Goal: Task Accomplishment & Management: Complete application form

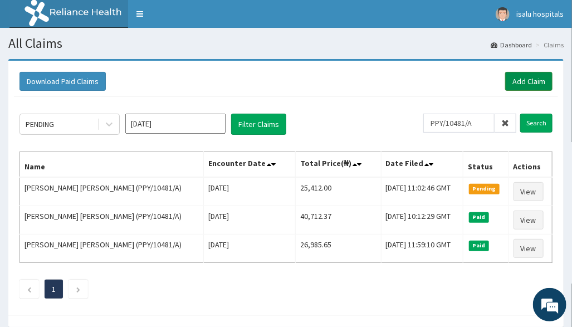
click at [529, 81] on link "Add Claim" at bounding box center [528, 81] width 47 height 19
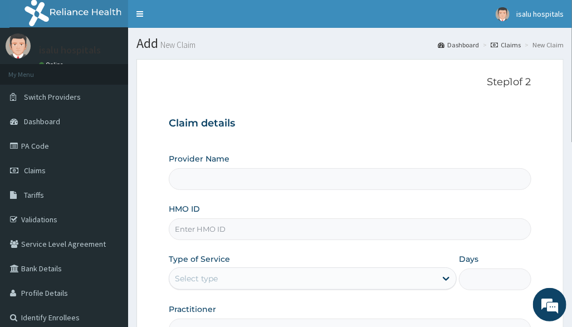
type input "Isalu Hospital Limited"
drag, startPoint x: 474, startPoint y: 143, endPoint x: 461, endPoint y: 142, distance: 12.3
click at [474, 143] on div "Claim details Provider Name Isalu Hospital Limited HMO ID Type of Service Selec…" at bounding box center [350, 223] width 362 height 234
click at [266, 232] on input "HMO ID" at bounding box center [350, 229] width 362 height 22
paste input "PPY/10481/B"
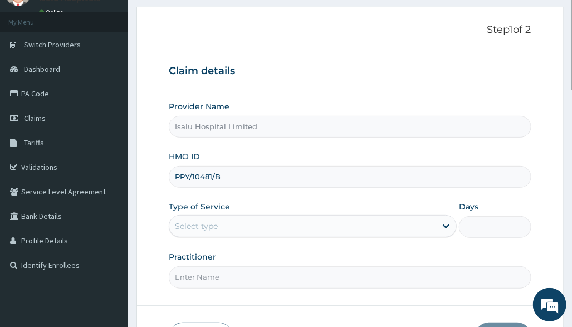
scroll to position [129, 0]
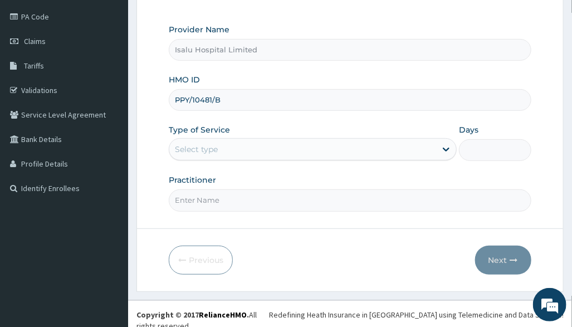
type input "PPY/10481/B"
click at [285, 147] on div "Select type" at bounding box center [302, 149] width 267 height 18
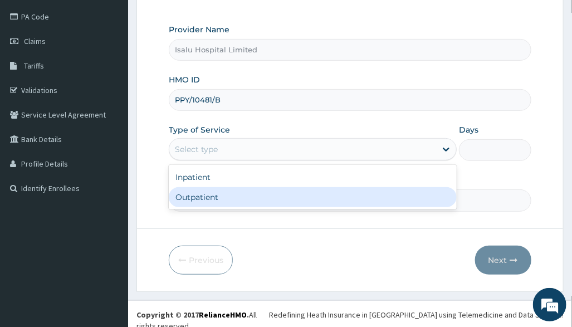
click at [271, 196] on div "Outpatient" at bounding box center [313, 197] width 288 height 20
type input "1"
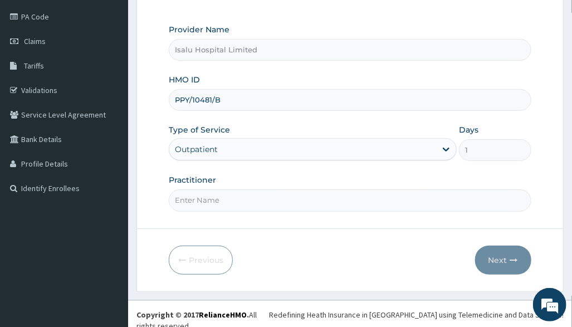
drag, startPoint x: 426, startPoint y: 218, endPoint x: 410, endPoint y: 227, distance: 18.7
click at [425, 219] on form "Step 1 of 2 Claim details Provider Name Isalu Hospital Limited HMO ID PPY/10481…" at bounding box center [350, 111] width 427 height 362
click at [237, 207] on input "Practitioner" at bounding box center [350, 200] width 362 height 22
paste input "DR DAVOU TISLO"
type input "DR DAVOU TISLO"
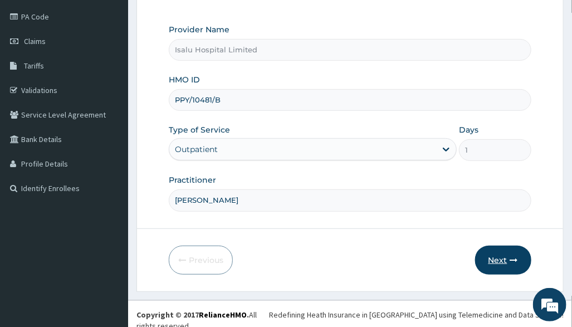
click at [483, 263] on button "Next" at bounding box center [503, 260] width 56 height 29
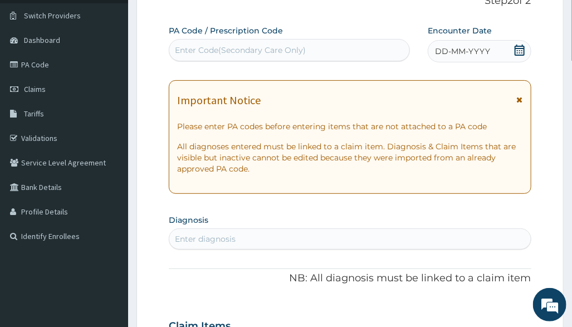
scroll to position [0, 0]
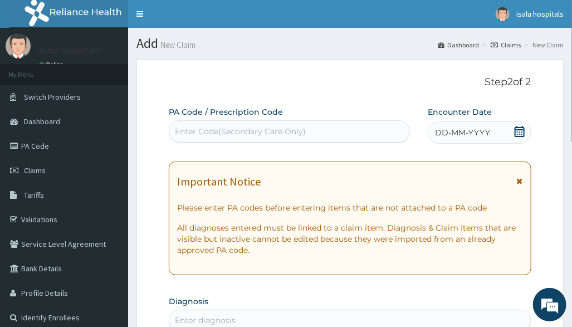
click at [197, 129] on div "Enter Code(Secondary Care Only)" at bounding box center [240, 131] width 131 height 11
paste input "PA/612029"
type input "PA/612029"
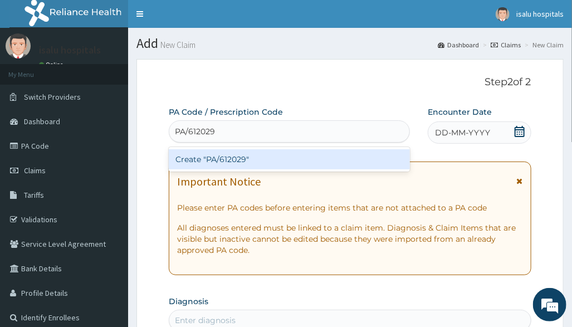
click at [199, 150] on div "Create "PA/612029"" at bounding box center [289, 159] width 241 height 20
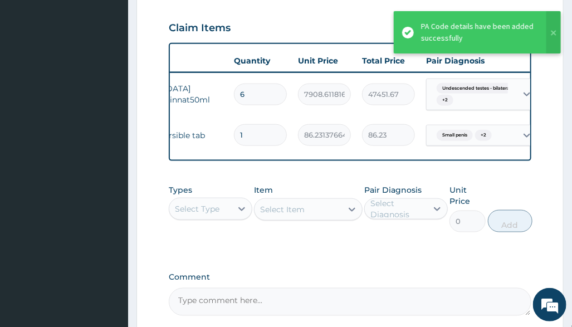
scroll to position [0, 196]
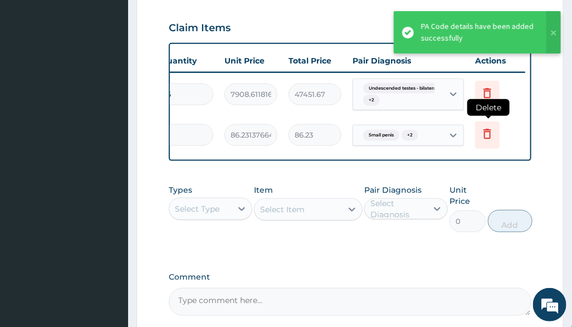
click at [486, 132] on icon at bounding box center [487, 133] width 13 height 13
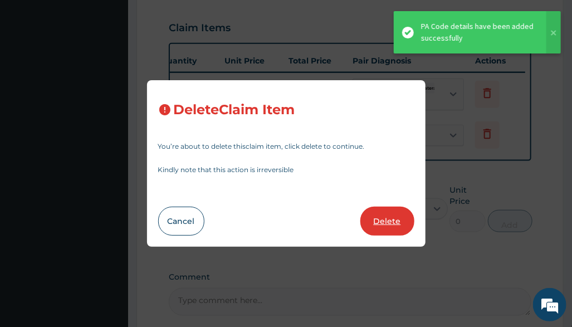
click at [382, 223] on button "Delete" at bounding box center [388, 221] width 54 height 29
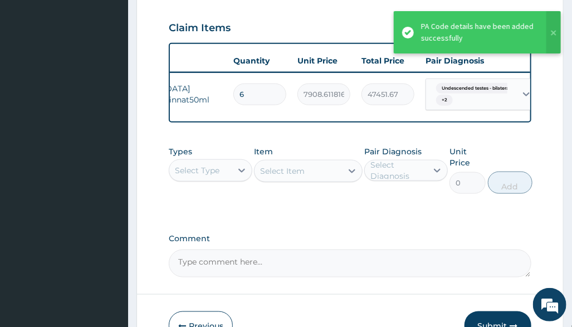
scroll to position [0, 0]
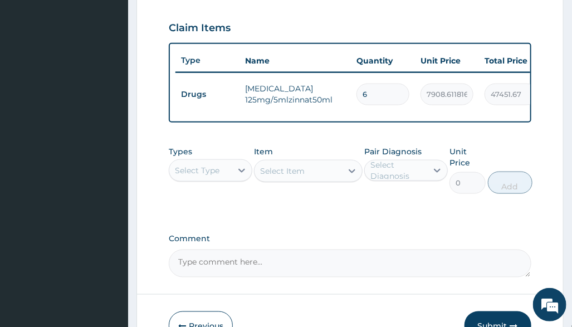
drag, startPoint x: 398, startPoint y: 217, endPoint x: 390, endPoint y: 217, distance: 8.4
click at [396, 216] on div "Types Select Type Item Select Item Pair Diagnosis Select Diagnosis Unit Price 0…" at bounding box center [350, 178] width 362 height 76
click at [199, 176] on div "Select Type" at bounding box center [197, 170] width 45 height 11
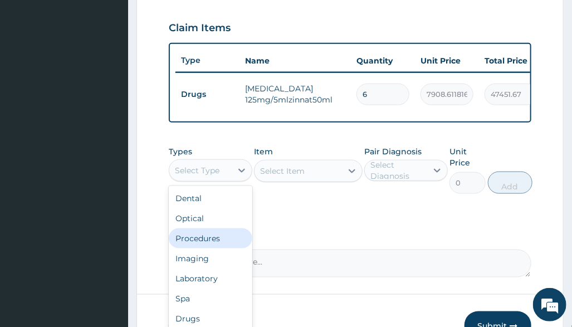
click at [207, 249] on div "Procedures" at bounding box center [211, 238] width 84 height 20
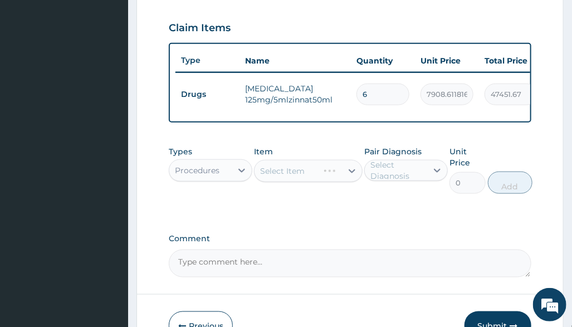
click at [333, 182] on div "Select Item" at bounding box center [308, 171] width 109 height 22
click at [320, 182] on div "Select Item" at bounding box center [308, 171] width 109 height 22
click at [328, 182] on div "Select Item" at bounding box center [308, 171] width 109 height 22
click at [328, 180] on div "Select Item" at bounding box center [298, 171] width 87 height 18
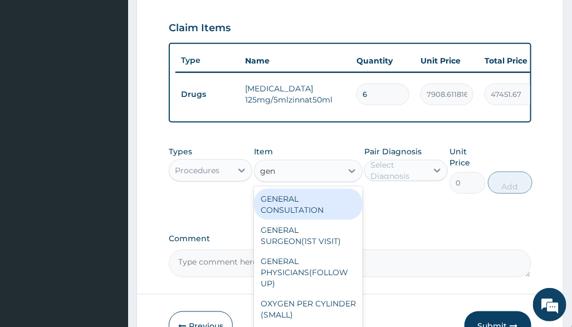
type input "gene"
drag, startPoint x: 292, startPoint y: 214, endPoint x: 468, endPoint y: 212, distance: 175.5
click at [294, 214] on div "GENERAL CONSULTATION" at bounding box center [308, 204] width 109 height 31
type input "3150"
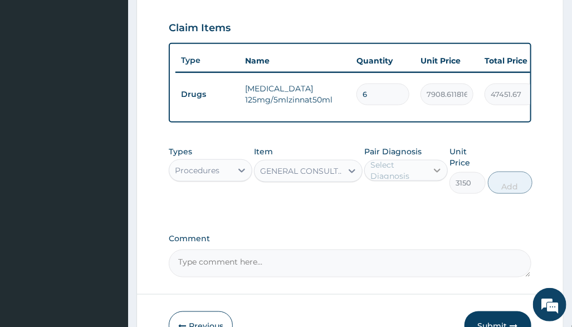
click at [441, 181] on div at bounding box center [437, 170] width 20 height 20
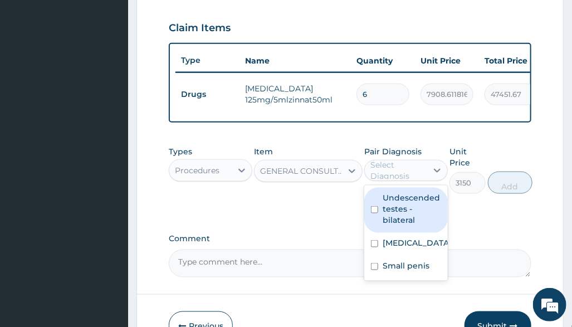
click at [422, 226] on label "Undescended testes - bilateral" at bounding box center [412, 208] width 59 height 33
checkbox input "true"
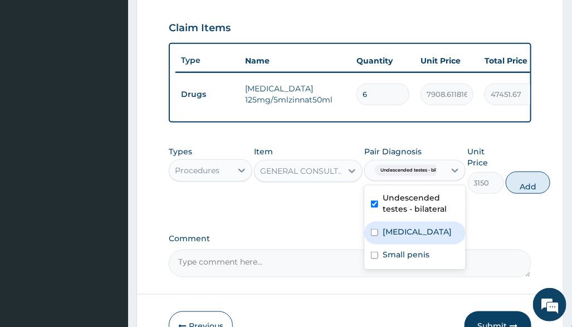
drag, startPoint x: 412, startPoint y: 253, endPoint x: 410, endPoint y: 271, distance: 18.5
click at [411, 245] on div "Malaria" at bounding box center [414, 233] width 101 height 23
checkbox input "true"
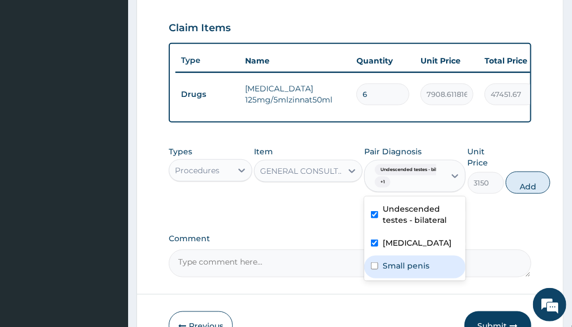
click at [410, 271] on label "Small penis" at bounding box center [406, 265] width 47 height 11
checkbox input "true"
click at [521, 194] on button "Add" at bounding box center [528, 183] width 45 height 22
type input "0"
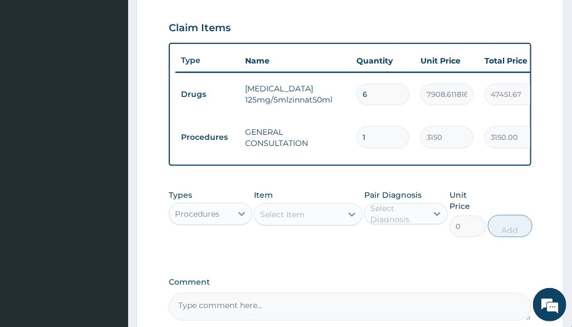
click at [221, 218] on div "Procedures" at bounding box center [200, 214] width 62 height 18
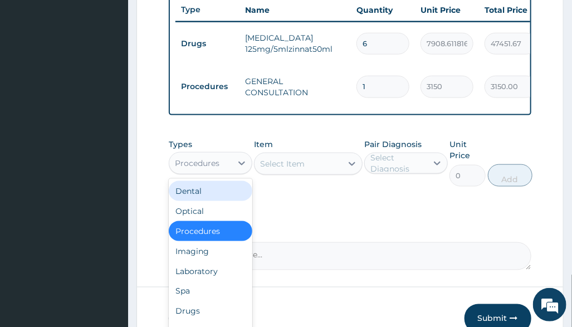
scroll to position [458, 0]
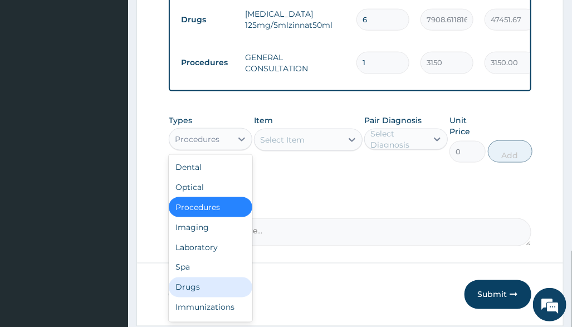
click at [199, 294] on div "Drugs" at bounding box center [211, 288] width 84 height 20
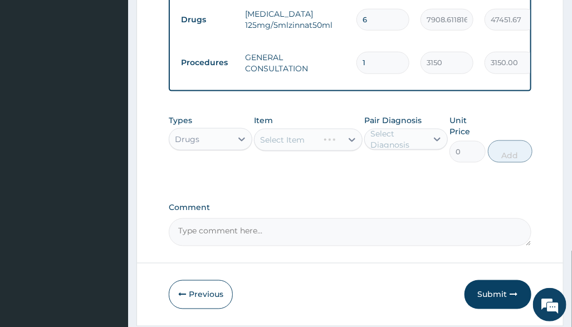
click at [335, 149] on div "Select Item" at bounding box center [308, 140] width 109 height 22
click at [314, 149] on div "Select Item" at bounding box center [308, 140] width 109 height 22
click at [327, 151] on div "Select Item" at bounding box center [308, 140] width 109 height 22
click at [338, 151] on div "Select Item" at bounding box center [308, 140] width 109 height 22
click at [330, 149] on div "Select Item" at bounding box center [298, 140] width 87 height 18
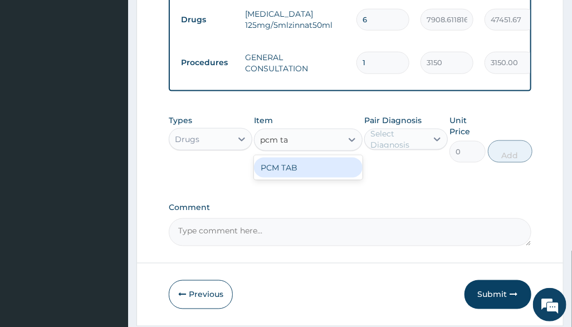
type input "pcm tab"
click at [341, 172] on div "PCM TAB" at bounding box center [308, 168] width 109 height 20
type input "201.0959930419922"
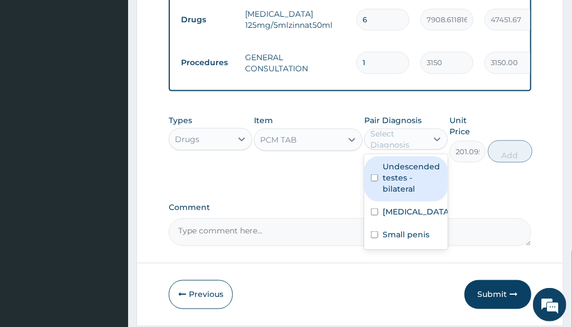
click at [396, 150] on div "Select Diagnosis" at bounding box center [399, 139] width 56 height 22
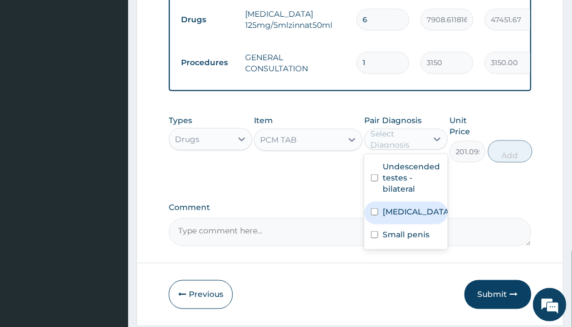
drag, startPoint x: 427, startPoint y: 223, endPoint x: 540, endPoint y: 180, distance: 120.7
click at [432, 220] on div "Malaria" at bounding box center [406, 213] width 84 height 23
checkbox input "true"
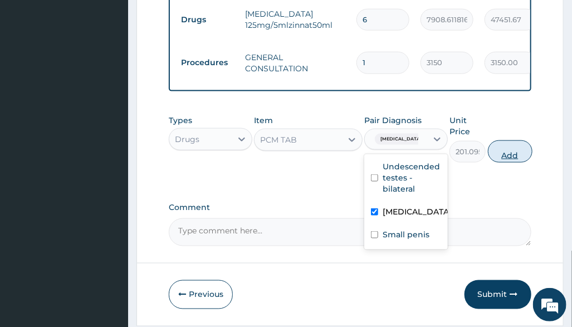
click at [520, 160] on button "Add" at bounding box center [510, 151] width 45 height 22
type input "0"
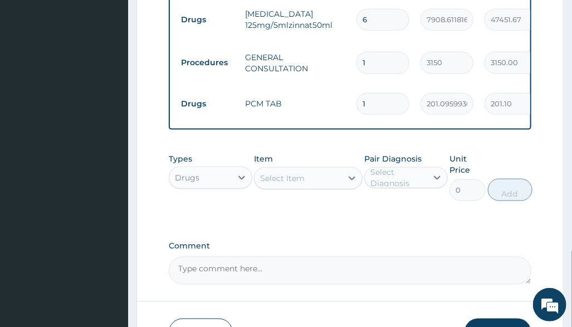
type input "18"
type input "3619.73"
type input "18"
click at [301, 184] on div "Select Item" at bounding box center [282, 178] width 45 height 11
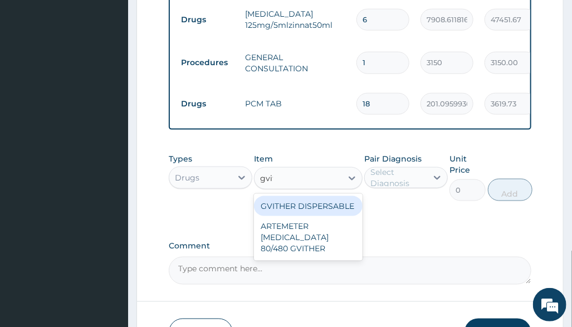
type input "gvith"
click at [278, 216] on div "GVITHER DISPERSABLE" at bounding box center [308, 206] width 109 height 20
type input "194.0399932861328"
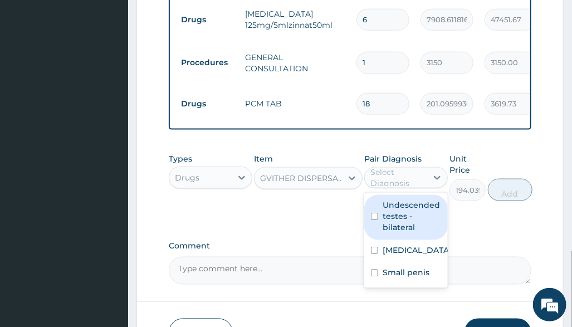
click at [386, 184] on div "Select Diagnosis" at bounding box center [399, 178] width 56 height 22
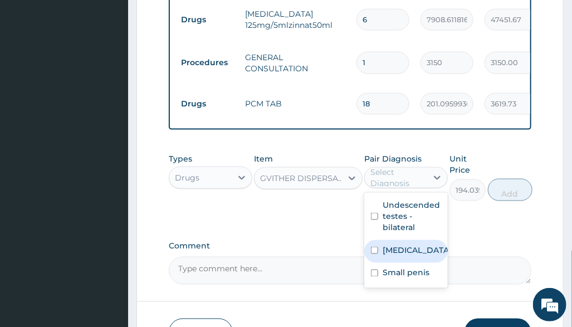
click at [432, 258] on div "Malaria" at bounding box center [406, 251] width 84 height 23
checkbox input "true"
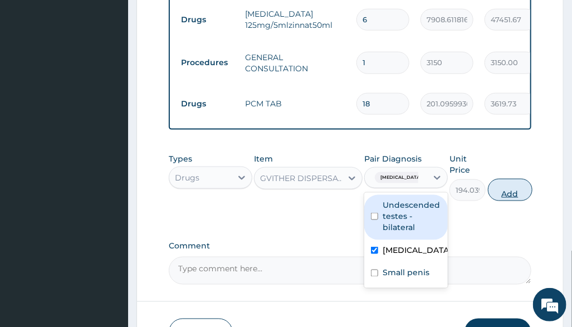
click at [522, 192] on button "Add" at bounding box center [510, 190] width 45 height 22
type input "0"
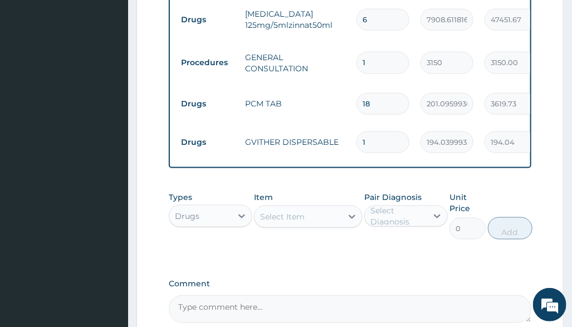
type input "12"
type input "2328.48"
type input "12"
click at [226, 225] on div "Drugs" at bounding box center [200, 216] width 62 height 18
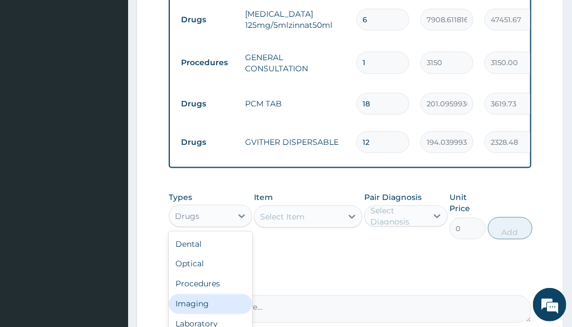
scroll to position [37, 0]
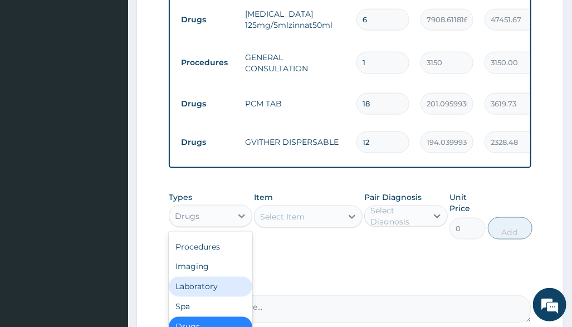
click at [206, 293] on div "Laboratory" at bounding box center [211, 287] width 84 height 20
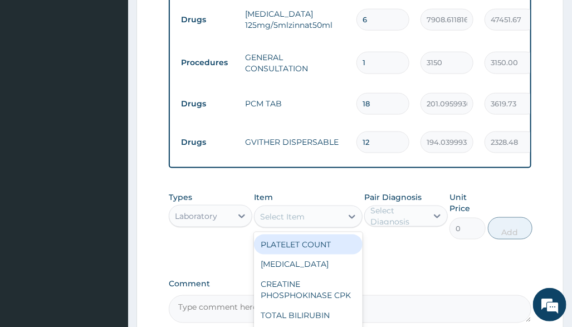
click at [329, 219] on div "Select Item" at bounding box center [298, 217] width 87 height 18
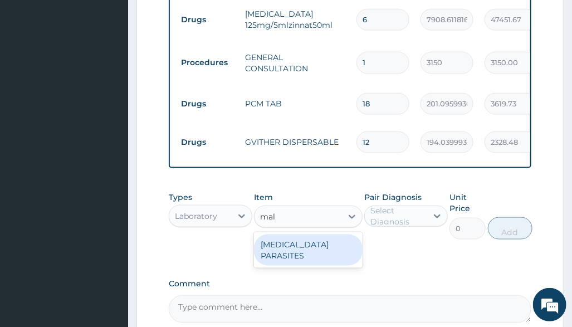
type input "mala"
click at [309, 250] on div "MALARIA PARASITES" at bounding box center [308, 250] width 109 height 31
type input "2500"
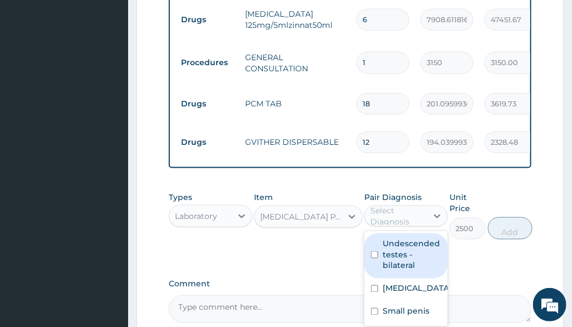
click at [388, 225] on div "Select Diagnosis" at bounding box center [399, 216] width 56 height 22
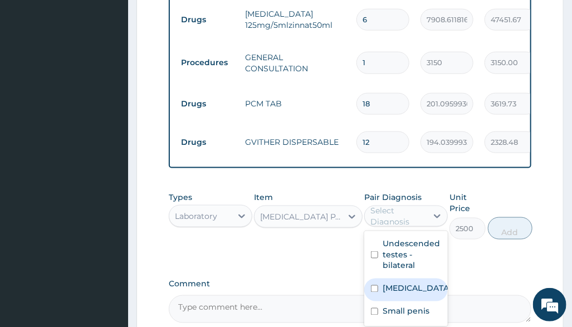
click at [412, 301] on div "Malaria" at bounding box center [406, 290] width 84 height 23
checkbox input "true"
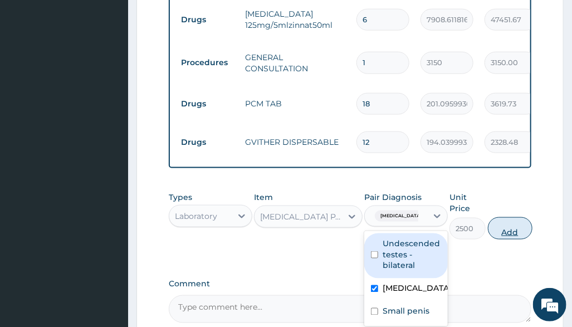
click at [502, 236] on button "Add" at bounding box center [510, 228] width 45 height 22
type input "0"
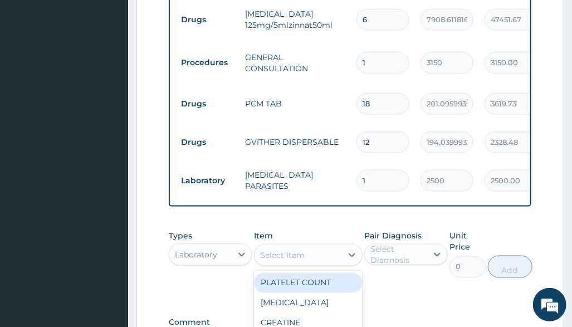
click at [327, 257] on div "Select Item" at bounding box center [298, 255] width 87 height 18
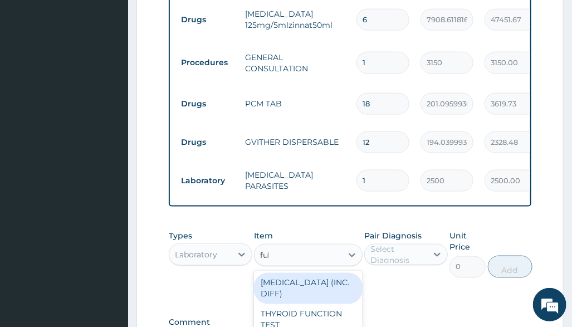
type input "full"
click at [308, 297] on div "FULL BLOOD COUNT (INC. DIFF)" at bounding box center [308, 288] width 109 height 31
type input "4341.60009765625"
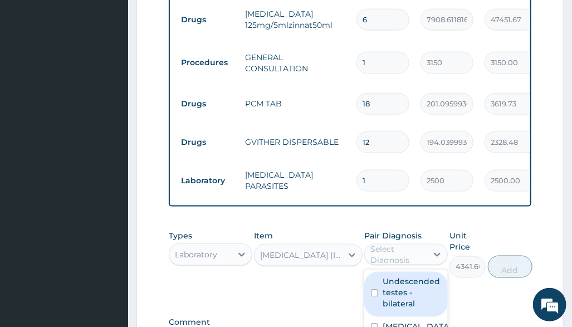
click at [403, 266] on div "Select Diagnosis" at bounding box center [399, 255] width 56 height 22
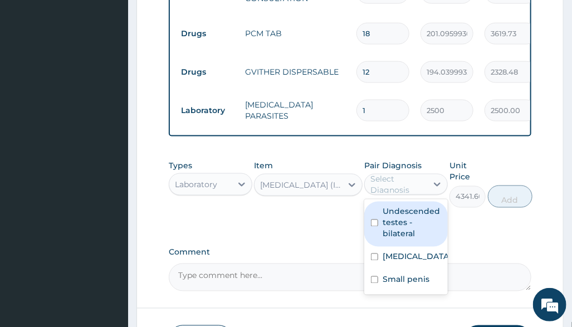
scroll to position [619, 0]
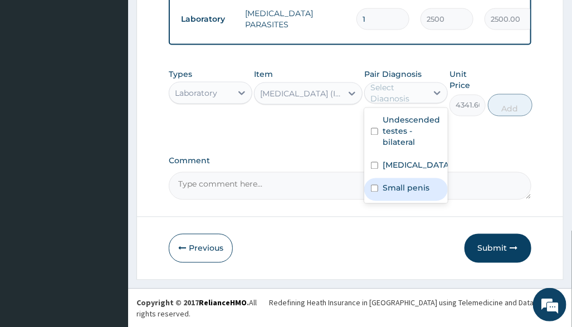
click at [285, 139] on div "Types Laboratory Item FULL BLOOD COUNT (INC. DIFF) Pair Diagnosis option Malari…" at bounding box center [350, 101] width 362 height 76
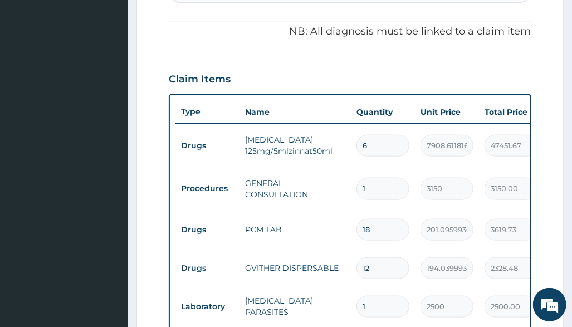
scroll to position [173, 0]
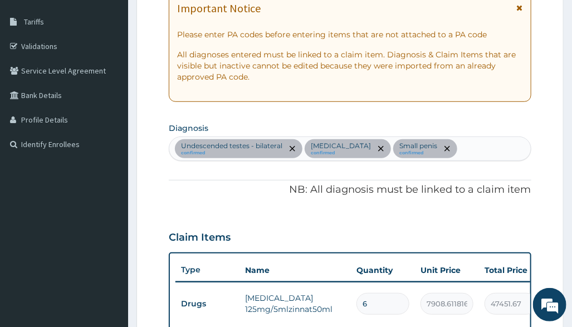
click at [470, 143] on div "Undescended testes - bilateral confirmed Malaria confirmed Small penis confirmed" at bounding box center [349, 148] width 361 height 23
type input "sepsis"
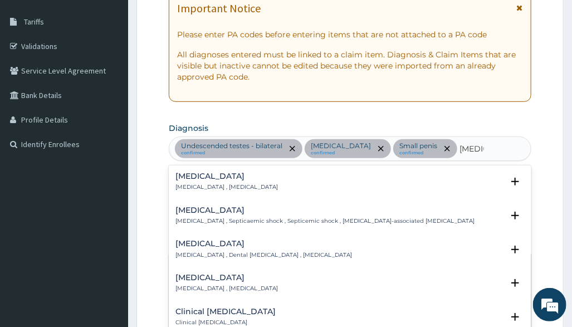
click at [203, 178] on h4 "Sepsis" at bounding box center [227, 176] width 103 height 8
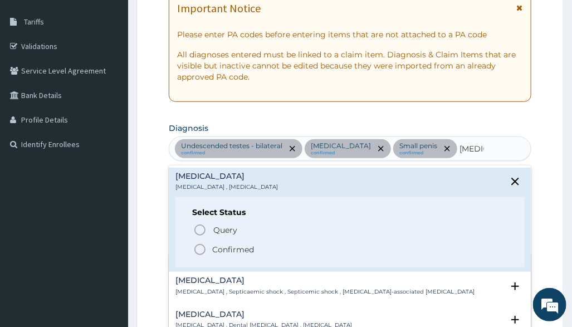
click at [228, 248] on p "Confirmed" at bounding box center [233, 249] width 42 height 11
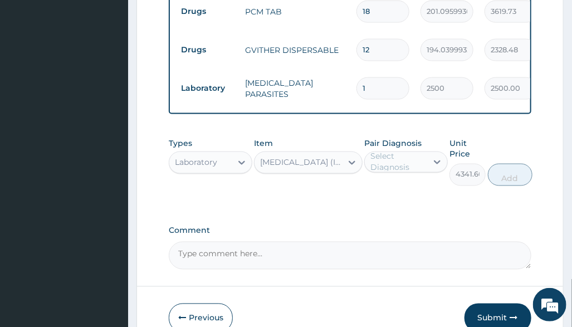
scroll to position [619, 0]
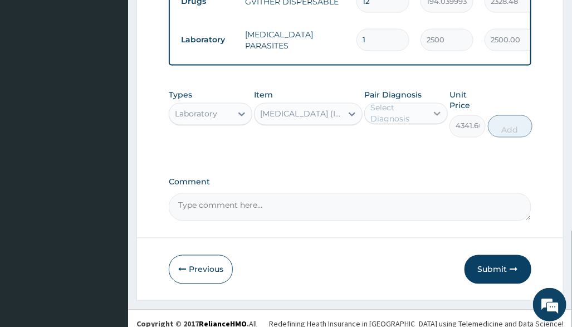
click at [428, 105] on div at bounding box center [437, 114] width 20 height 20
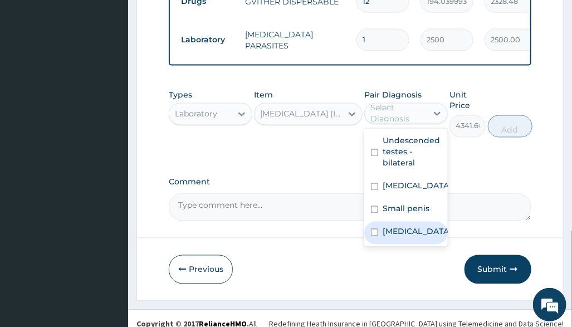
drag, startPoint x: 416, startPoint y: 221, endPoint x: 422, endPoint y: 213, distance: 10.0
click at [415, 222] on div "Sepsis" at bounding box center [406, 233] width 84 height 23
checkbox input "true"
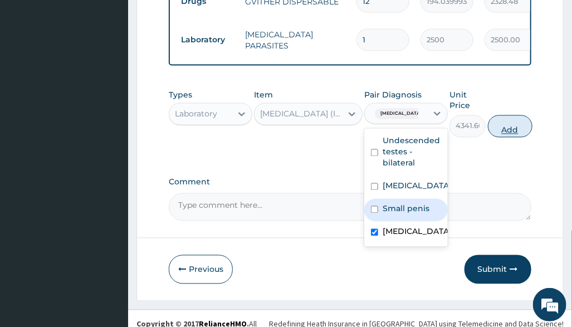
click at [508, 115] on button "Add" at bounding box center [510, 126] width 45 height 22
type input "0"
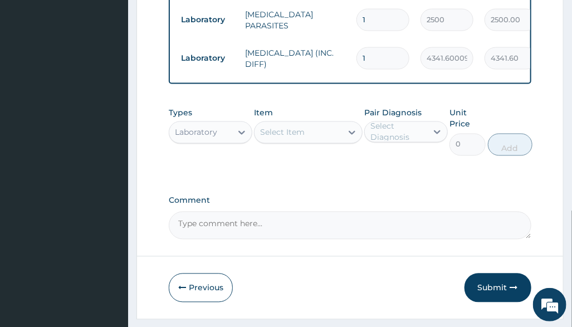
scroll to position [658, 0]
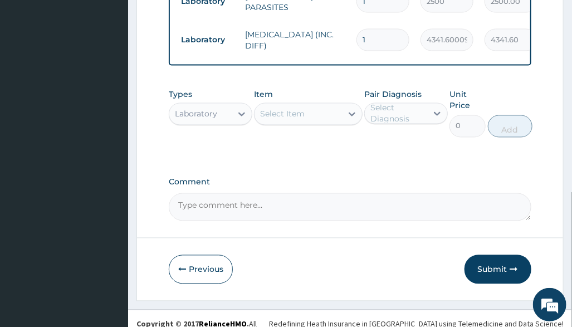
drag, startPoint x: 413, startPoint y: 139, endPoint x: 410, endPoint y: 149, distance: 11.3
click at [415, 139] on div "Types Laboratory Item Select Item Pair Diagnosis Select Diagnosis Unit Price 0 …" at bounding box center [350, 122] width 362 height 76
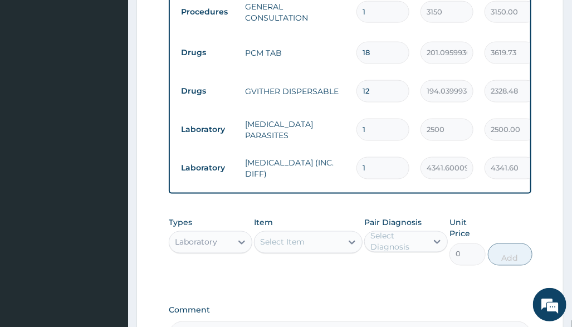
scroll to position [435, 0]
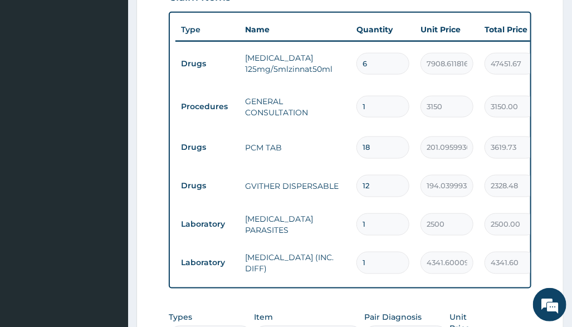
click at [323, 137] on td "PCM TAB" at bounding box center [295, 148] width 111 height 22
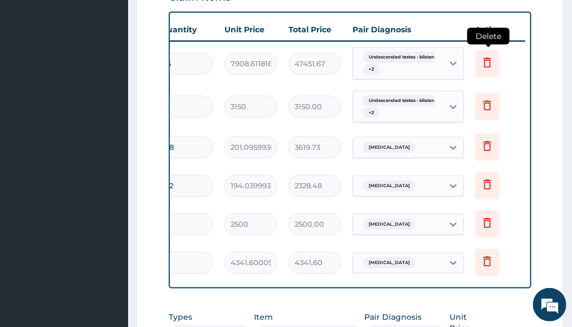
click at [493, 56] on icon at bounding box center [487, 62] width 13 height 13
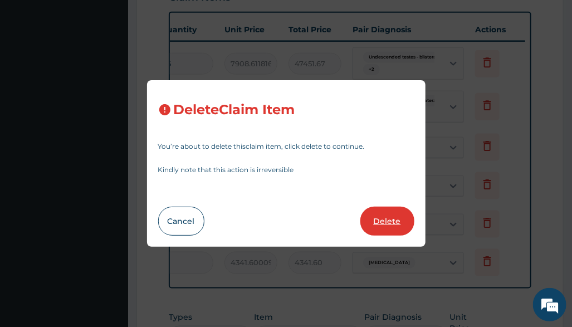
click at [385, 224] on button "Delete" at bounding box center [388, 221] width 54 height 29
type input "1"
type input "3150"
type input "3150.00"
type input "18"
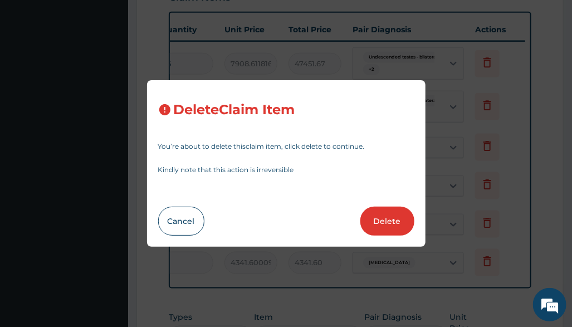
type input "201.0959930419922"
type input "3619.73"
type input "12"
type input "194.0399932861328"
type input "2328.48"
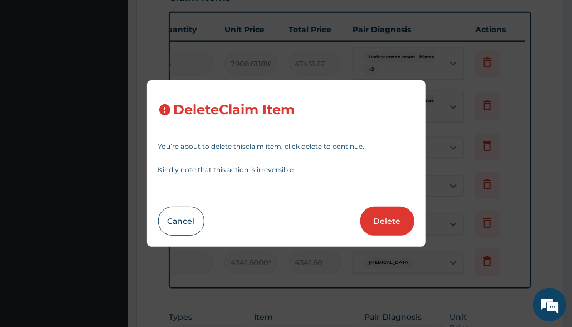
type input "1"
type input "2500"
type input "2500.00"
type input "4341.60009765625"
type input "4341.60"
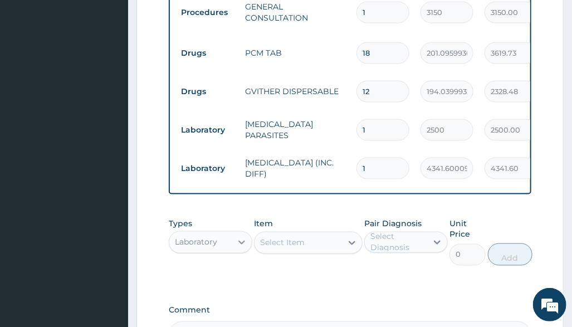
scroll to position [509, 0]
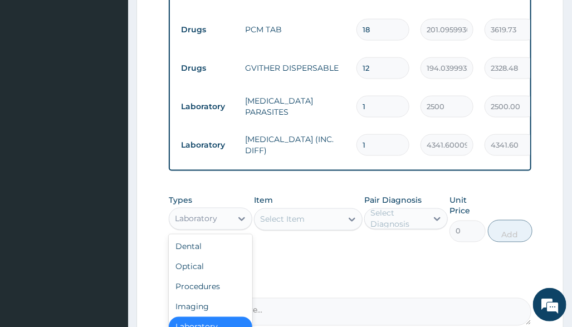
click at [217, 210] on div "Laboratory" at bounding box center [200, 219] width 62 height 18
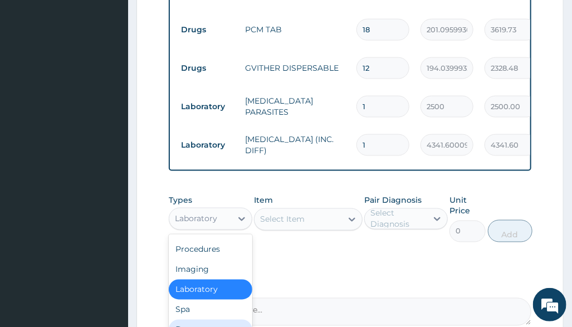
click at [211, 320] on div "Drugs" at bounding box center [211, 330] width 84 height 20
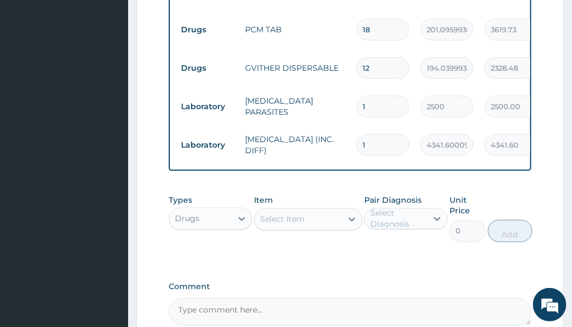
click at [333, 212] on div "Select Item" at bounding box center [298, 220] width 87 height 18
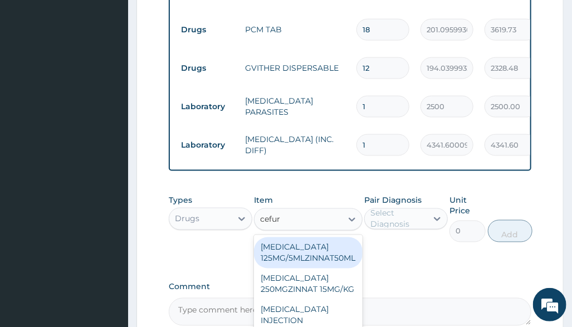
type input "cefuro"
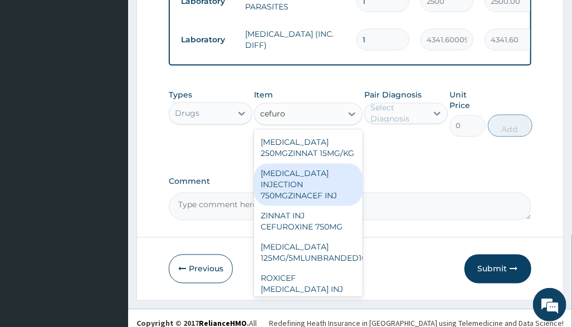
scroll to position [74, 0]
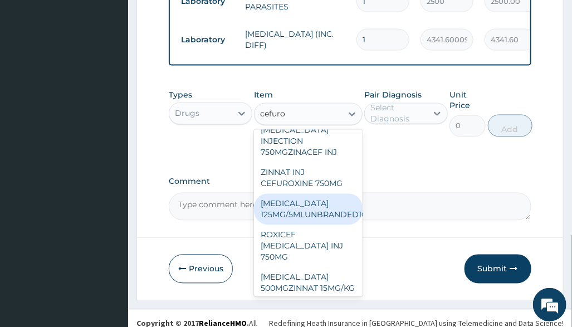
click at [332, 217] on div "[MEDICAL_DATA] 125MG/5MLUNBRANDED100ML" at bounding box center [308, 209] width 109 height 31
type input "6138.72021484375"
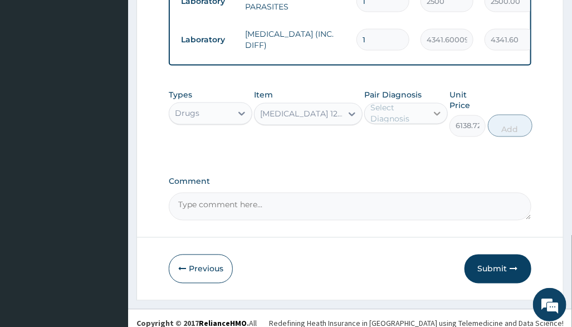
click at [429, 107] on div at bounding box center [437, 114] width 20 height 20
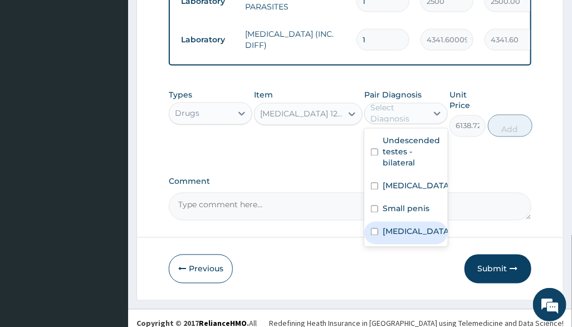
click at [406, 226] on label "Sepsis" at bounding box center [417, 231] width 69 height 11
checkbox input "true"
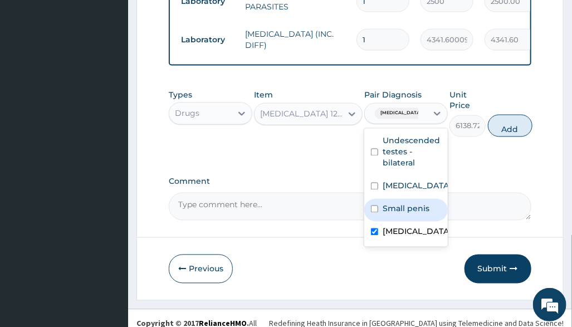
click at [411, 203] on label "Small penis" at bounding box center [406, 208] width 47 height 11
checkbox input "true"
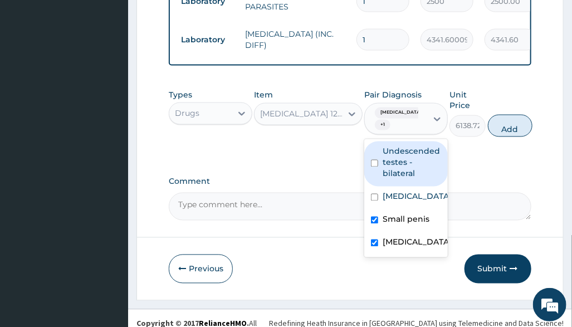
click at [422, 146] on label "Undescended testes - bilateral" at bounding box center [412, 162] width 59 height 33
checkbox input "true"
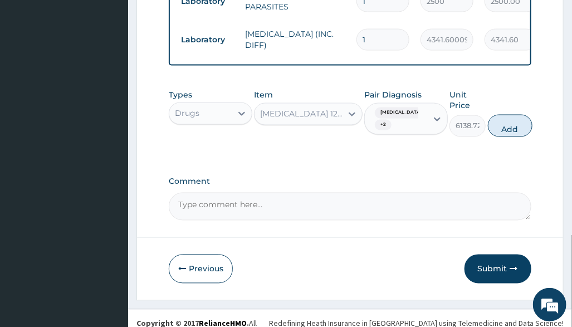
drag, startPoint x: 506, startPoint y: 120, endPoint x: 499, endPoint y: 124, distance: 7.7
click at [506, 121] on button "Add" at bounding box center [510, 126] width 45 height 22
type input "0"
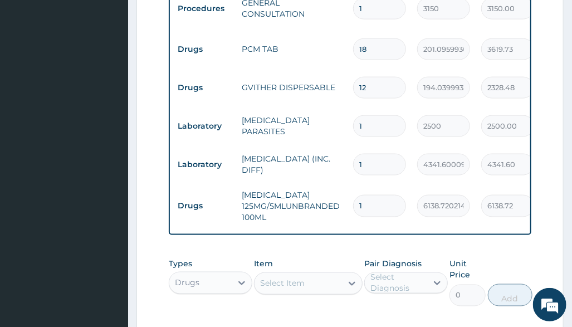
scroll to position [466, 0]
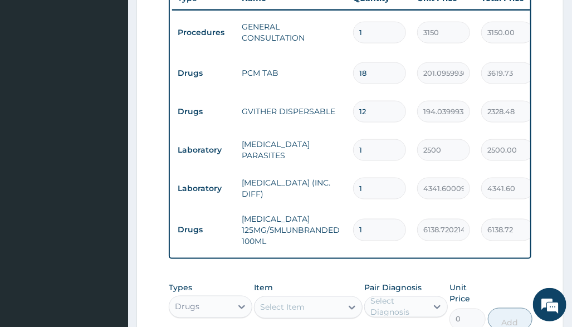
drag, startPoint x: 374, startPoint y: 54, endPoint x: 336, endPoint y: 66, distance: 39.7
click at [355, 63] on td "18" at bounding box center [380, 73] width 64 height 33
type input "9"
type input "1809.86"
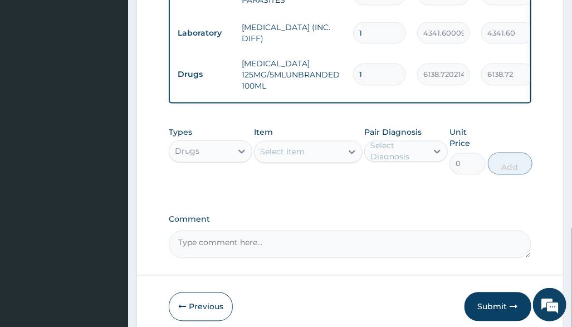
scroll to position [659, 0]
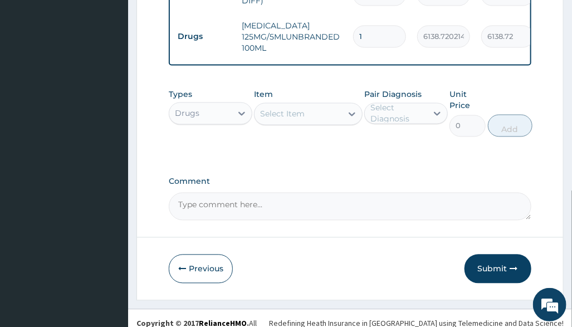
type input "9"
click at [491, 267] on button "Submit" at bounding box center [498, 269] width 67 height 29
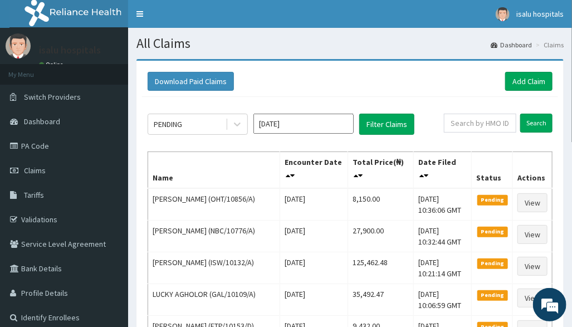
click at [444, 124] on div "PENDING Aug 2025 Filter Claims" at bounding box center [296, 124] width 296 height 21
click at [468, 126] on input "text" at bounding box center [480, 123] width 72 height 19
paste input "PPY/10481/B"
type input "PPY/10481/B"
click at [145, 14] on link "Toggle navigation" at bounding box center [139, 14] width 23 height 28
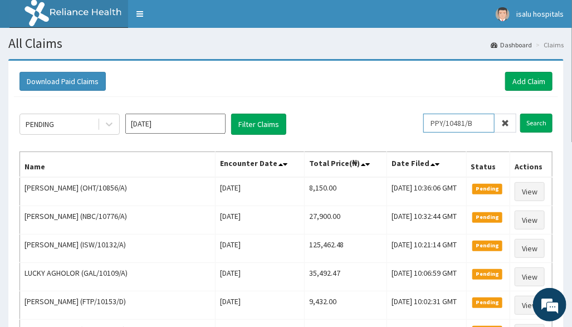
click at [444, 129] on input "PPY/10481/B" at bounding box center [459, 123] width 71 height 19
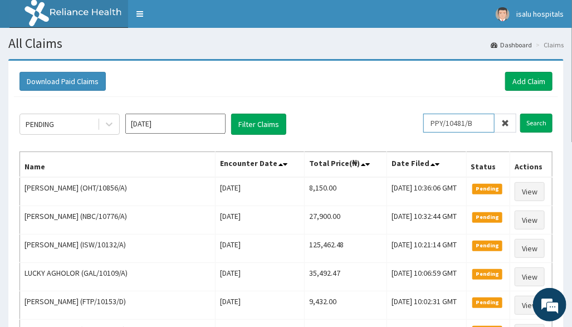
click at [452, 130] on input "PPY/10481/B" at bounding box center [459, 123] width 71 height 19
click at [544, 124] on input "Search" at bounding box center [536, 123] width 32 height 19
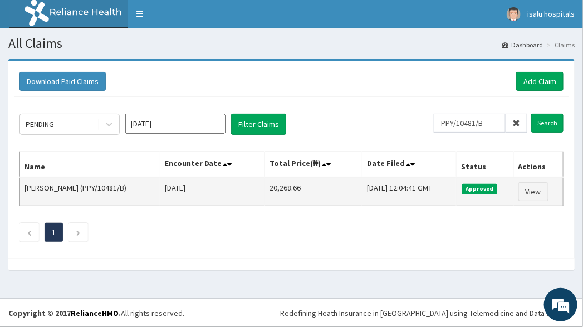
drag, startPoint x: 242, startPoint y: 182, endPoint x: 287, endPoint y: 189, distance: 45.2
click at [287, 189] on tr "Jason Adeniran (PPY/10481/B) Sun Aug 10 2025 20,268.66 Wed, 13 Aug 2025 12:04:4…" at bounding box center [292, 191] width 544 height 29
copy tr "20,268.66"
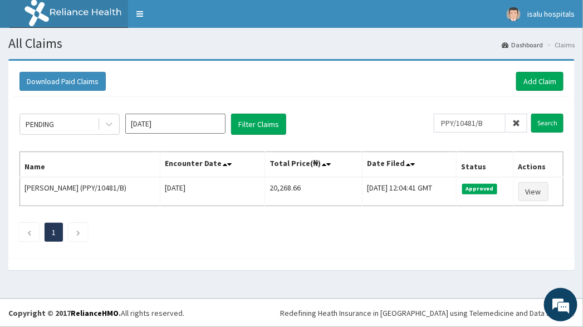
drag, startPoint x: 482, startPoint y: 279, endPoint x: 347, endPoint y: 275, distance: 135.5
click at [480, 278] on div "Download Paid Claims Add Claim × Note you can only download claims within a max…" at bounding box center [291, 170] width 583 height 222
click at [541, 79] on link "Add Claim" at bounding box center [540, 81] width 47 height 19
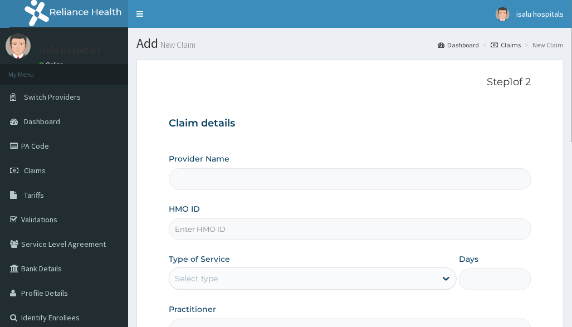
type input "Isalu Hospital Limited"
drag, startPoint x: 464, startPoint y: 106, endPoint x: 454, endPoint y: 121, distance: 17.8
click at [463, 113] on div "Step 1 of 2 Claim details Provider Name Isalu Hospital Limited HMO ID Type of S…" at bounding box center [350, 208] width 362 height 264
click at [247, 232] on input "HMO ID" at bounding box center [350, 229] width 362 height 22
paste input "PWP/10120/A"
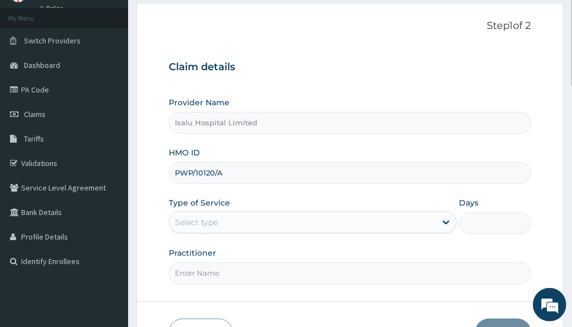
scroll to position [129, 0]
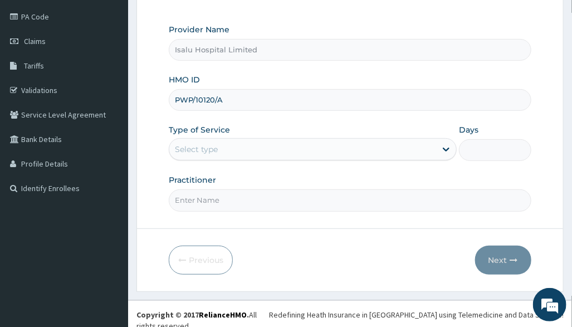
type input "PWP/10120/A"
click at [233, 148] on div "Select type" at bounding box center [302, 149] width 267 height 18
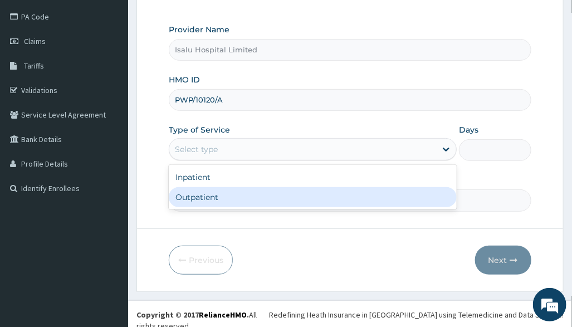
click at [225, 195] on div "Outpatient" at bounding box center [313, 197] width 288 height 20
type input "1"
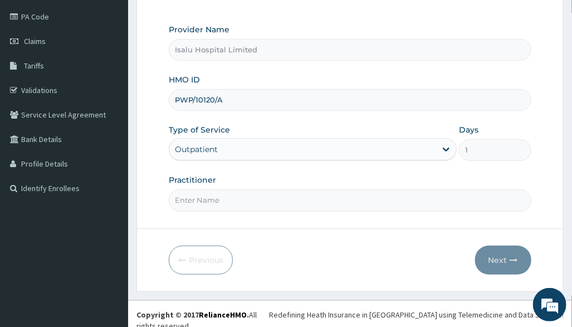
drag, startPoint x: 359, startPoint y: 213, endPoint x: 299, endPoint y: 225, distance: 61.4
click at [359, 213] on form "Step 1 of 2 Claim details Provider Name Isalu Hospital Limited HMO ID PWP/10120…" at bounding box center [350, 111] width 427 height 362
paste input "FORTUNE NWACHUKWU"
type input "FORTUNE NWACHUKWU"
click at [506, 255] on button "Next" at bounding box center [503, 260] width 56 height 29
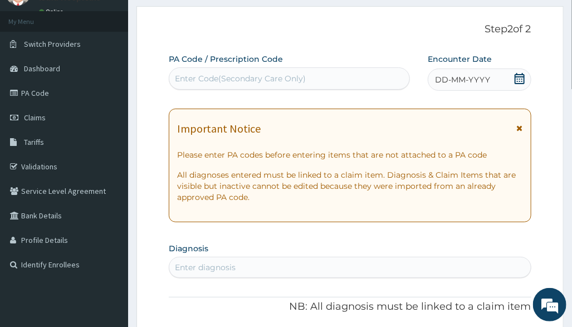
scroll to position [0, 0]
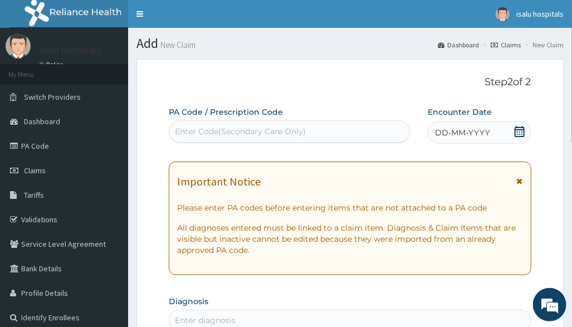
click at [235, 126] on div "Enter Code(Secondary Care Only)" at bounding box center [240, 131] width 131 height 11
drag, startPoint x: 230, startPoint y: 138, endPoint x: 199, endPoint y: 131, distance: 31.9
drag, startPoint x: 199, startPoint y: 131, endPoint x: 184, endPoint y: 135, distance: 15.0
click at [182, 135] on div "Enter Code(Secondary Care Only)" at bounding box center [240, 131] width 131 height 11
drag, startPoint x: 188, startPoint y: 135, endPoint x: 182, endPoint y: 133, distance: 6.4
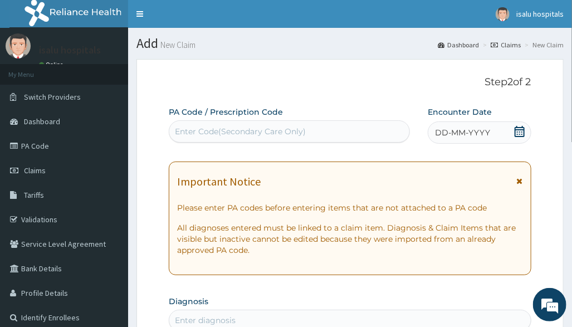
click at [182, 133] on div "Enter Code(Secondary Care Only)" at bounding box center [240, 131] width 131 height 11
paste input "PA/98E155"
type input "PA/98E155"
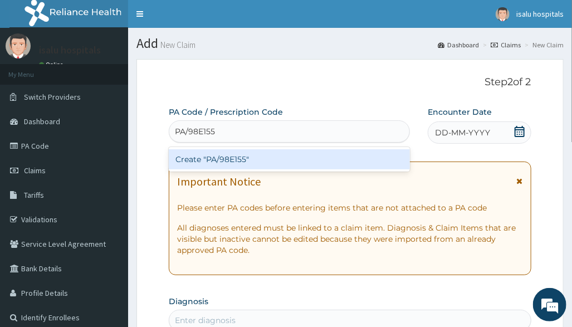
click at [236, 164] on div "Create "PA/98E155"" at bounding box center [289, 159] width 241 height 20
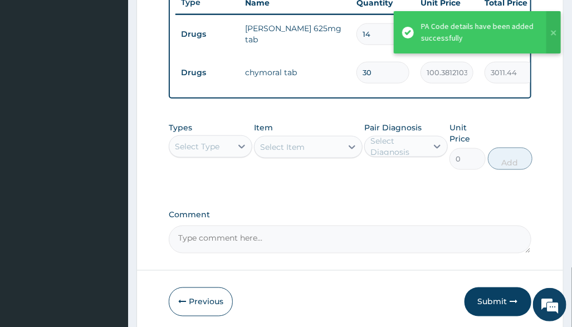
scroll to position [494, 0]
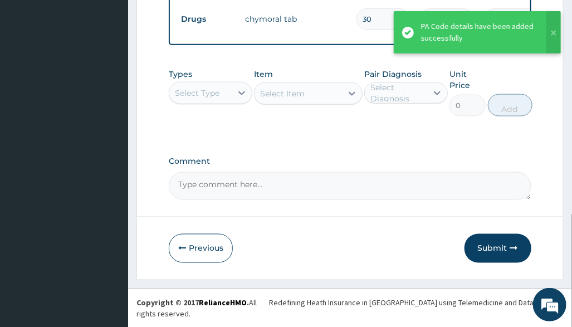
click at [390, 139] on div "Types Select Type Item Select Item Pair Diagnosis Select Diagnosis Unit Price 0…" at bounding box center [350, 101] width 362 height 76
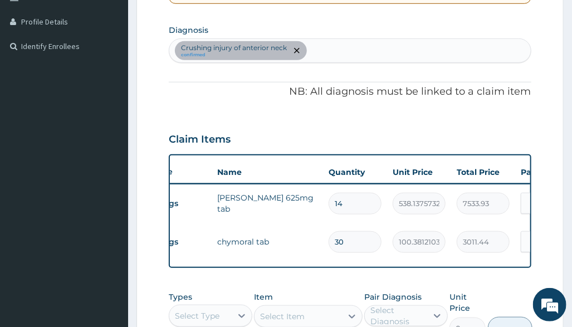
scroll to position [0, 196]
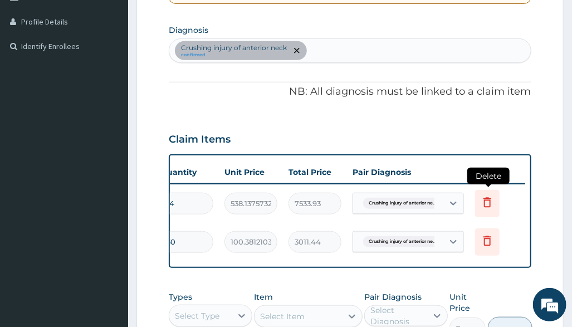
click at [486, 196] on icon at bounding box center [487, 202] width 13 height 13
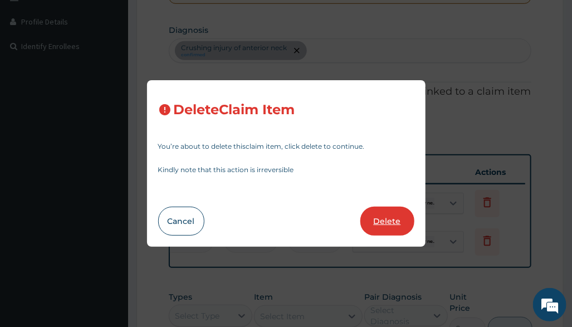
click at [373, 216] on button "Delete" at bounding box center [388, 221] width 54 height 29
type input "30"
type input "100.3812103271484"
type input "3011.44"
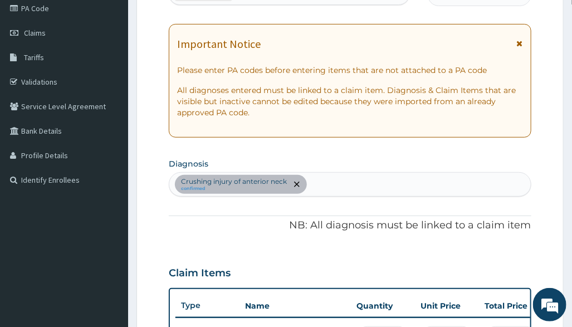
scroll to position [48, 0]
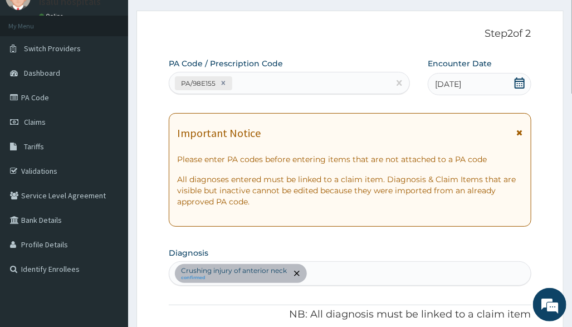
click at [290, 78] on div "PA/98E155" at bounding box center [279, 83] width 220 height 18
paste input "PA/56CADC"
type input "PA/56CADC"
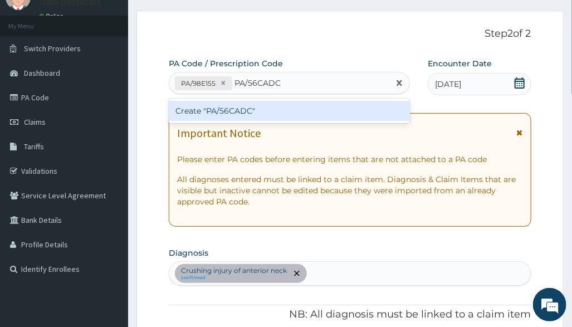
click at [298, 113] on div "Create "PA/56CADC"" at bounding box center [289, 111] width 241 height 20
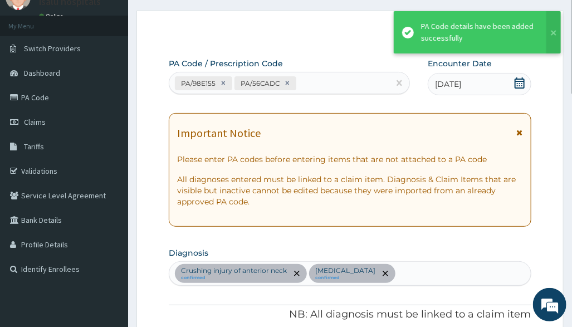
scroll to position [349, 0]
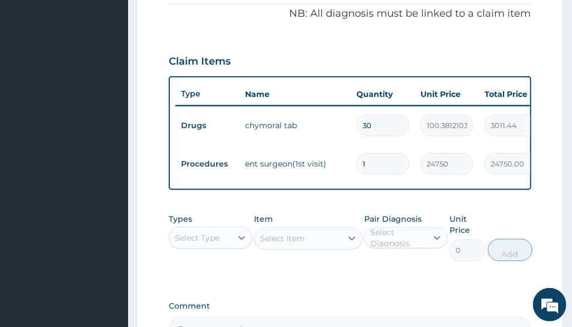
drag, startPoint x: 422, startPoint y: 314, endPoint x: 333, endPoint y: 279, distance: 95.6
click at [422, 311] on label "Comment" at bounding box center [350, 305] width 362 height 9
click at [422, 317] on textarea "Comment" at bounding box center [350, 331] width 362 height 28
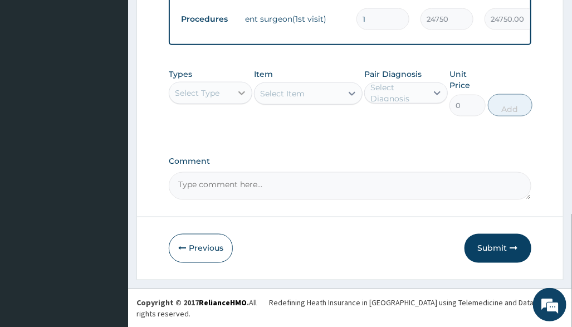
click at [233, 103] on div at bounding box center [242, 93] width 20 height 20
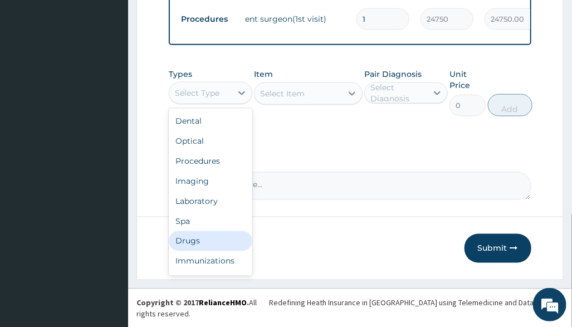
click at [215, 247] on div "Drugs" at bounding box center [211, 241] width 84 height 20
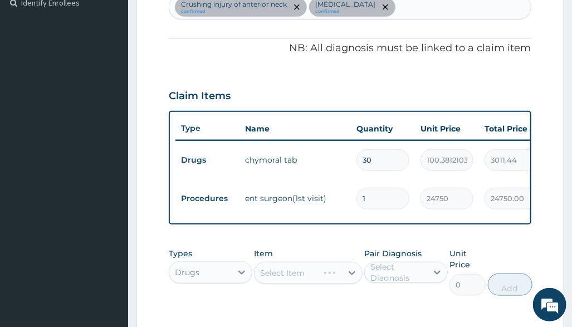
scroll to position [420, 0]
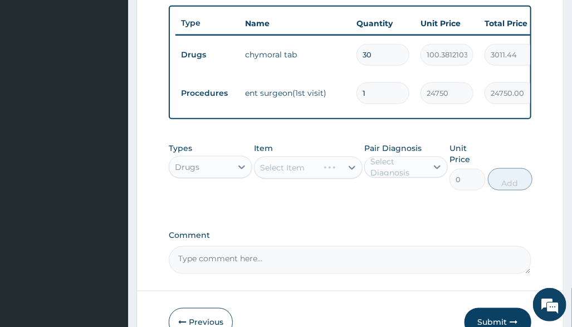
click at [333, 179] on div "Select Item" at bounding box center [308, 168] width 109 height 22
click at [334, 178] on div "Select Item" at bounding box center [308, 168] width 109 height 22
click at [319, 177] on div "Select Item" at bounding box center [287, 168] width 64 height 18
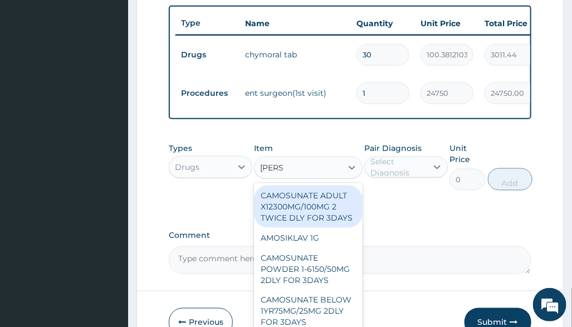
type input "amosi"
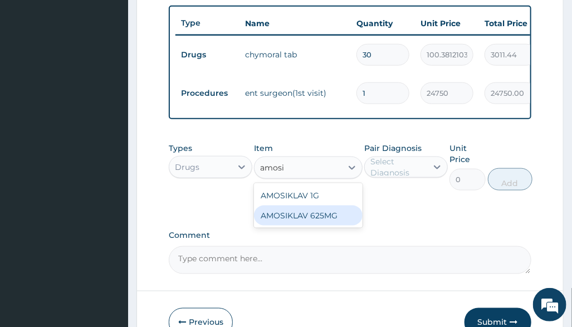
click at [345, 226] on div "AMOSIKLAV 625MG" at bounding box center [308, 216] width 109 height 20
type input "442.4111938476562"
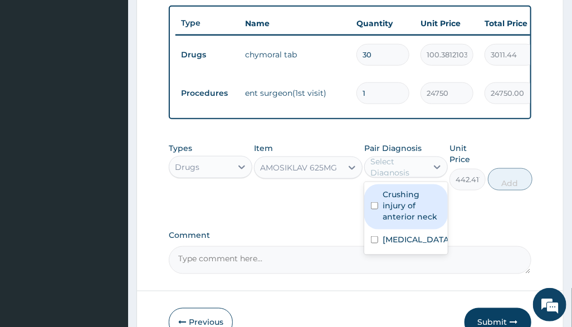
click at [419, 178] on div "Select Diagnosis" at bounding box center [399, 167] width 56 height 22
click at [428, 230] on div "Crushing injury of anterior neck" at bounding box center [406, 206] width 84 height 45
checkbox input "true"
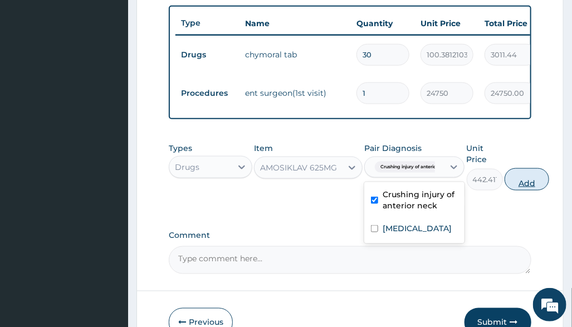
click at [533, 189] on button "Add" at bounding box center [527, 179] width 45 height 22
type input "0"
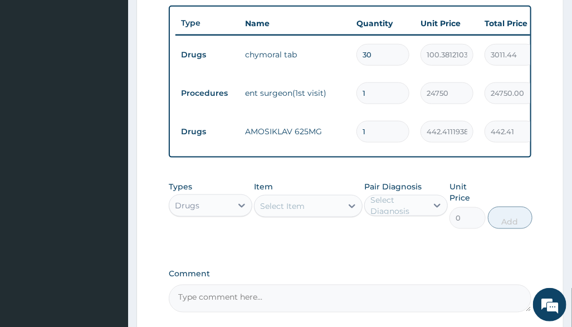
click at [392, 131] on input "1" at bounding box center [383, 132] width 53 height 22
type input "14"
type input "6193.76"
type input "14"
click at [318, 208] on div "Select Item" at bounding box center [298, 206] width 87 height 18
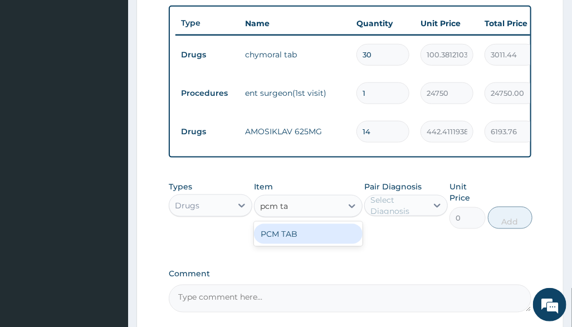
type input "pcm tab"
drag, startPoint x: 322, startPoint y: 249, endPoint x: 372, endPoint y: 225, distance: 55.6
click at [323, 244] on div "PCM TAB" at bounding box center [308, 234] width 109 height 20
type input "201.0959930419922"
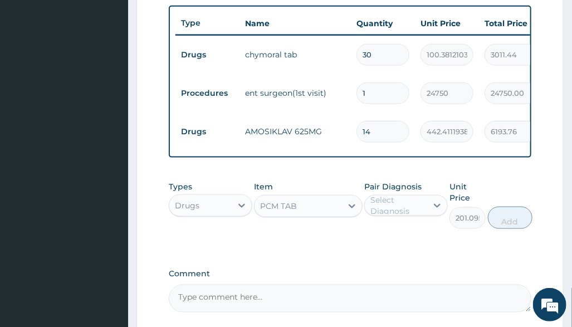
click at [385, 217] on div "Select Diagnosis" at bounding box center [399, 205] width 56 height 22
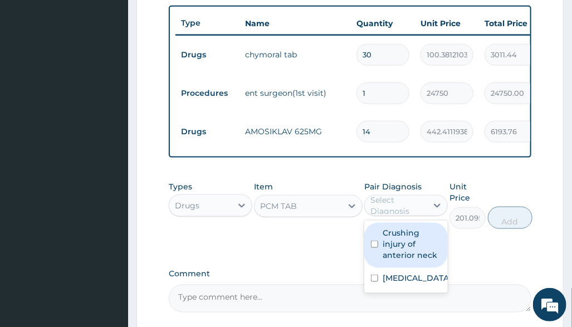
drag, startPoint x: 410, startPoint y: 256, endPoint x: 412, endPoint y: 269, distance: 13.0
click at [411, 260] on label "Crushing injury of anterior neck" at bounding box center [412, 243] width 59 height 33
checkbox input "true"
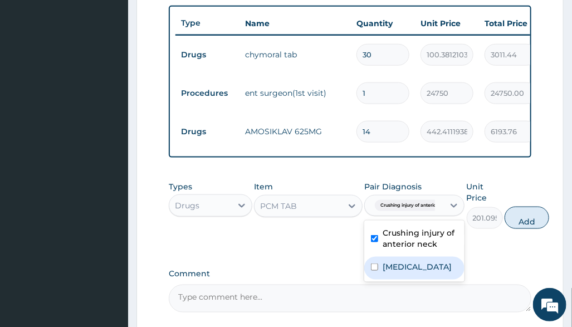
click at [411, 272] on label "Foreign body in larynx" at bounding box center [417, 266] width 69 height 11
checkbox input "true"
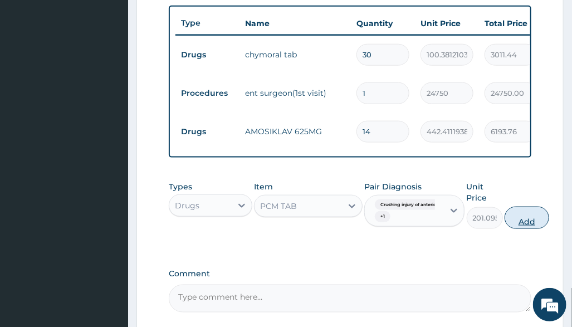
click at [536, 229] on button "Add" at bounding box center [527, 218] width 45 height 22
type input "0"
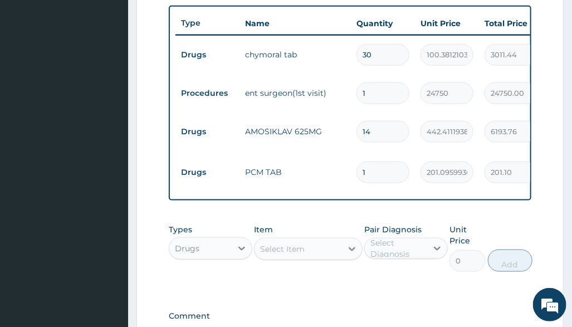
click at [405, 171] on input "1" at bounding box center [383, 173] width 53 height 22
type input "18"
type input "3619.73"
type input "18"
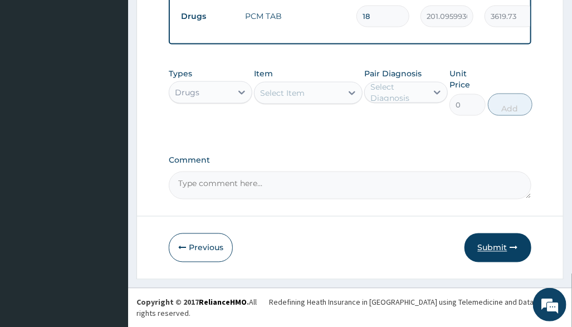
click at [491, 254] on button "Submit" at bounding box center [498, 247] width 67 height 29
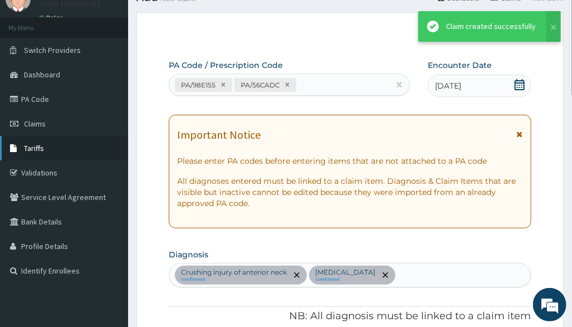
scroll to position [576, 0]
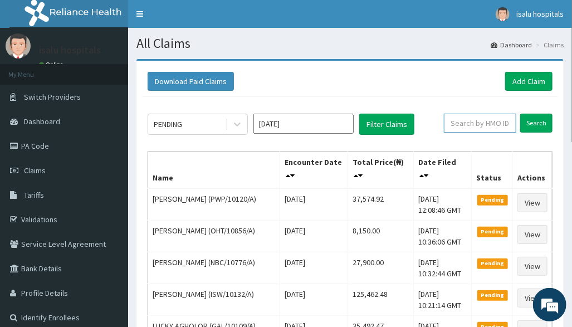
click at [476, 125] on input "text" at bounding box center [480, 123] width 72 height 19
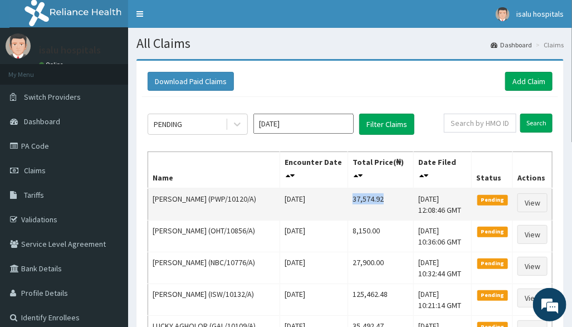
drag, startPoint x: 337, startPoint y: 197, endPoint x: 369, endPoint y: 205, distance: 33.8
click at [377, 203] on td "37,574.92" at bounding box center [381, 204] width 66 height 32
copy td "37,574.92"
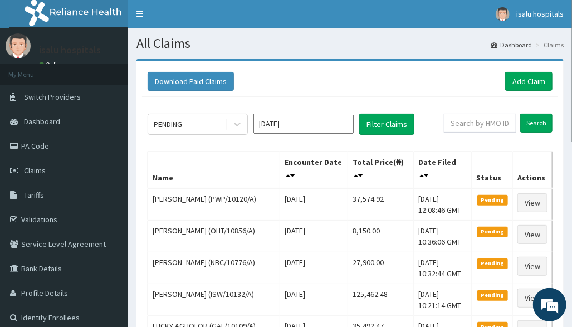
click at [425, 90] on div "Download Paid Claims Add Claim" at bounding box center [350, 81] width 405 height 19
click at [520, 82] on link "Add Claim" at bounding box center [528, 81] width 47 height 19
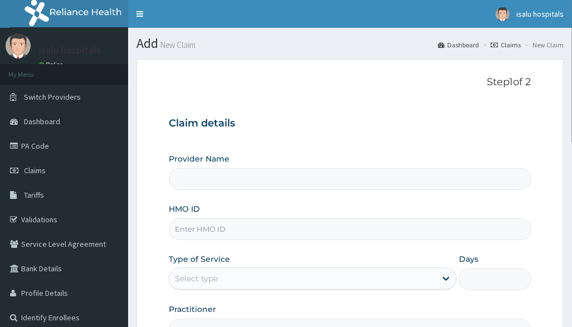
click at [215, 231] on input "HMO ID" at bounding box center [350, 229] width 362 height 22
paste input "REL/10531/D"
type input "REL/10531/D"
type input "Isalu Hospital Limited"
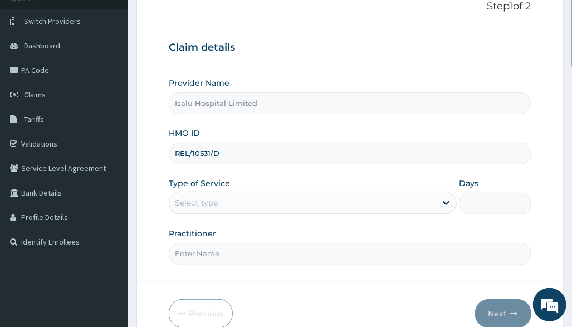
scroll to position [129, 0]
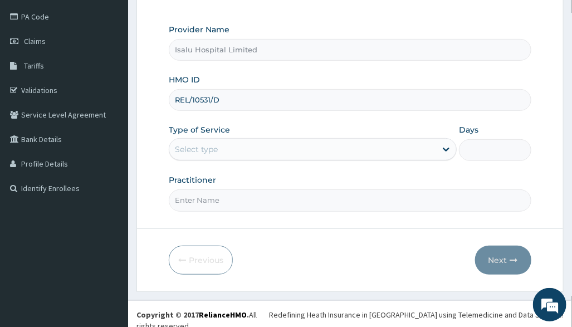
type input "REL/10531/D"
click at [225, 152] on div "Select type" at bounding box center [302, 149] width 267 height 18
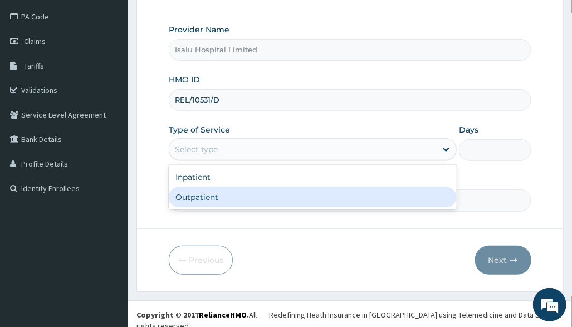
click at [220, 195] on div "Outpatient" at bounding box center [313, 197] width 288 height 20
type input "1"
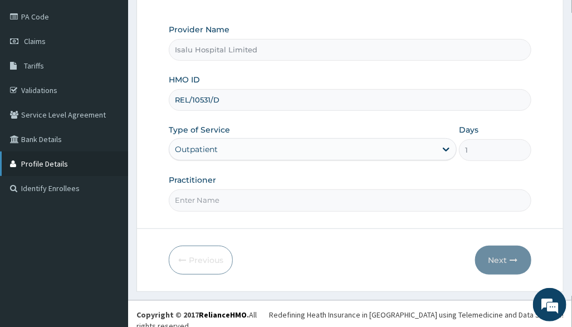
scroll to position [0, 0]
click at [388, 197] on input "Practitioner" at bounding box center [350, 200] width 362 height 22
paste input "Badru Muhydeen"
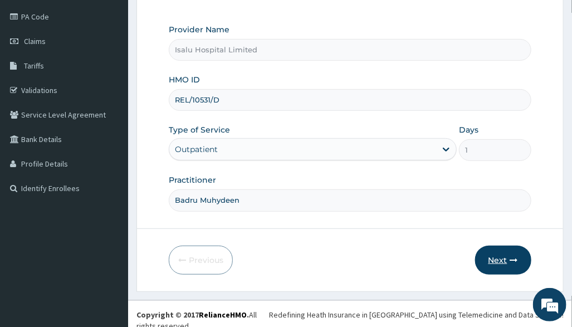
type input "Badru Muhydeen"
click at [493, 254] on button "Next" at bounding box center [503, 260] width 56 height 29
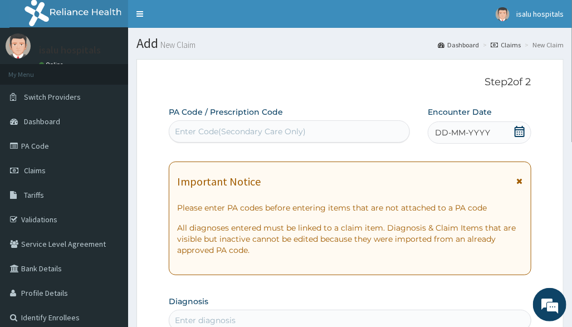
click at [257, 124] on div "Enter Code(Secondary Care Only)" at bounding box center [289, 131] width 241 height 22
paste input "PA/C24EE1"
type input "PA/C24EE1"
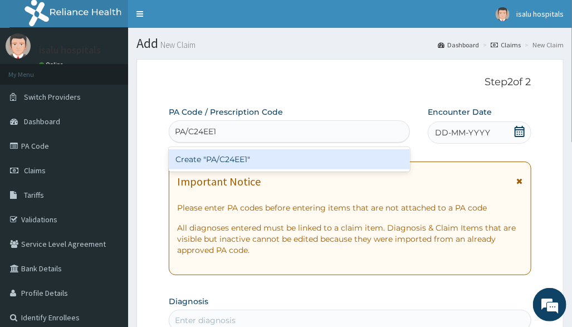
click at [251, 164] on div "Create "PA/C24EE1"" at bounding box center [289, 159] width 241 height 20
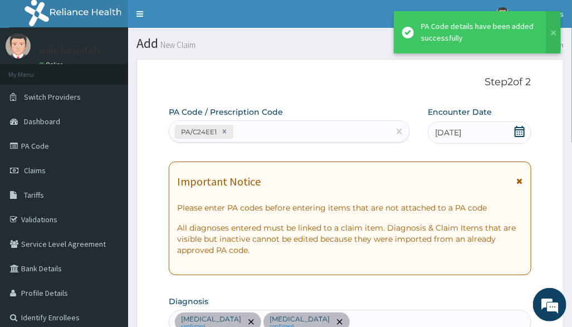
scroll to position [310, 0]
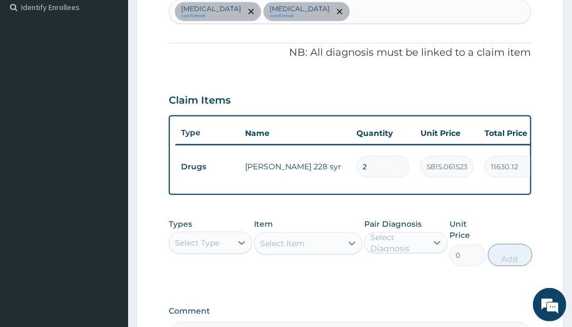
drag, startPoint x: 404, startPoint y: 165, endPoint x: 338, endPoint y: 181, distance: 68.1
click at [347, 177] on tr "Drugs fleming 228 syr 2 5815.0615234375 11630.12 Malaria + 1 Delete" at bounding box center [449, 166] width 546 height 43
type input "1"
type input "5815.06"
type input "1"
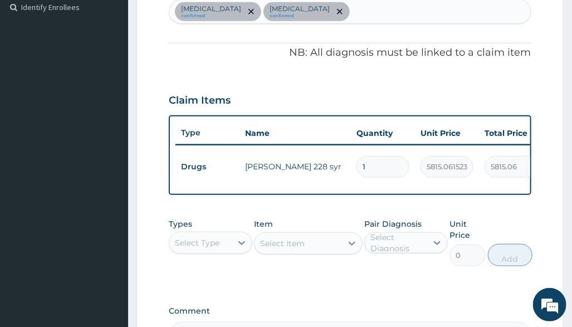
click at [352, 17] on div "Malaria confirmed Tonsillitis confirmed" at bounding box center [349, 11] width 361 height 23
type input "sepsis"
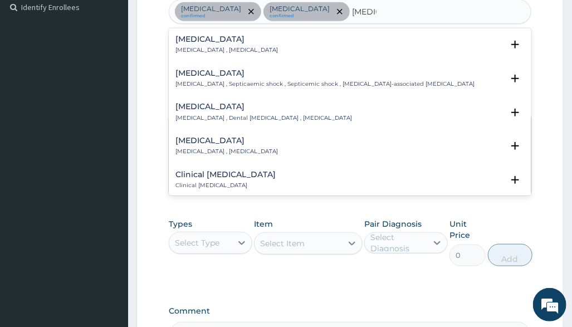
click at [224, 40] on h4 "Sepsis" at bounding box center [227, 39] width 103 height 8
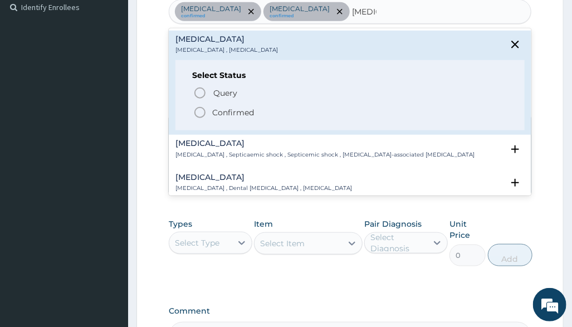
click at [215, 111] on p "Confirmed" at bounding box center [233, 112] width 42 height 11
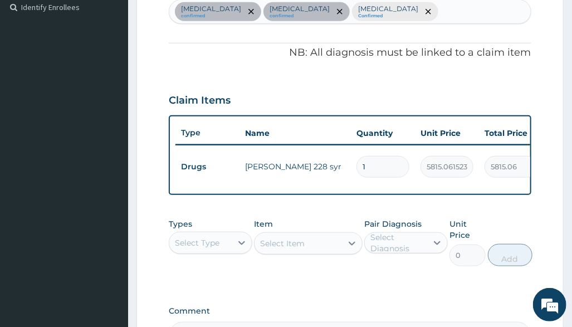
click at [363, 102] on div "Claim Items" at bounding box center [350, 98] width 362 height 29
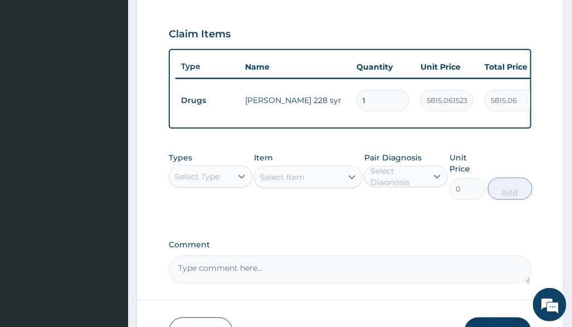
scroll to position [456, 0]
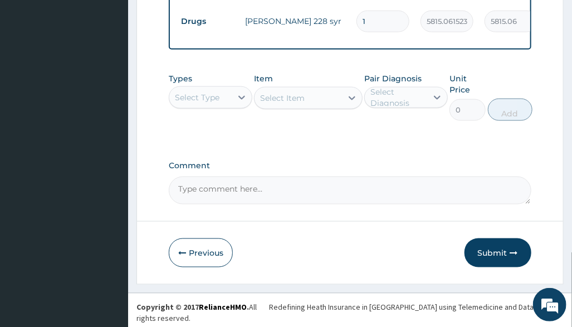
click at [240, 88] on div "Types Select Type" at bounding box center [211, 97] width 84 height 48
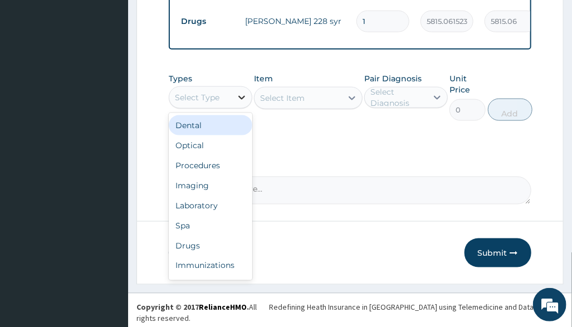
click at [236, 103] on icon at bounding box center [241, 97] width 11 height 11
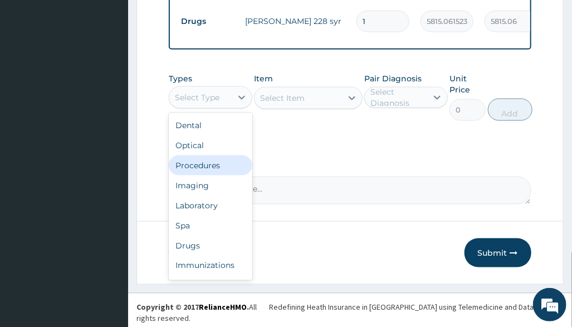
click at [212, 172] on div "Procedures" at bounding box center [211, 165] width 84 height 20
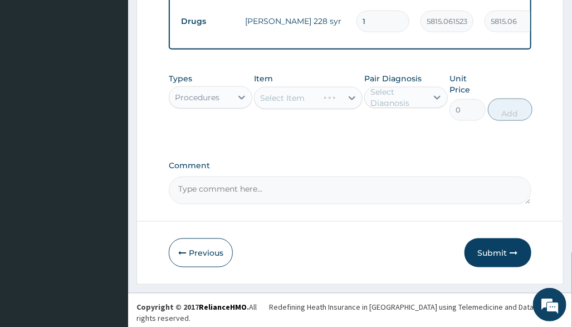
click at [339, 115] on div "Item Select Item" at bounding box center [308, 97] width 109 height 48
click at [340, 109] on div "Select Item" at bounding box center [308, 98] width 109 height 22
click at [341, 108] on div "Select Item" at bounding box center [308, 98] width 109 height 22
click at [346, 102] on div "Select Item" at bounding box center [308, 98] width 109 height 22
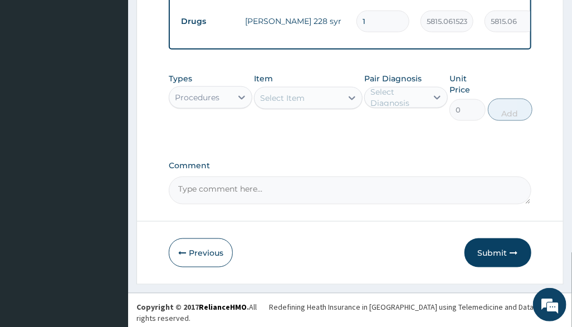
click at [344, 103] on div at bounding box center [352, 98] width 20 height 20
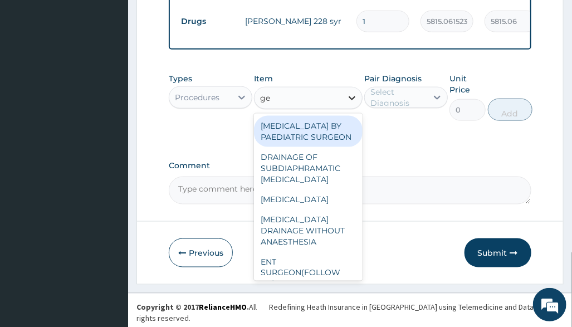
type input "gen"
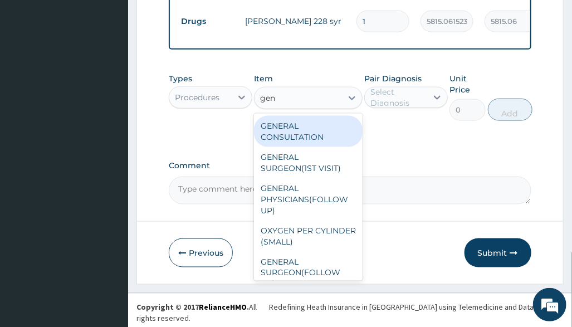
click at [335, 136] on div "GENERAL CONSULTATION" at bounding box center [308, 131] width 109 height 31
type input "3150"
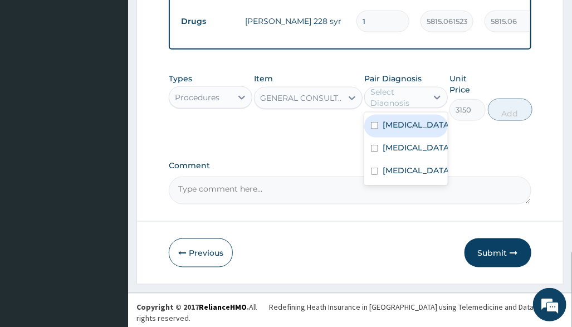
drag, startPoint x: 387, startPoint y: 111, endPoint x: 398, endPoint y: 122, distance: 15.8
click at [387, 109] on div "Select Diagnosis" at bounding box center [399, 97] width 56 height 22
drag, startPoint x: 410, startPoint y: 139, endPoint x: 410, endPoint y: 145, distance: 5.6
click at [410, 138] on div "Malaria" at bounding box center [406, 126] width 84 height 23
checkbox input "true"
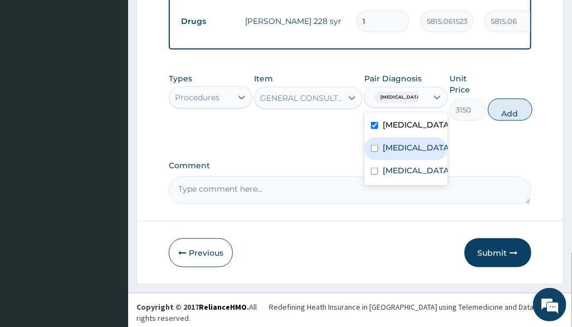
click at [409, 153] on label "Tonsillitis" at bounding box center [417, 147] width 69 height 11
checkbox input "true"
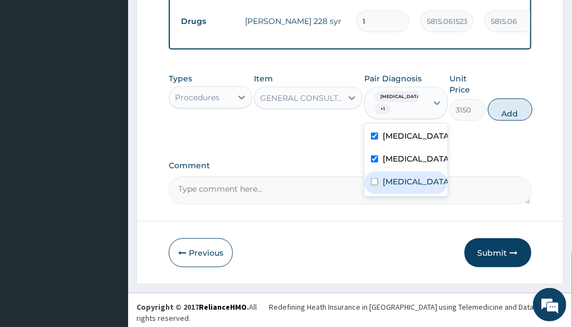
click at [405, 186] on label "Sepsis" at bounding box center [417, 181] width 69 height 11
checkbox input "true"
click at [516, 113] on button "Add" at bounding box center [510, 110] width 45 height 22
type input "0"
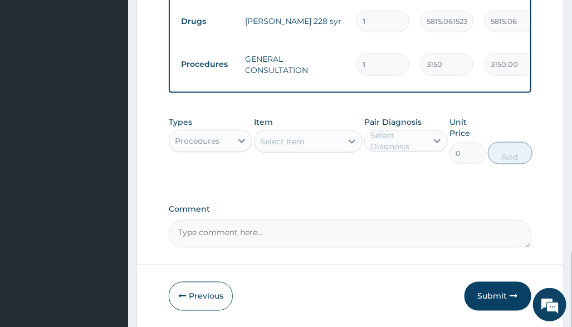
click at [191, 129] on div "Types Procedures" at bounding box center [211, 140] width 84 height 48
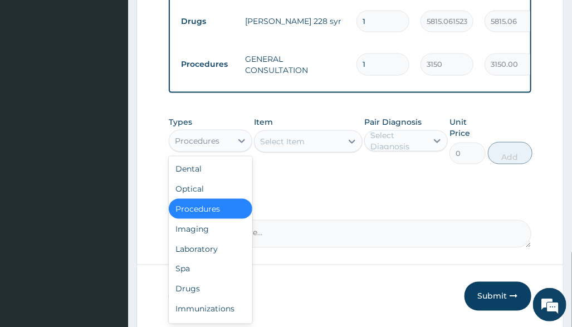
click at [216, 141] on div "Procedures" at bounding box center [197, 140] width 45 height 11
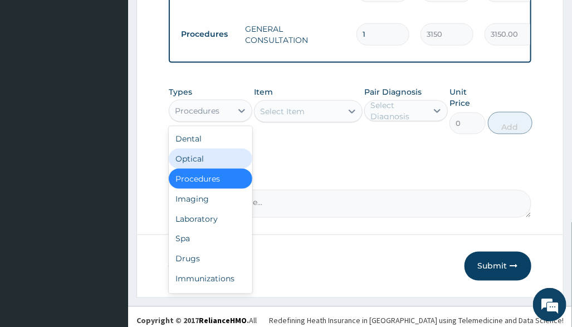
scroll to position [494, 0]
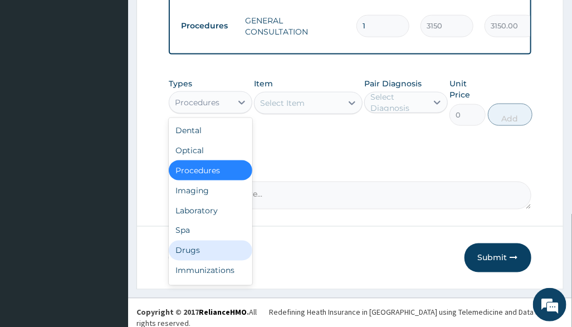
click at [191, 251] on div "Drugs" at bounding box center [211, 251] width 84 height 20
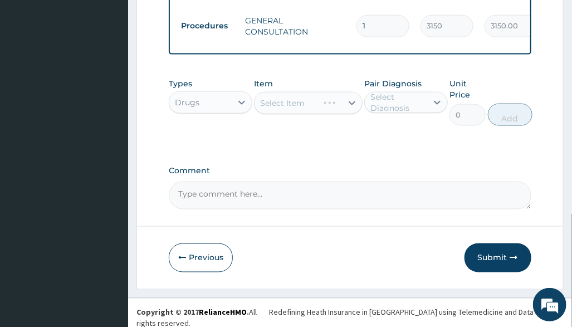
click at [365, 176] on label "Comment" at bounding box center [350, 170] width 362 height 9
click at [365, 182] on textarea "Comment" at bounding box center [350, 196] width 362 height 28
click at [336, 110] on div "Select Item" at bounding box center [308, 103] width 109 height 22
click at [335, 110] on div "Select Item" at bounding box center [308, 103] width 109 height 22
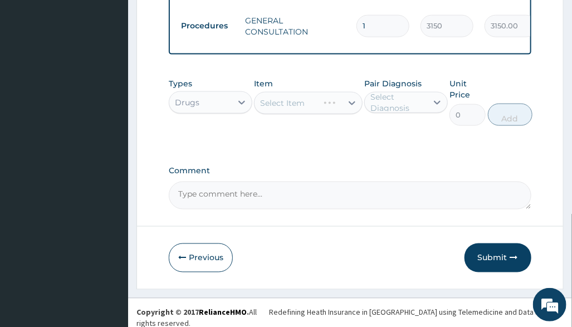
click at [340, 102] on div "Select Item" at bounding box center [308, 103] width 109 height 22
click at [336, 109] on div "Select Item" at bounding box center [308, 103] width 109 height 22
click at [336, 104] on div "Select Item" at bounding box center [308, 103] width 109 height 22
click at [328, 104] on div "Select Item" at bounding box center [298, 103] width 87 height 18
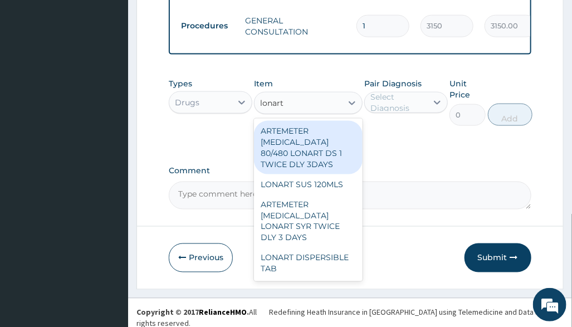
type input "lonart d"
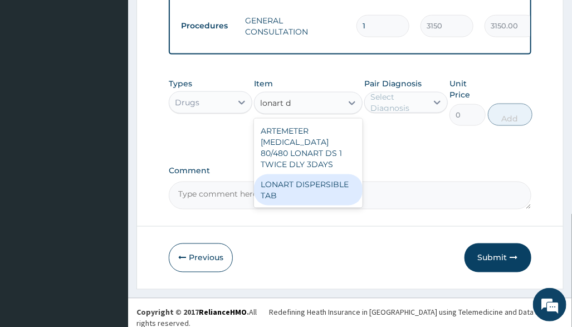
click at [326, 195] on div "LONART DISPERSIBLE TAB" at bounding box center [308, 189] width 109 height 31
type input "86.23137664794922"
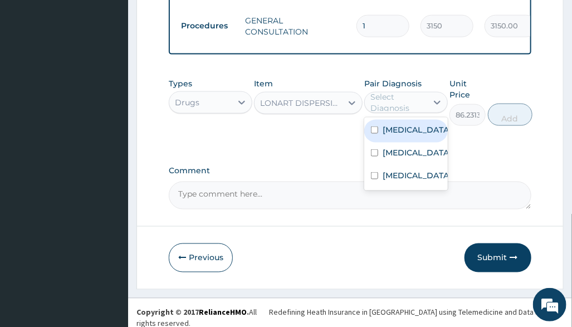
click at [417, 109] on div "Select Diagnosis" at bounding box center [399, 102] width 56 height 22
click at [413, 131] on div "Malaria" at bounding box center [406, 131] width 84 height 23
checkbox input "true"
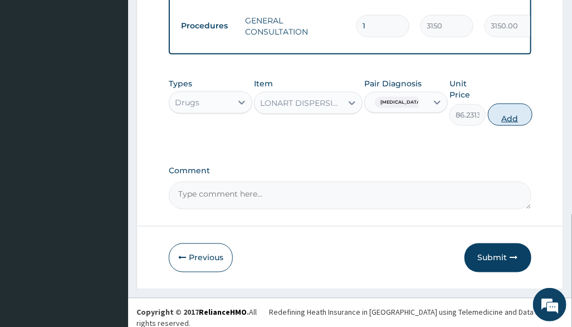
click at [512, 116] on button "Add" at bounding box center [510, 115] width 45 height 22
type input "0"
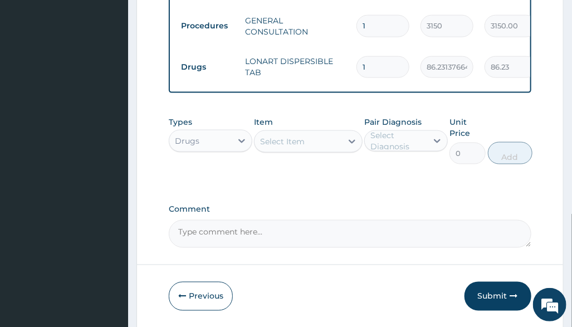
click at [387, 56] on input "1" at bounding box center [383, 67] width 53 height 22
type input "12"
type input "1034.78"
type input "12"
click at [285, 149] on div "Select Item" at bounding box center [298, 142] width 87 height 18
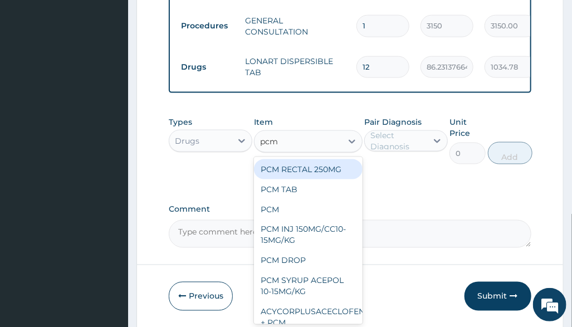
type input "pcm s"
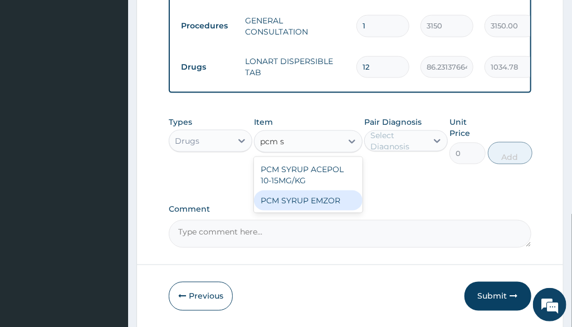
click at [289, 203] on div "PCM SYRUP EMZOR" at bounding box center [308, 201] width 109 height 20
type input "940.7999877929688"
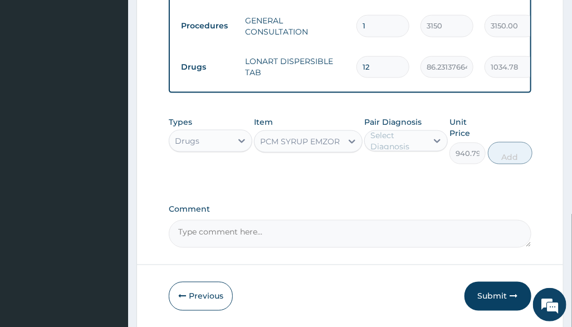
click at [400, 175] on div "Types Drugs Item PCM SYRUP EMZOR Pair Diagnosis Select Diagnosis Unit Price 940…" at bounding box center [350, 149] width 362 height 76
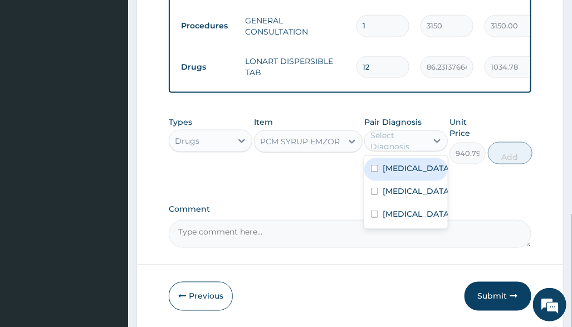
click at [416, 143] on div "Select Diagnosis" at bounding box center [399, 141] width 56 height 22
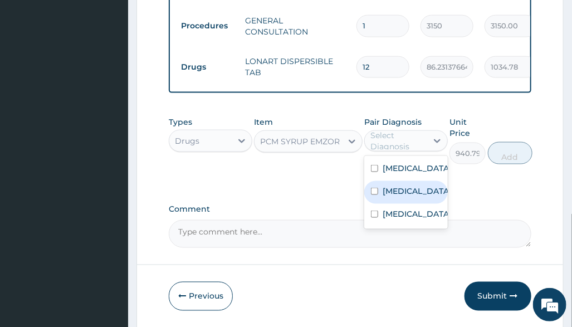
click at [423, 193] on div "Tonsillitis" at bounding box center [406, 192] width 84 height 23
checkbox input "true"
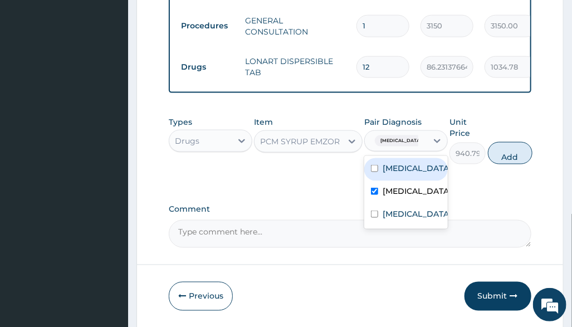
click at [424, 174] on div "Malaria" at bounding box center [406, 169] width 84 height 23
checkbox input "true"
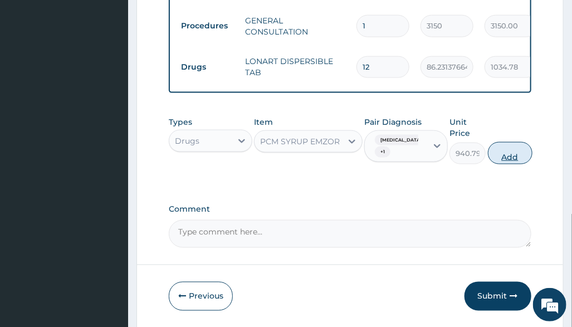
click at [522, 161] on button "Add" at bounding box center [510, 153] width 45 height 22
type input "0"
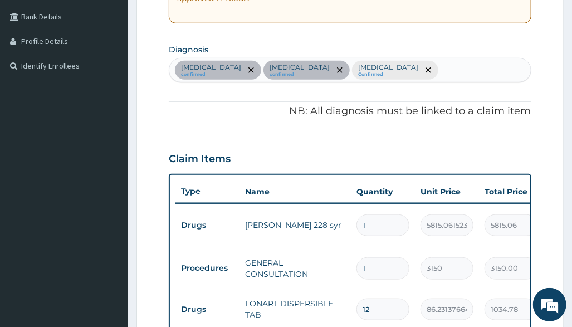
scroll to position [123, 0]
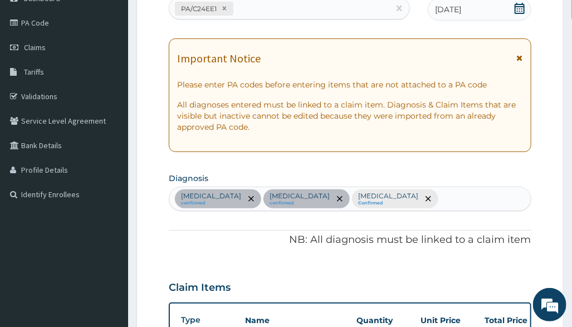
click at [373, 208] on div "Malaria confirmed Tonsillitis confirmed Sepsis Confirmed" at bounding box center [349, 198] width 361 height 23
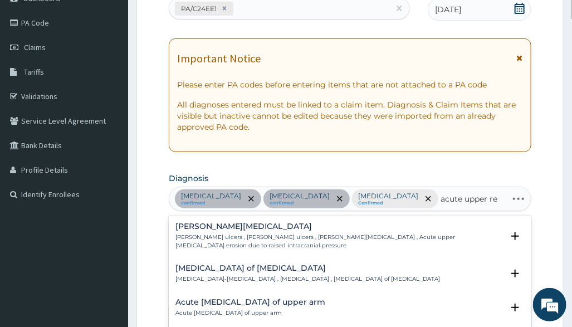
type input "acute upper res"
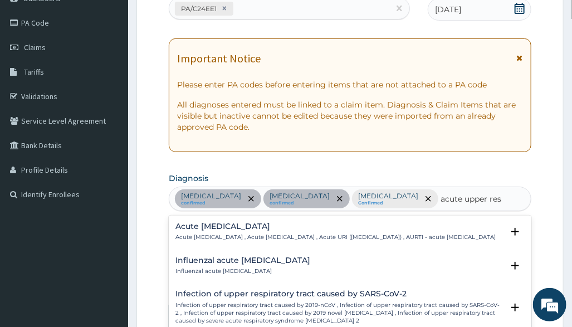
click at [223, 236] on p "Acute upper respiratory infection , Acute upper respiratory tract infection , A…" at bounding box center [336, 237] width 320 height 8
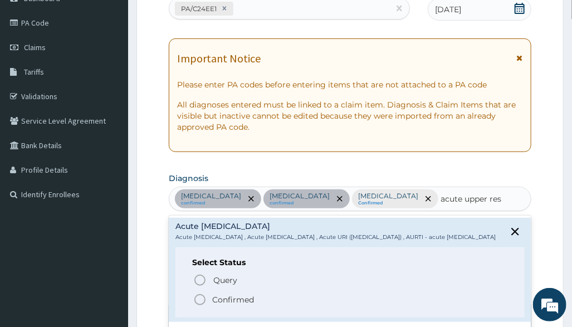
click at [225, 303] on p "Confirmed" at bounding box center [233, 299] width 42 height 11
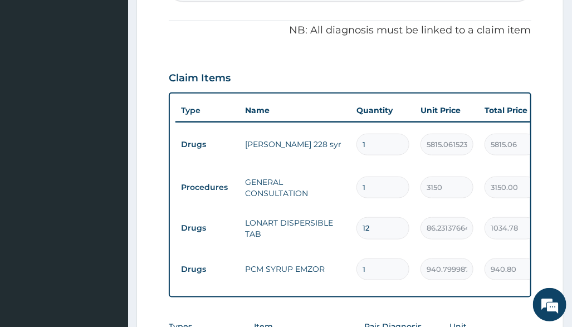
scroll to position [420, 0]
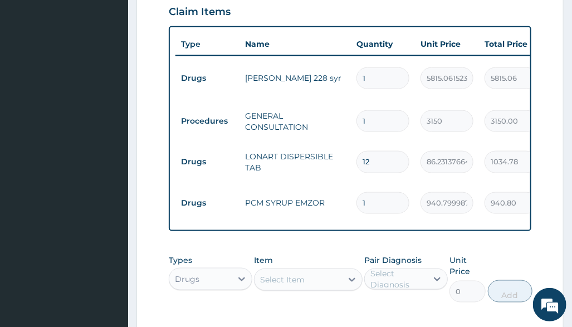
click at [314, 271] on div "Select Item" at bounding box center [298, 280] width 87 height 18
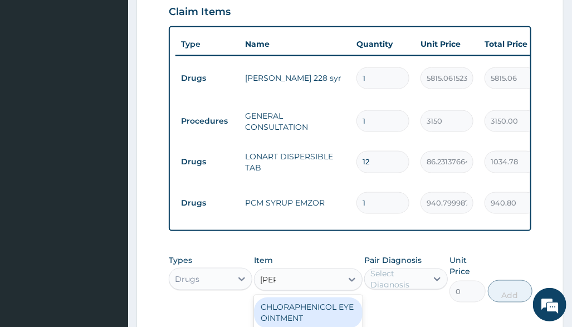
type input "lorat"
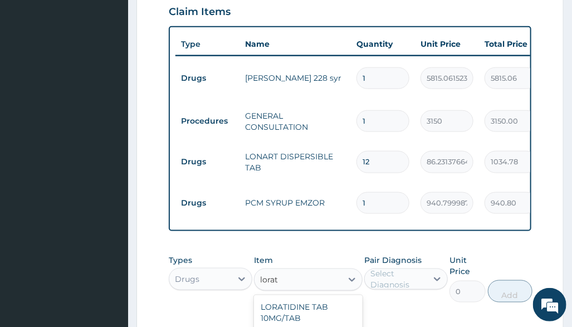
type input "1411.199951171875"
click at [424, 268] on div "Select Diagnosis" at bounding box center [399, 279] width 56 height 22
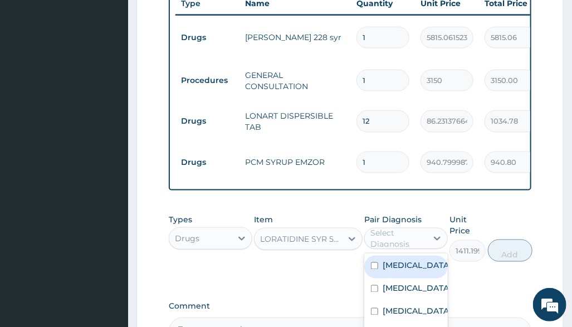
scroll to position [494, 0]
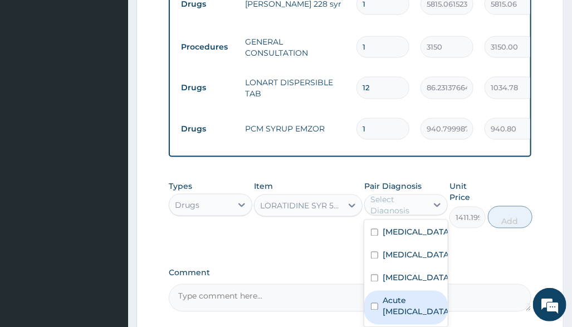
click at [396, 295] on label "Acute upper respiratory infection" at bounding box center [417, 306] width 69 height 22
checkbox input "true"
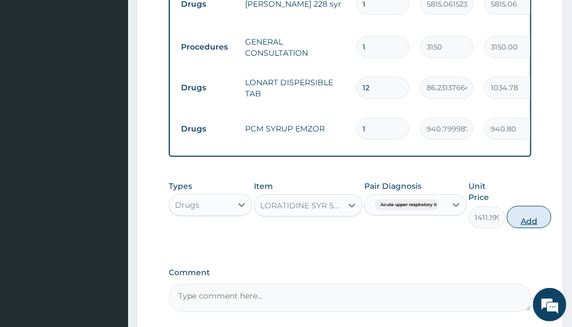
click at [538, 206] on button "Add" at bounding box center [529, 217] width 45 height 22
type input "0"
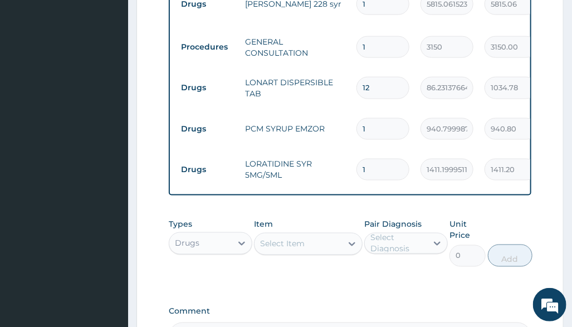
click at [377, 248] on div "Types Drugs Item Select Item Pair Diagnosis Select Diagnosis Unit Price 0 Add" at bounding box center [350, 251] width 362 height 76
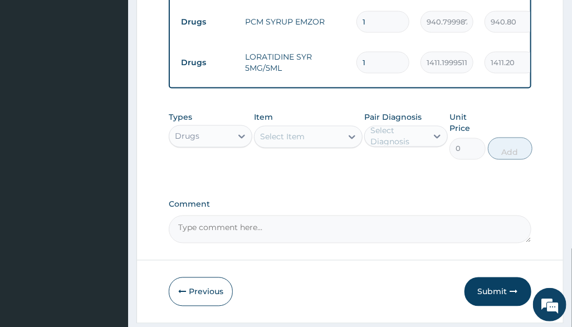
scroll to position [610, 0]
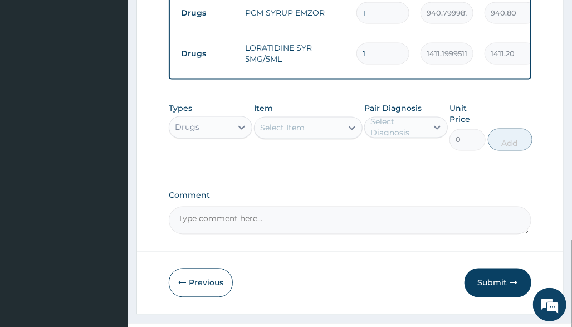
click at [290, 119] on div "Select Item" at bounding box center [298, 128] width 87 height 18
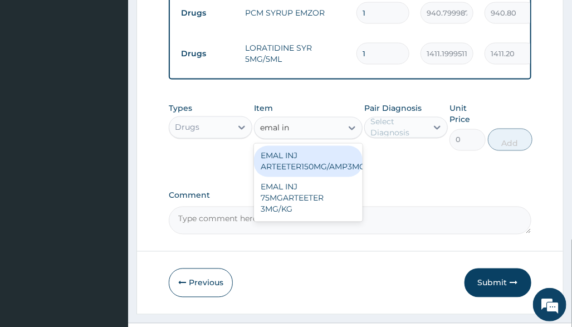
type input "emal inj"
click at [298, 146] on div "EMAL INJ ARTEETER150MG/AMP3MG/KG" at bounding box center [308, 161] width 109 height 31
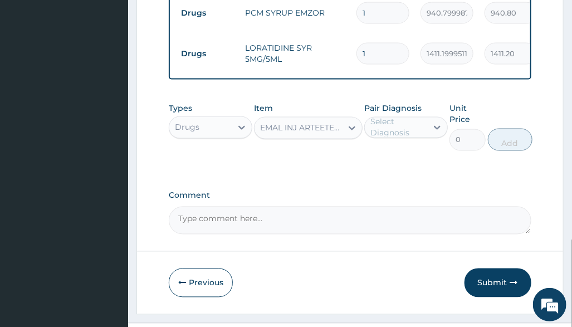
type input "1672.925537109375"
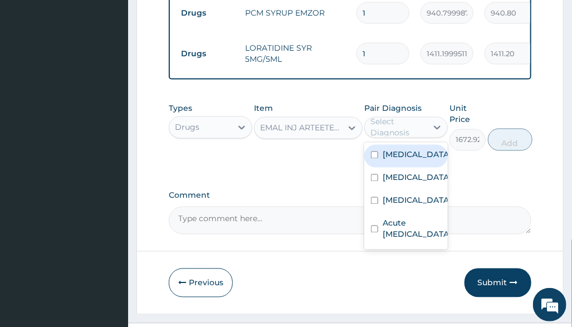
click at [406, 116] on div "Select Diagnosis" at bounding box center [399, 127] width 56 height 22
click at [422, 145] on div "Malaria" at bounding box center [406, 156] width 84 height 23
checkbox input "true"
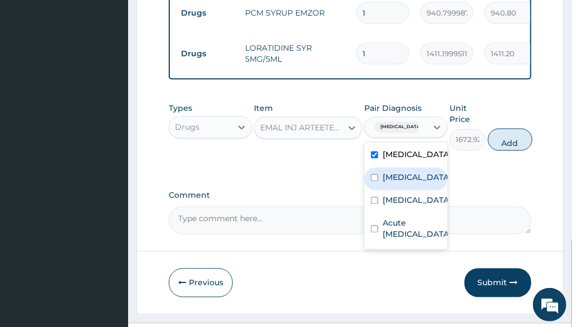
drag, startPoint x: 514, startPoint y: 120, endPoint x: 510, endPoint y: 125, distance: 6.7
click at [514, 129] on button "Add" at bounding box center [510, 140] width 45 height 22
type input "0"
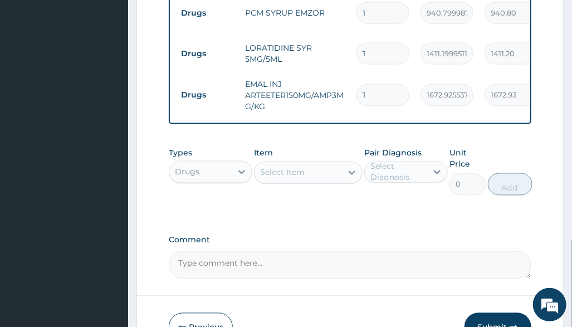
click at [386, 236] on label "Comment" at bounding box center [350, 240] width 362 height 9
click at [386, 251] on textarea "Comment" at bounding box center [350, 265] width 362 height 28
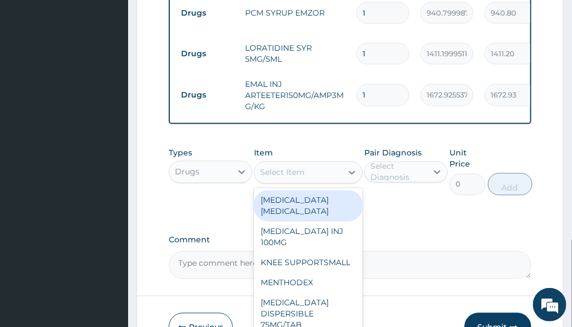
click at [306, 164] on div "Select Item" at bounding box center [298, 173] width 87 height 18
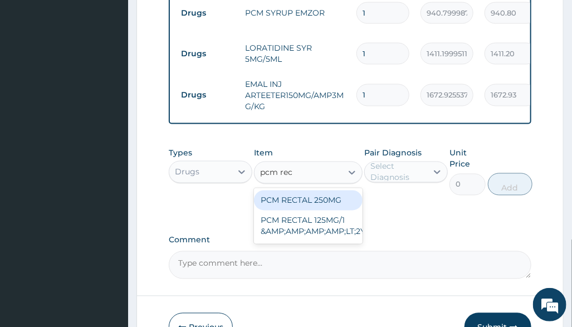
type input "pcm rect"
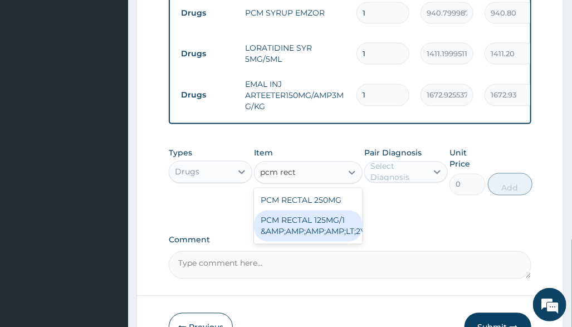
click at [314, 211] on div "PCM RECTAL 125MG/1 &AMP;AMP;AMP;AMP;LT;2YRS" at bounding box center [308, 226] width 109 height 31
type input "535.96435546875"
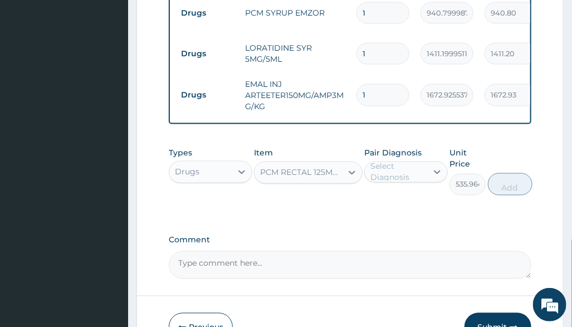
click at [381, 171] on div "Pair Diagnosis Select Diagnosis" at bounding box center [406, 172] width 84 height 48
click at [325, 167] on div "PCM RECTAL 125MG/1 &AMP;AMP;AMP;AMP;LT;2YRS" at bounding box center [301, 172] width 83 height 11
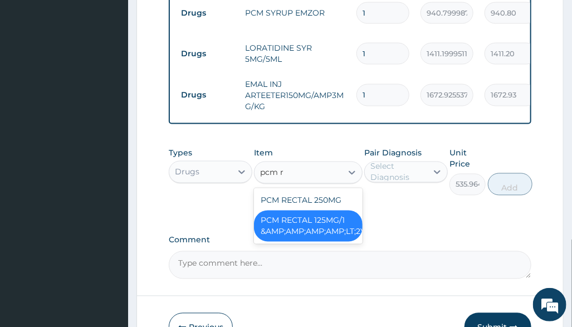
scroll to position [0, 0]
type input "pcm rect"
click at [318, 191] on div "PCM RECTAL 250MG" at bounding box center [308, 201] width 109 height 20
type input "501.8776550292969"
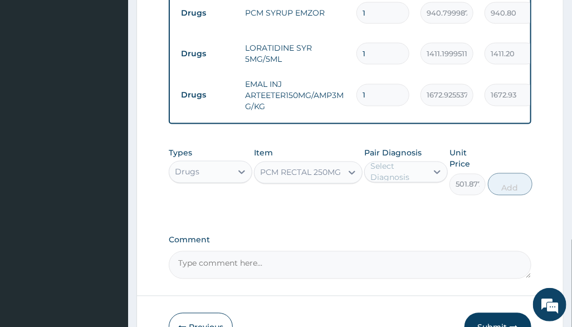
click at [383, 161] on div "Select Diagnosis" at bounding box center [399, 172] width 56 height 22
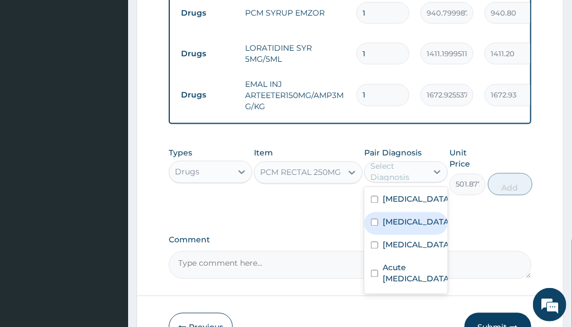
click at [420, 212] on div "Tonsillitis" at bounding box center [406, 223] width 84 height 23
checkbox input "true"
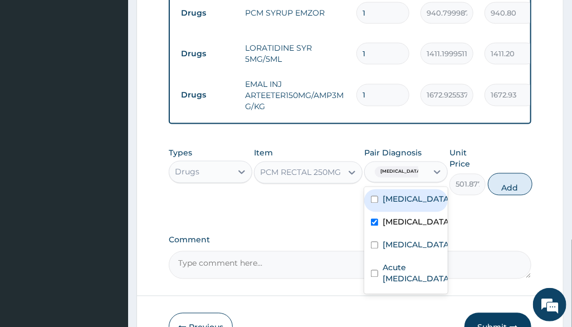
click at [420, 189] on div "Malaria" at bounding box center [406, 200] width 84 height 23
checkbox input "true"
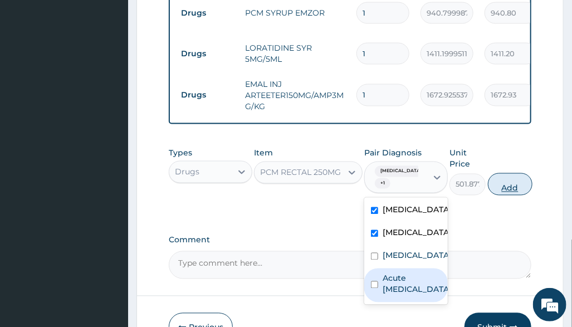
click at [525, 173] on button "Add" at bounding box center [510, 184] width 45 height 22
type input "0"
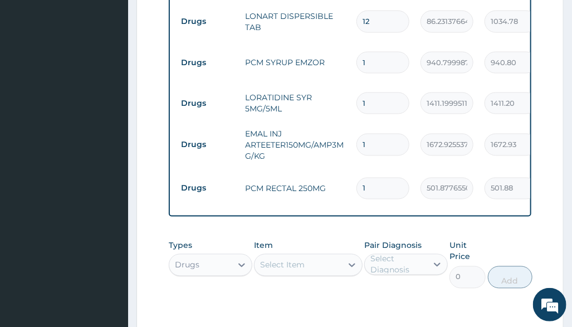
scroll to position [693, 0]
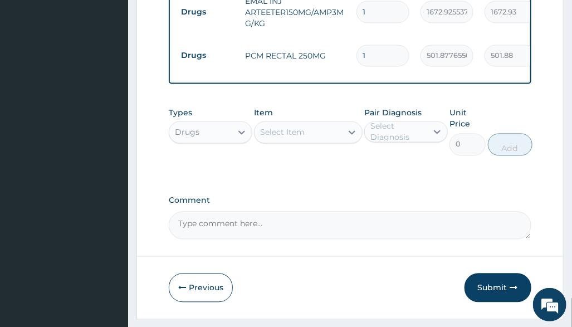
click at [389, 212] on textarea "Comment" at bounding box center [350, 226] width 362 height 28
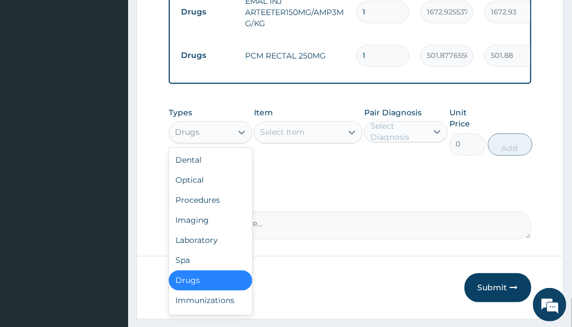
click at [206, 124] on div "Drugs" at bounding box center [200, 133] width 62 height 18
click at [200, 231] on div "Laboratory" at bounding box center [211, 241] width 84 height 20
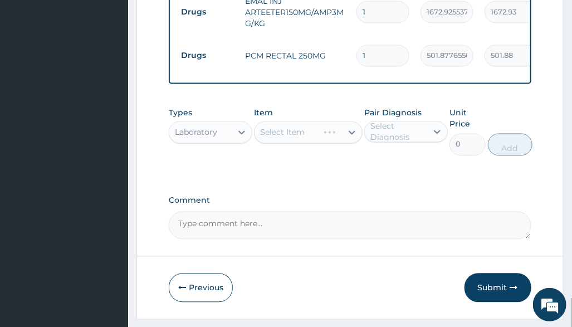
drag, startPoint x: 387, startPoint y: 155, endPoint x: 375, endPoint y: 154, distance: 12.3
click at [349, 121] on div "Select Item" at bounding box center [308, 132] width 109 height 22
click at [343, 121] on div "Select Item" at bounding box center [308, 132] width 109 height 22
click at [351, 121] on div "Select Item" at bounding box center [308, 132] width 109 height 22
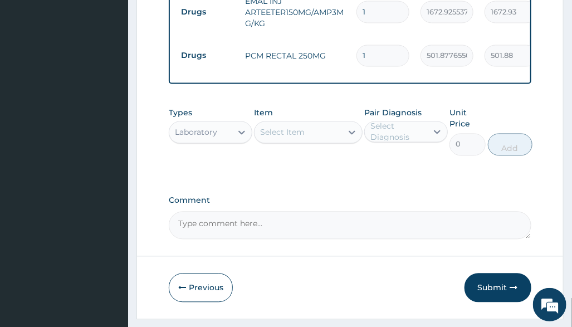
click at [352, 132] on icon at bounding box center [352, 134] width 7 height 4
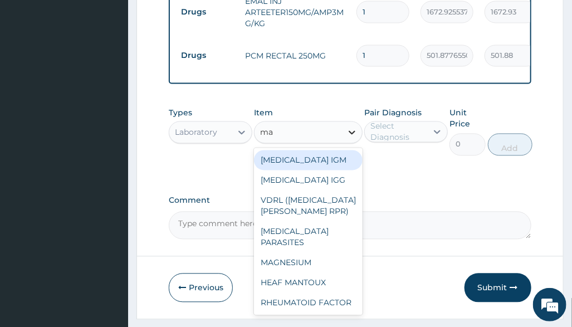
type input "mal"
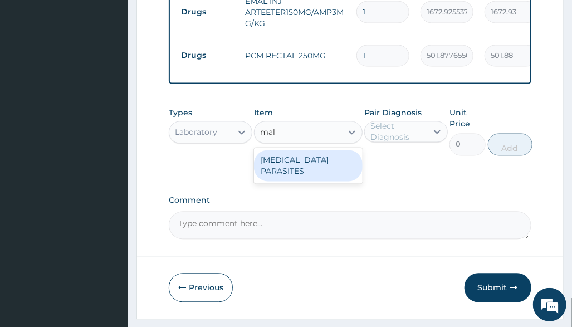
click at [325, 150] on div "[MEDICAL_DATA] PARASITES" at bounding box center [308, 165] width 109 height 31
type input "2500"
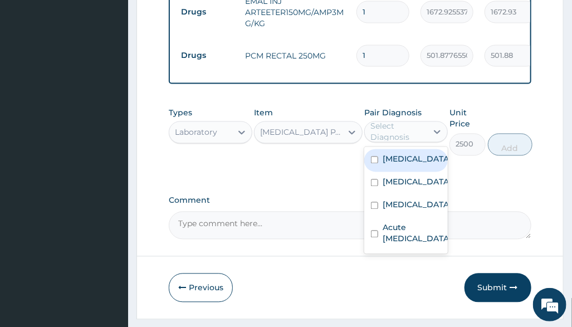
click at [419, 121] on div "Select Diagnosis" at bounding box center [399, 132] width 56 height 22
drag, startPoint x: 405, startPoint y: 125, endPoint x: 485, endPoint y: 135, distance: 80.9
click at [406, 154] on label "Malaria" at bounding box center [417, 159] width 69 height 11
checkbox input "true"
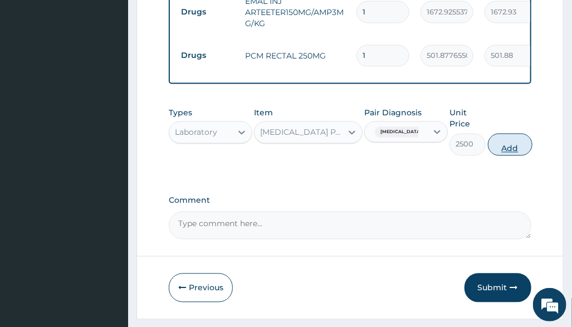
click at [510, 134] on button "Add" at bounding box center [510, 145] width 45 height 22
type input "0"
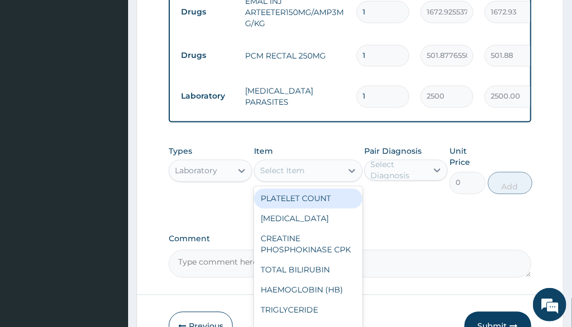
click at [298, 166] on div "Select Item" at bounding box center [282, 171] width 45 height 11
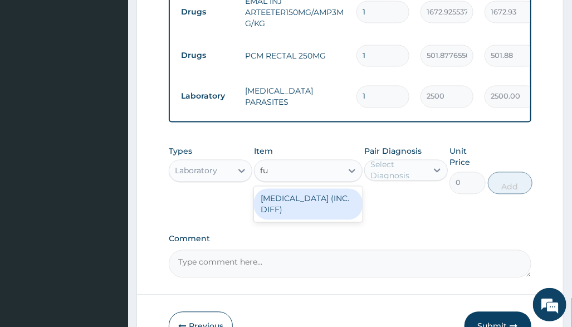
type input "ful"
click at [305, 189] on div "FULL BLOOD COUNT (INC. DIFF)" at bounding box center [308, 204] width 109 height 31
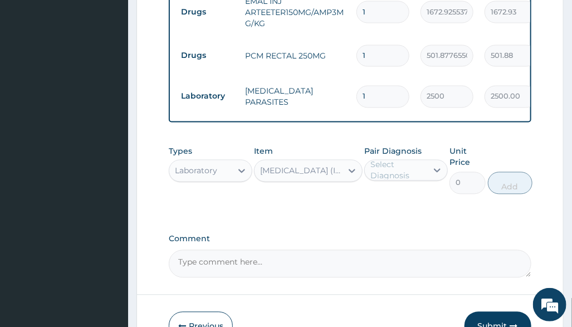
type input "4341.60009765625"
click at [402, 159] on div "Select Diagnosis" at bounding box center [399, 170] width 56 height 22
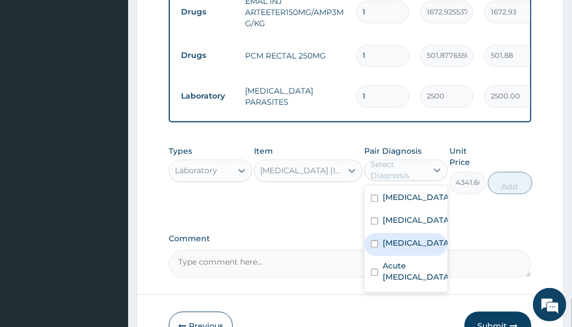
click at [406, 238] on label "Sepsis" at bounding box center [417, 243] width 69 height 11
checkbox input "true"
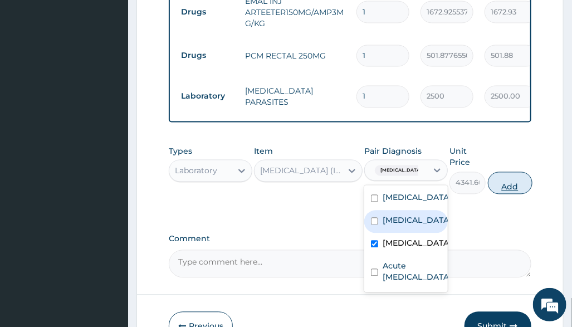
click at [519, 172] on button "Add" at bounding box center [510, 183] width 45 height 22
type input "0"
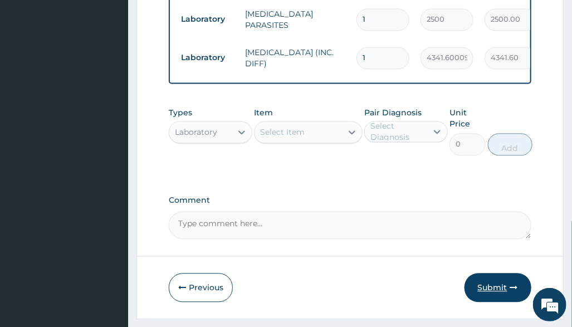
click at [489, 273] on button "Submit" at bounding box center [498, 287] width 67 height 29
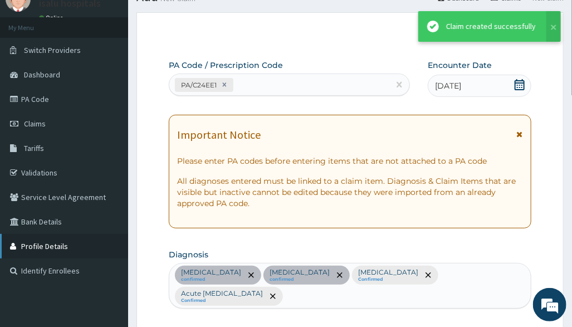
scroll to position [771, 0]
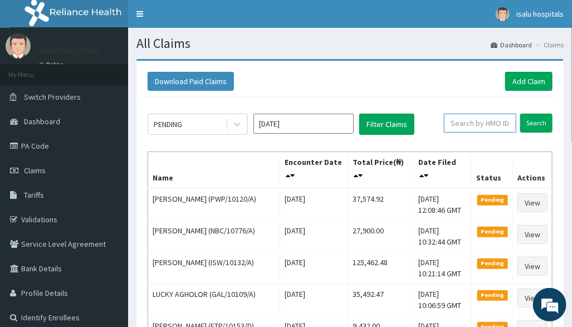
drag, startPoint x: 464, startPoint y: 119, endPoint x: 452, endPoint y: 127, distance: 13.9
click at [464, 120] on input "text" at bounding box center [480, 123] width 72 height 19
paste input "REL/10531/D"
type input "REL/10531/D"
click at [137, 22] on link "Toggle navigation" at bounding box center [139, 14] width 23 height 28
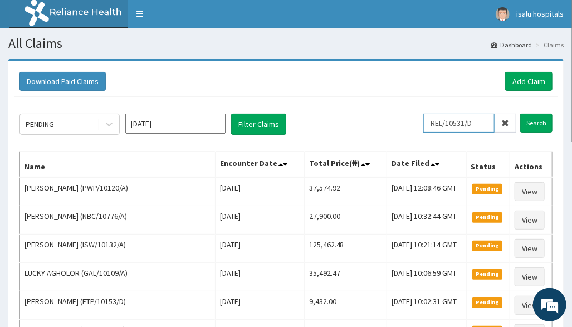
click at [437, 127] on input "REL/10531/D" at bounding box center [459, 123] width 71 height 19
click at [528, 125] on input "Search" at bounding box center [536, 123] width 32 height 19
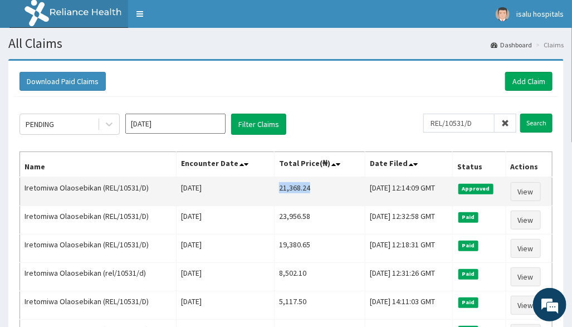
drag, startPoint x: 262, startPoint y: 193, endPoint x: 298, endPoint y: 187, distance: 36.2
click at [301, 186] on td "21,368.24" at bounding box center [320, 191] width 91 height 29
copy td "21,368.24"
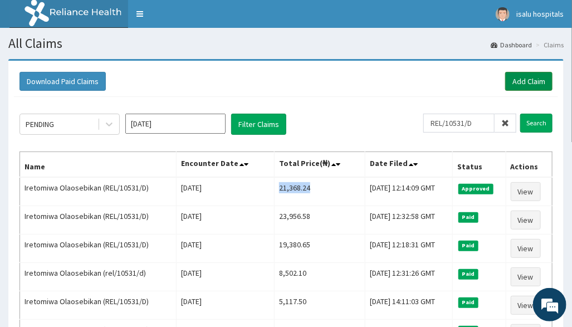
click at [521, 72] on link "Add Claim" at bounding box center [528, 81] width 47 height 19
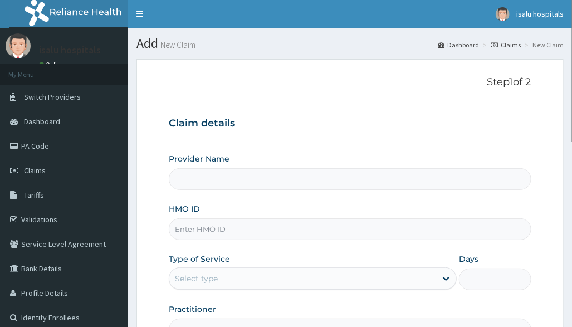
click at [251, 231] on input "HMO ID" at bounding box center [350, 229] width 362 height 22
paste input "RET/21266/A"
type input "RET/21266/A"
type input "Isalu Hospital Limited"
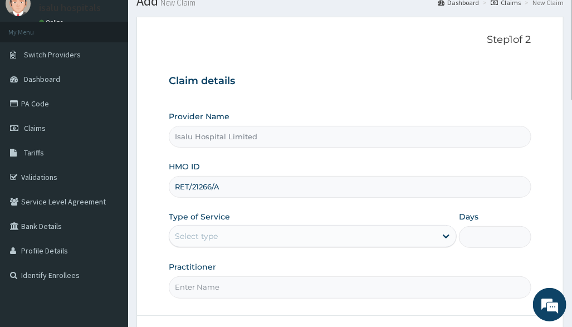
scroll to position [74, 0]
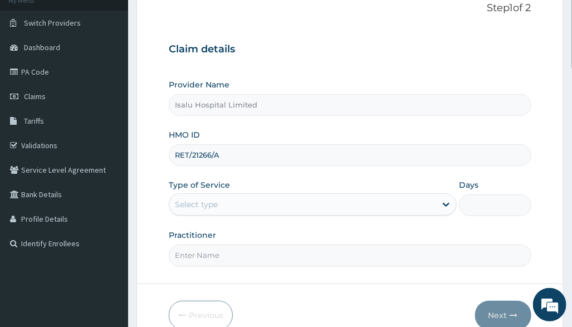
type input "RET/21266/A"
click at [295, 201] on div "Select type" at bounding box center [302, 205] width 267 height 18
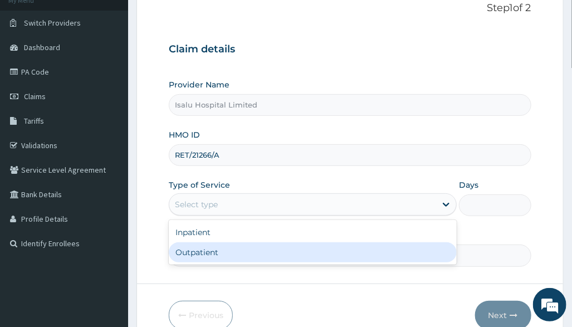
click at [267, 252] on div "Outpatient" at bounding box center [313, 252] width 288 height 20
type input "1"
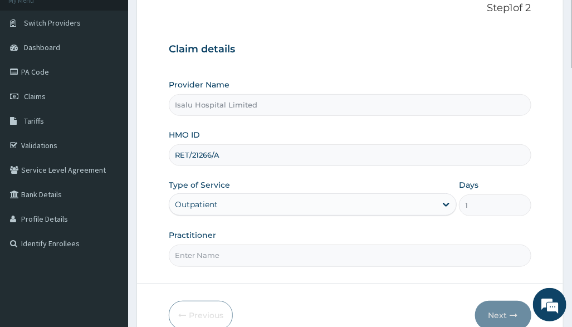
scroll to position [0, 0]
drag, startPoint x: 439, startPoint y: 235, endPoint x: 402, endPoint y: 270, distance: 51.2
click at [439, 236] on div "Practitioner" at bounding box center [350, 248] width 362 height 37
click at [242, 262] on input "Practitioner" at bounding box center [350, 256] width 362 height 22
paste input "[PERSON_NAME]"
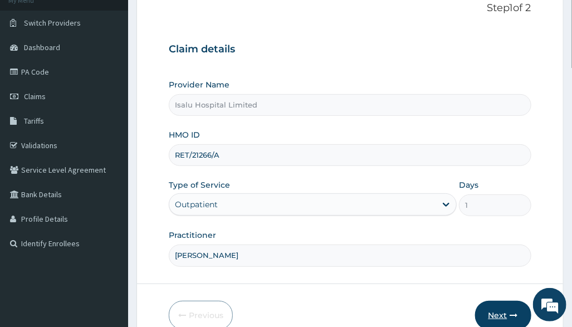
type input "[PERSON_NAME]"
click at [510, 313] on icon "button" at bounding box center [514, 316] width 8 height 8
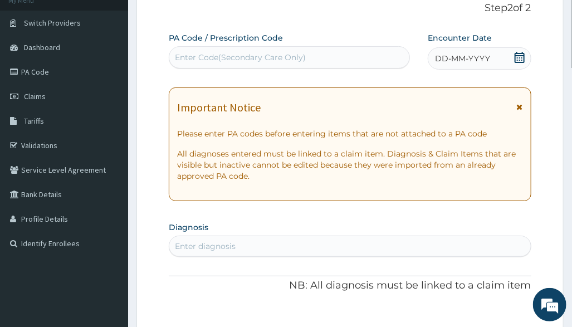
click at [521, 55] on icon at bounding box center [519, 57] width 11 height 11
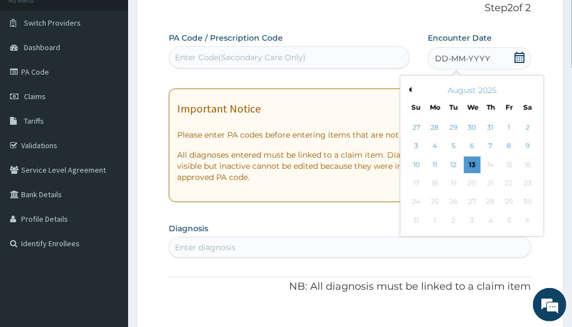
drag, startPoint x: 418, startPoint y: 166, endPoint x: 404, endPoint y: 173, distance: 16.5
click at [417, 164] on div "10" at bounding box center [416, 165] width 17 height 17
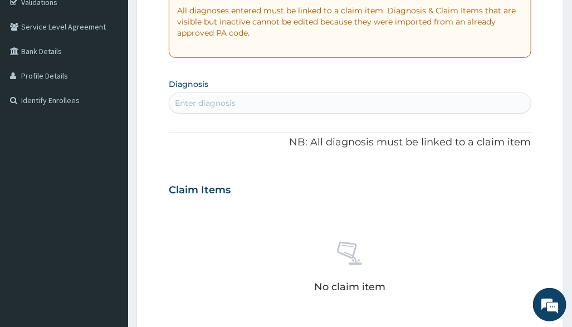
scroll to position [223, 0]
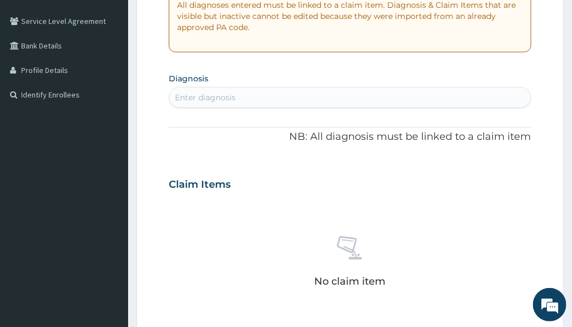
click at [294, 100] on div "Enter diagnosis" at bounding box center [349, 98] width 361 height 18
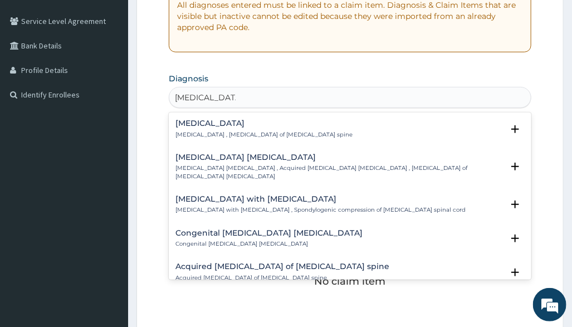
type input "[MEDICAL_DATA] spondyl"
click at [240, 128] on div "[MEDICAL_DATA] [MEDICAL_DATA] , [MEDICAL_DATA] of [MEDICAL_DATA] spine" at bounding box center [264, 129] width 177 height 20
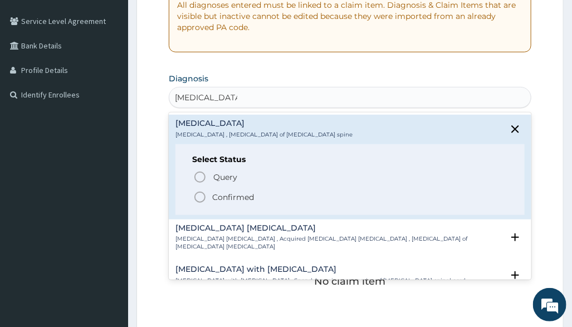
click at [225, 198] on p "Confirmed" at bounding box center [233, 197] width 42 height 11
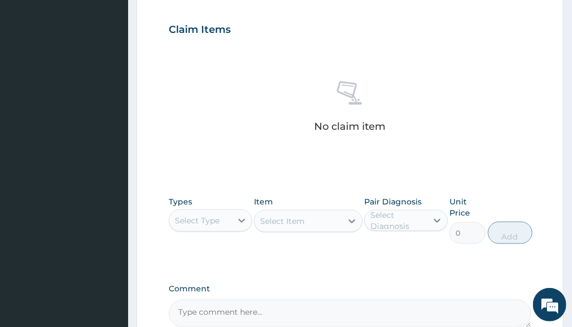
scroll to position [498, 0]
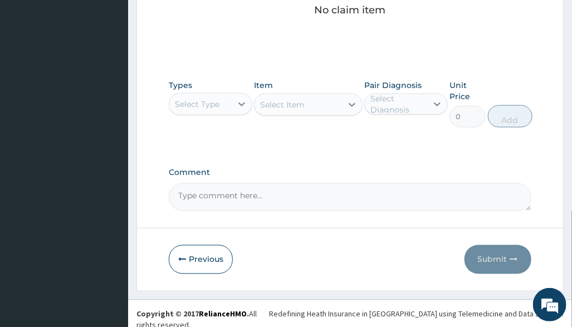
click at [221, 113] on div "Select Type" at bounding box center [211, 104] width 84 height 22
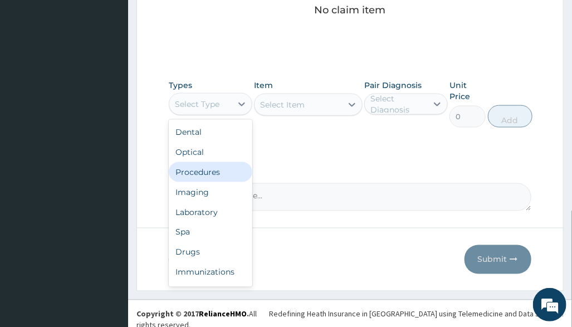
click at [225, 174] on div "Procedures" at bounding box center [211, 172] width 84 height 20
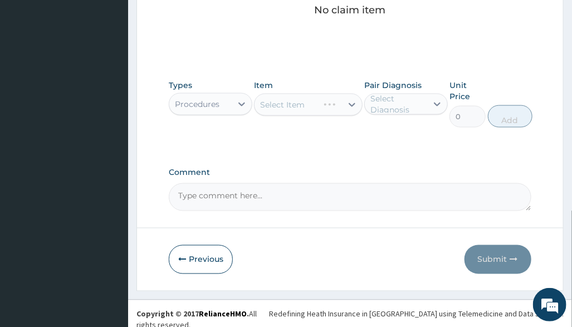
click at [431, 196] on textarea "Comment" at bounding box center [350, 197] width 362 height 28
click at [322, 99] on div "Select Item" at bounding box center [308, 105] width 109 height 22
click at [322, 111] on div "Select Item" at bounding box center [298, 105] width 87 height 18
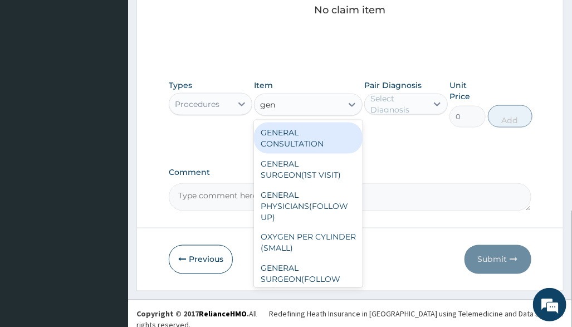
type input "gene"
click at [327, 135] on div "GENERAL CONSULTATION" at bounding box center [308, 138] width 109 height 31
type input "3150"
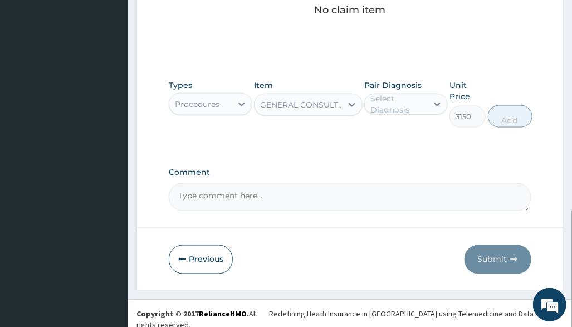
click at [415, 100] on div "Select Diagnosis" at bounding box center [399, 104] width 56 height 22
click at [415, 137] on label "[MEDICAL_DATA]" at bounding box center [417, 131] width 69 height 11
checkbox input "true"
click at [512, 111] on button "Add" at bounding box center [510, 116] width 45 height 22
type input "0"
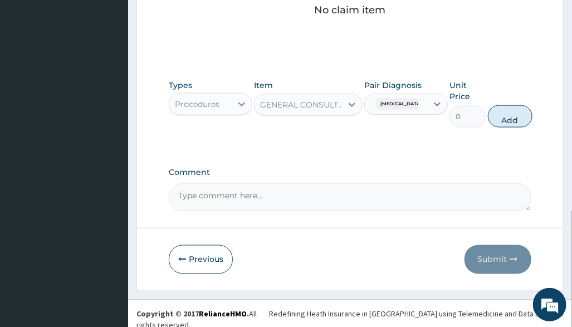
scroll to position [456, 0]
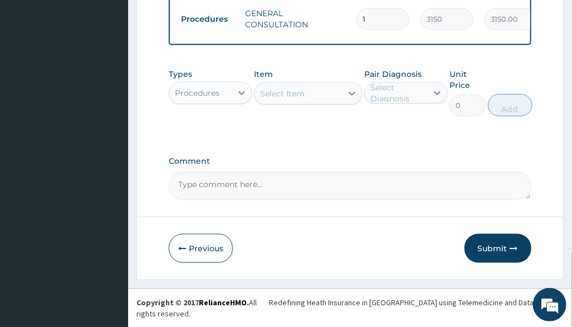
click at [218, 99] on div "Procedures" at bounding box center [197, 92] width 45 height 11
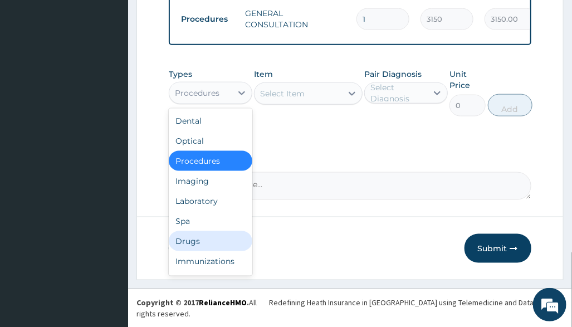
click at [223, 251] on div "Drugs" at bounding box center [211, 241] width 84 height 20
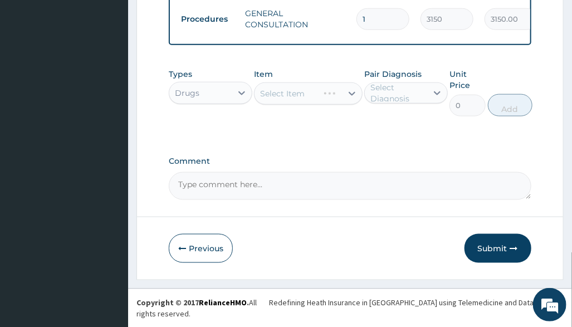
click at [342, 137] on div "Types option Drugs, selected. Select is focused ,type to refine list, press Dow…" at bounding box center [350, 101] width 362 height 76
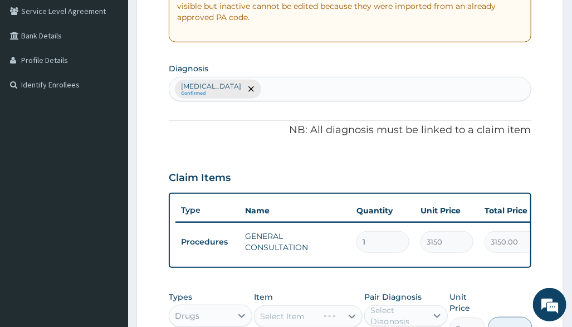
scroll to position [381, 0]
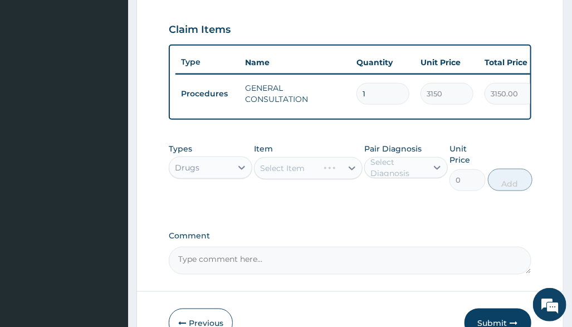
click at [342, 166] on div "Item Select Item" at bounding box center [308, 167] width 109 height 48
click at [346, 178] on div "Select Item" at bounding box center [308, 168] width 109 height 22
click at [343, 179] on div "Select Item" at bounding box center [308, 168] width 109 height 22
click at [343, 177] on div "Select Item" at bounding box center [308, 168] width 109 height 22
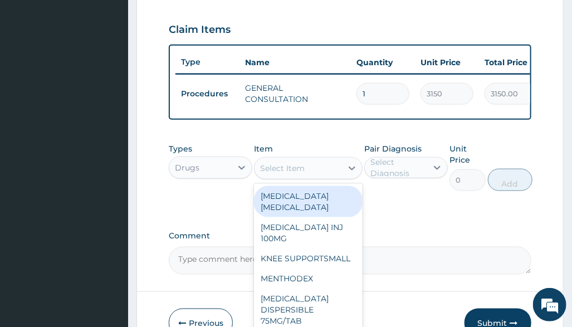
click at [327, 177] on div "Select Item" at bounding box center [298, 168] width 87 height 18
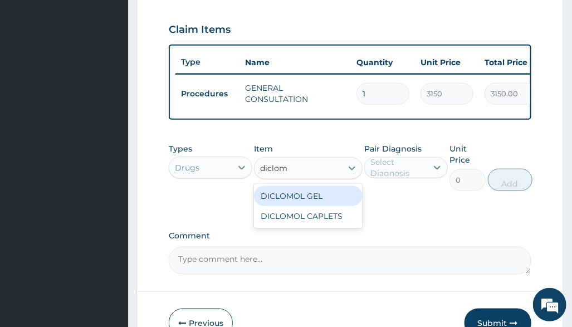
type input "diclomo"
click at [330, 206] on div "DICLOMOL GEL" at bounding box center [308, 196] width 109 height 20
type input "1896.65283203125"
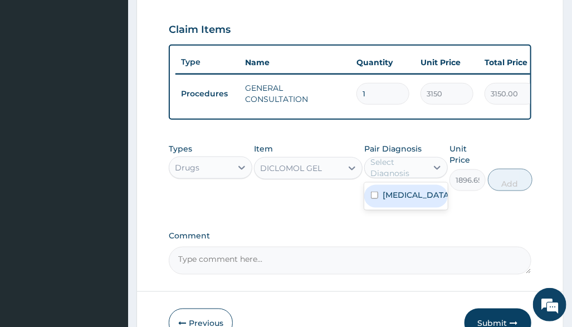
click at [410, 179] on div "Select Diagnosis" at bounding box center [399, 168] width 56 height 22
click at [421, 201] on label "[MEDICAL_DATA]" at bounding box center [417, 194] width 69 height 11
checkbox input "true"
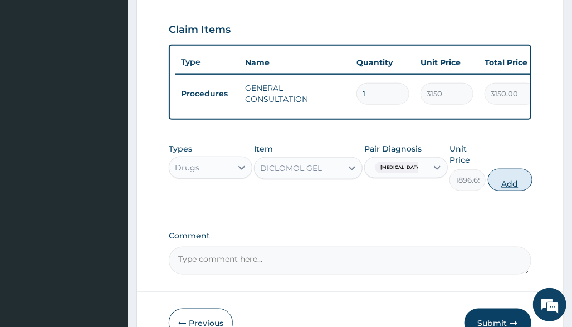
click at [507, 185] on button "Add" at bounding box center [510, 180] width 45 height 22
type input "0"
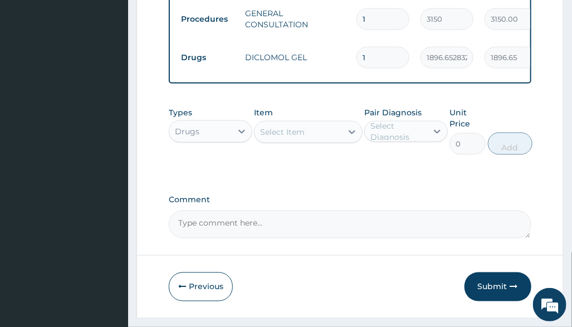
scroll to position [494, 0]
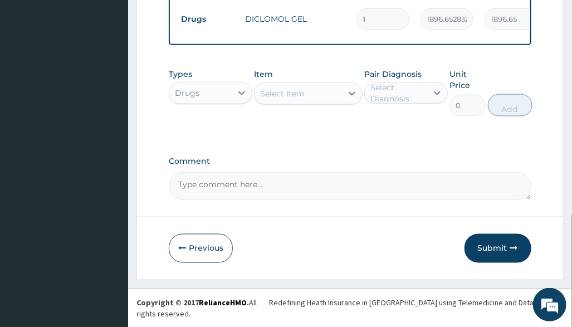
drag, startPoint x: 504, startPoint y: 257, endPoint x: 489, endPoint y: 269, distance: 19.2
click at [505, 257] on button "Submit" at bounding box center [498, 248] width 67 height 29
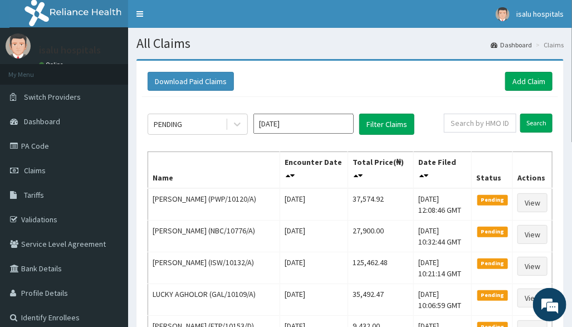
drag, startPoint x: 471, startPoint y: 112, endPoint x: 469, endPoint y: 126, distance: 14.2
click at [466, 126] on input "text" at bounding box center [480, 123] width 72 height 19
paste input "RET/21266/A"
type input "RET/21266/A"
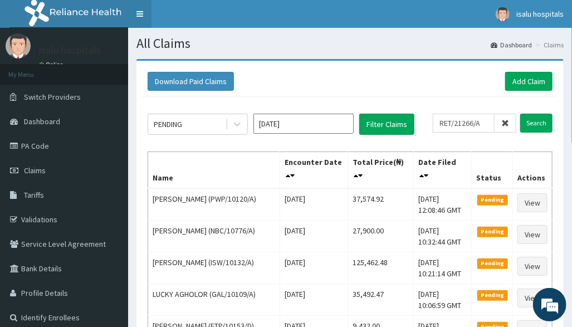
drag, startPoint x: 144, startPoint y: 11, endPoint x: 147, endPoint y: 32, distance: 20.7
click at [144, 11] on link "Toggle navigation" at bounding box center [139, 14] width 23 height 28
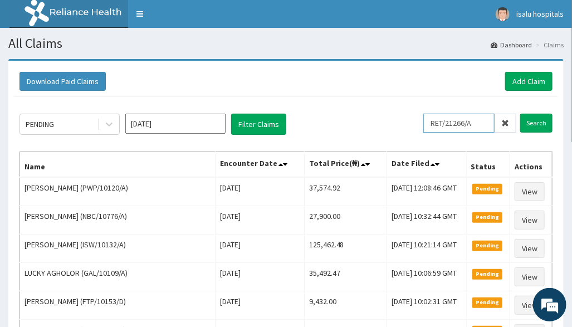
click at [445, 124] on input "RET/21266/A" at bounding box center [459, 123] width 71 height 19
click at [547, 121] on input "Search" at bounding box center [536, 123] width 32 height 19
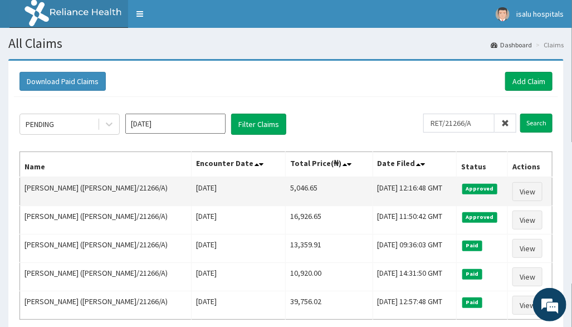
drag, startPoint x: 230, startPoint y: 187, endPoint x: 274, endPoint y: 183, distance: 44.2
click at [274, 183] on tr "Oludolapo Ojo (RET/21266/A) Sun Aug 10 2025 5,046.65 Wed, 13 Aug 2025 12:16:48 …" at bounding box center [286, 191] width 533 height 29
copy tr "5,046.65"
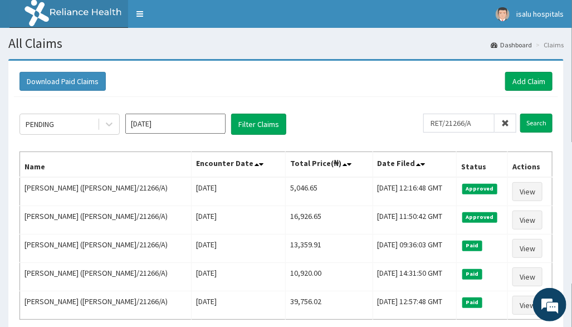
click at [446, 85] on div "Download Paid Claims Add Claim" at bounding box center [286, 81] width 533 height 19
click at [373, 131] on div "PENDING Aug 2025 Filter Claims" at bounding box center [222, 124] width 404 height 21
click at [537, 79] on link "Add Claim" at bounding box center [528, 81] width 47 height 19
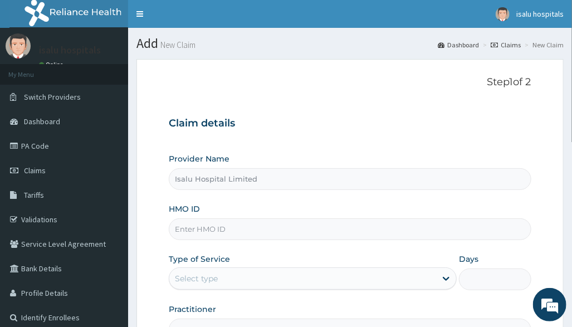
click at [249, 226] on input "HMO ID" at bounding box center [350, 229] width 362 height 22
paste input "RMN/10127/A"
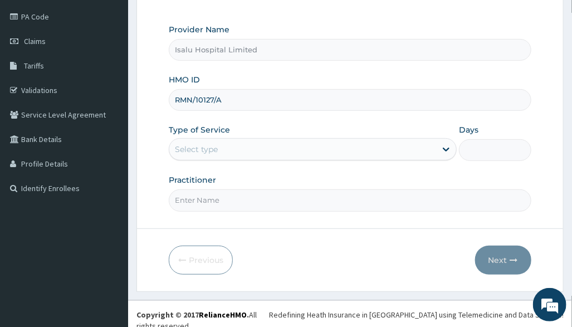
type input "RMN/10127/A"
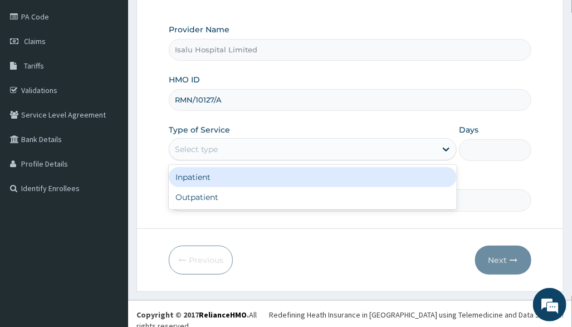
drag, startPoint x: 262, startPoint y: 153, endPoint x: 254, endPoint y: 193, distance: 40.4
click at [262, 154] on div "Select type" at bounding box center [302, 149] width 267 height 18
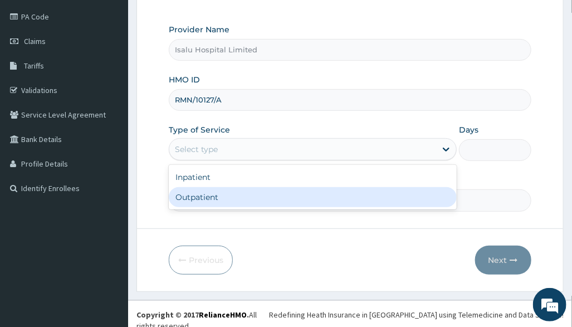
click at [250, 197] on div "Outpatient" at bounding box center [313, 197] width 288 height 20
type input "1"
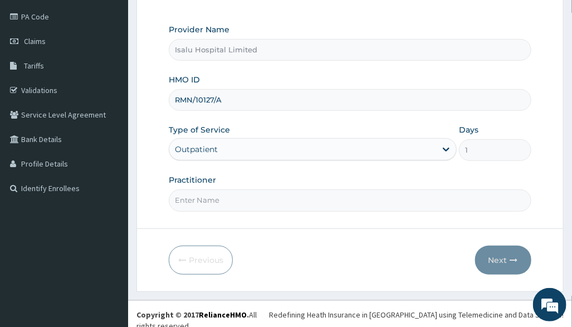
click at [380, 242] on form "Step 1 of 2 Claim details Provider Name Isalu Hospital Limited HMO ID RMN/10127…" at bounding box center [350, 111] width 427 height 362
click at [306, 207] on input "Practitioner" at bounding box center [350, 200] width 362 height 22
paste input "OLARINOYE OLUSHOLA"
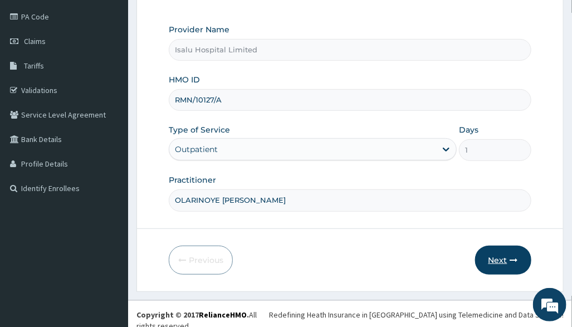
type input "OLARINOYE OLUSHOLA"
click at [504, 262] on button "Next" at bounding box center [503, 260] width 56 height 29
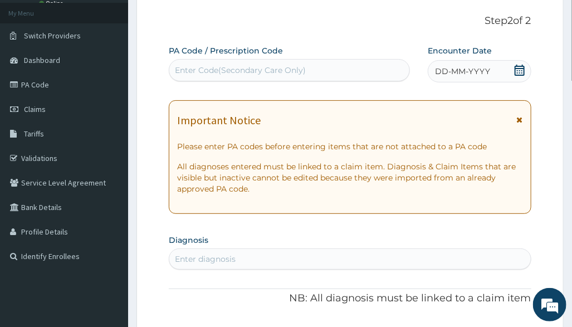
scroll to position [0, 0]
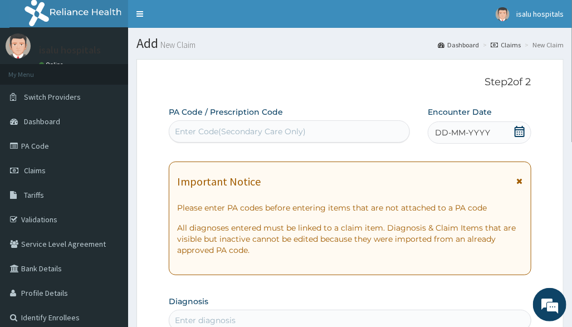
click at [525, 132] on icon at bounding box center [519, 131] width 11 height 11
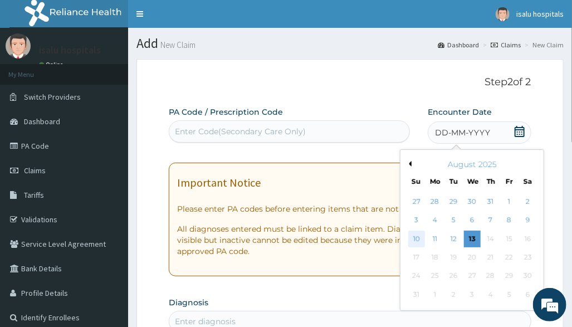
click at [420, 240] on div "10" at bounding box center [416, 239] width 17 height 17
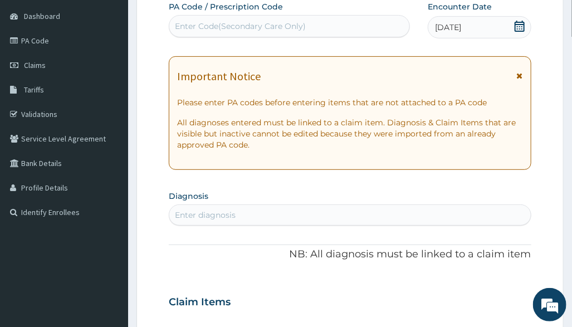
scroll to position [223, 0]
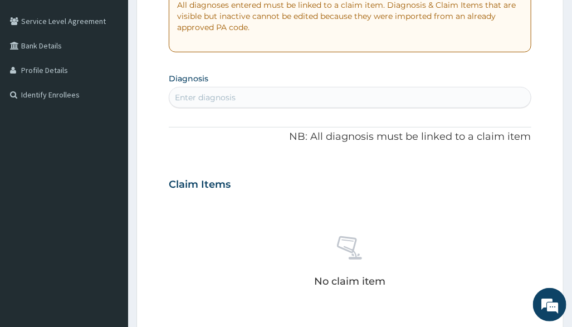
click at [240, 102] on div "Enter diagnosis" at bounding box center [349, 98] width 361 height 18
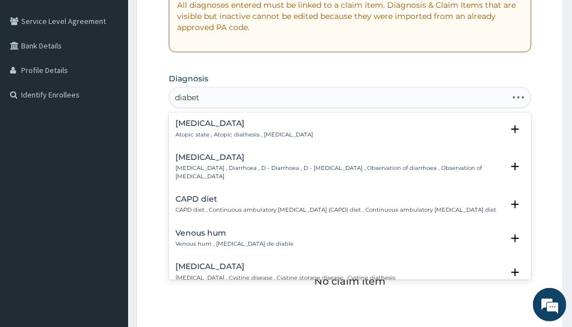
type input "diabete"
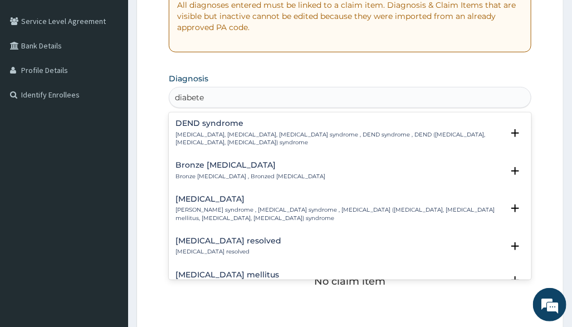
click at [281, 271] on h4 "Diabetes mellitus" at bounding box center [260, 275] width 168 height 8
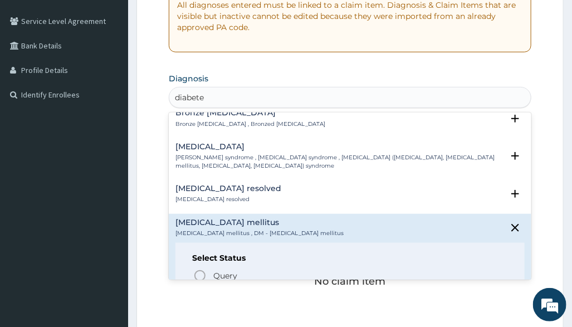
scroll to position [74, 0]
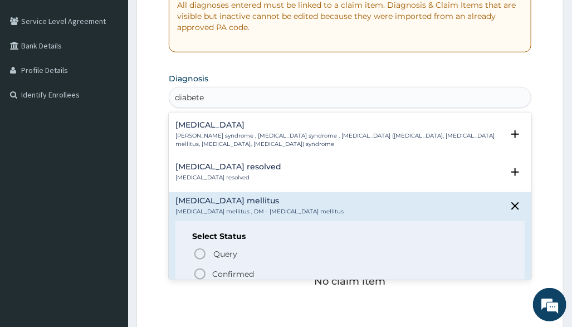
click at [221, 272] on p "Confirmed" at bounding box center [233, 274] width 42 height 11
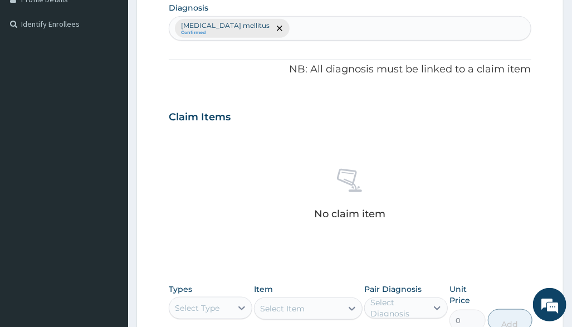
scroll to position [498, 0]
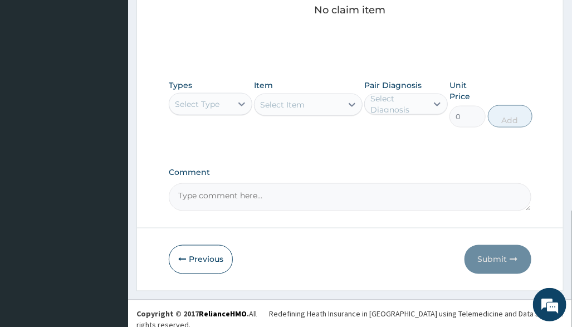
click at [220, 109] on div "Select Type" at bounding box center [200, 104] width 62 height 18
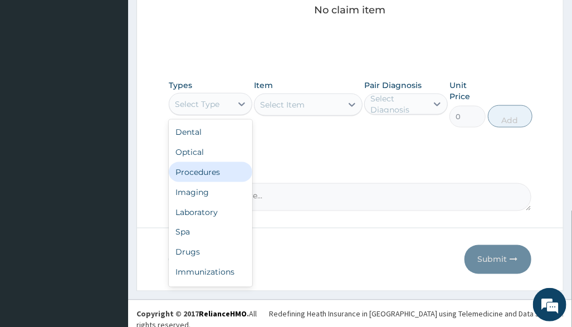
click at [211, 174] on div "Procedures" at bounding box center [211, 172] width 84 height 20
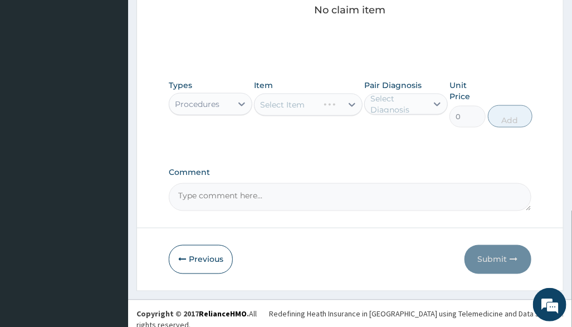
click at [329, 90] on div "Item Select Item" at bounding box center [308, 104] width 109 height 48
click at [351, 101] on div "Select Item" at bounding box center [308, 105] width 109 height 22
click at [342, 102] on div "Select Item" at bounding box center [308, 105] width 109 height 22
click at [342, 105] on div "Select Item" at bounding box center [298, 105] width 87 height 18
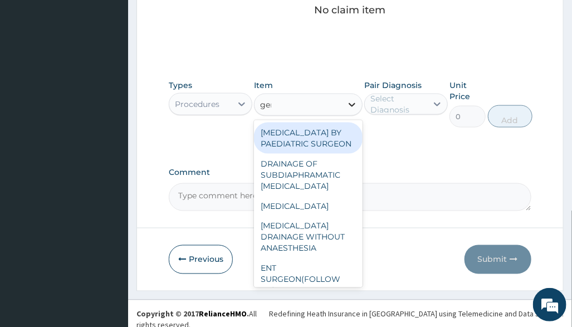
type input "gene"
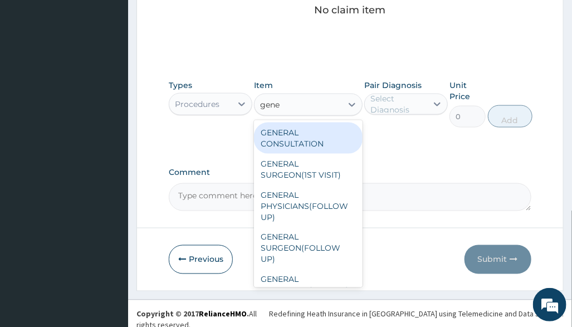
click at [306, 145] on div "GENERAL CONSULTATION" at bounding box center [308, 138] width 109 height 31
type input "3150"
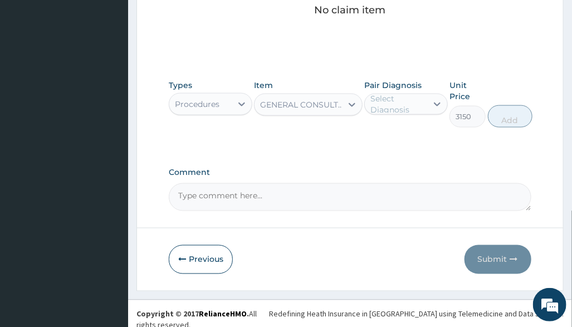
click at [403, 106] on div "Select Diagnosis" at bounding box center [399, 104] width 56 height 22
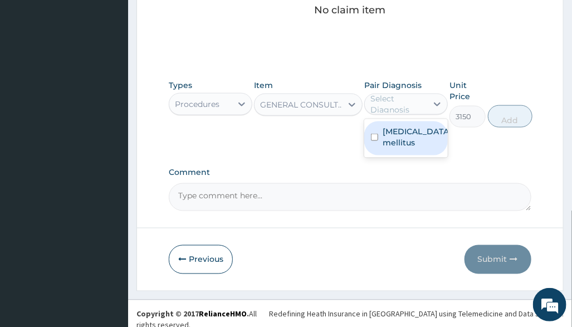
click at [411, 135] on label "Diabetes mellitus" at bounding box center [417, 137] width 69 height 22
checkbox input "true"
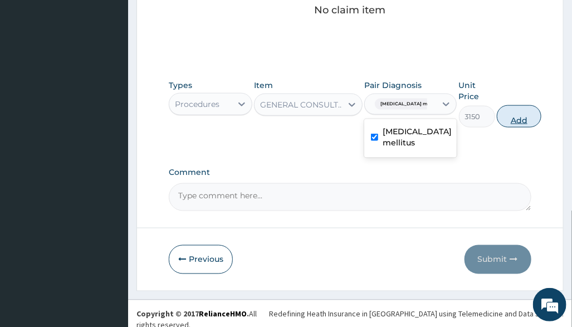
click at [513, 117] on button "Add" at bounding box center [519, 116] width 45 height 22
type input "0"
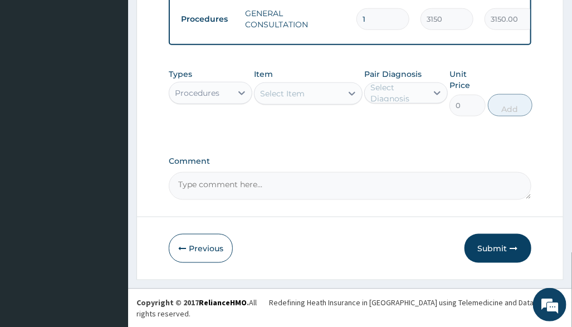
click at [220, 102] on div "Procedures" at bounding box center [200, 93] width 62 height 18
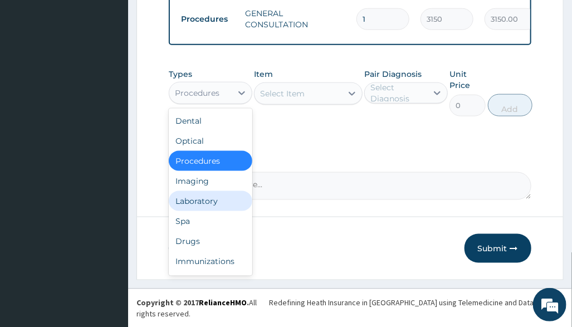
click at [216, 211] on div "Laboratory" at bounding box center [211, 201] width 84 height 20
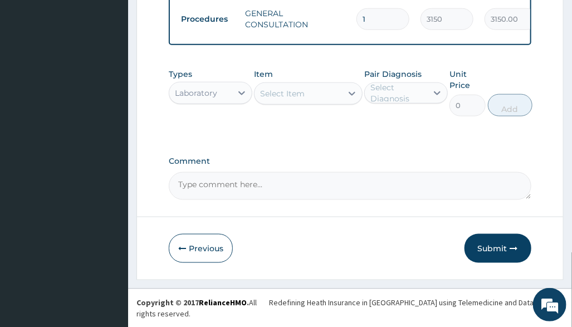
click at [326, 95] on div "Select Item" at bounding box center [298, 94] width 87 height 18
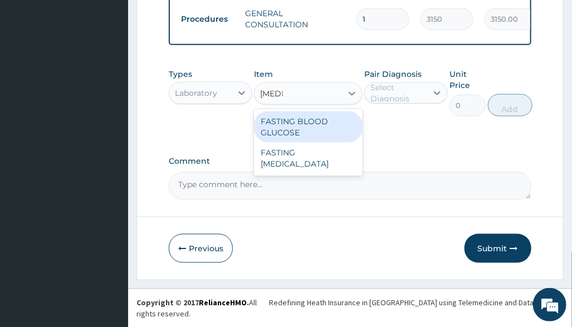
type input "fasting"
click at [312, 132] on div "FASTING BLOOD GLUCOSE" at bounding box center [308, 126] width 109 height 31
type input "2500"
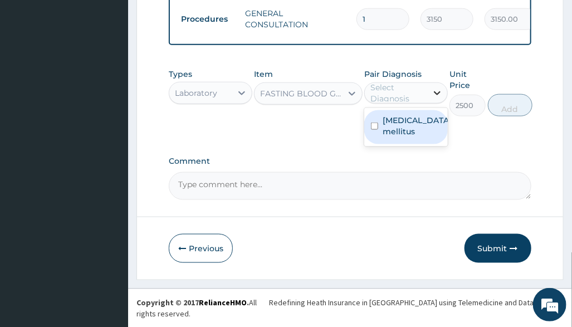
click at [446, 103] on div at bounding box center [437, 93] width 20 height 20
click at [436, 137] on label "Diabetes mellitus" at bounding box center [417, 126] width 69 height 22
checkbox input "true"
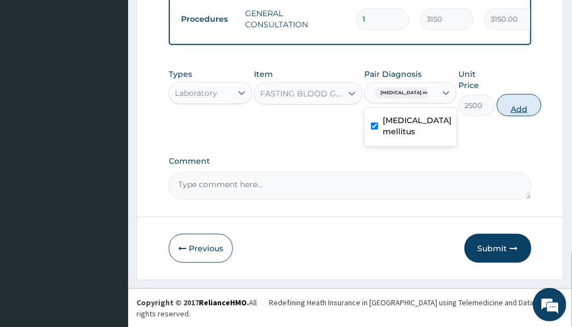
click at [510, 116] on button "Add" at bounding box center [519, 105] width 45 height 22
type input "0"
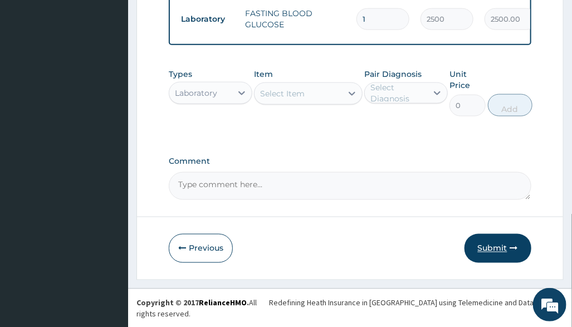
click at [500, 263] on button "Submit" at bounding box center [498, 248] width 67 height 29
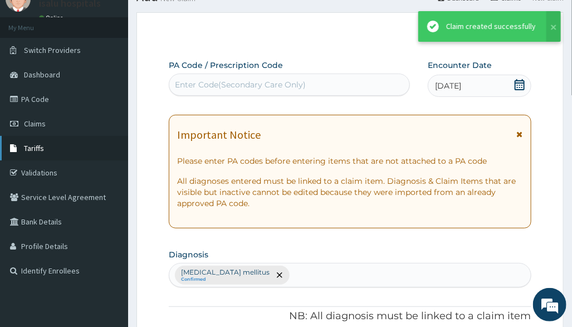
scroll to position [494, 0]
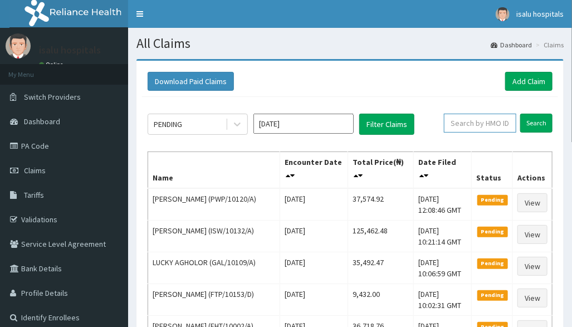
click at [463, 123] on input "text" at bounding box center [480, 123] width 72 height 19
paste input "RMN/10127/A"
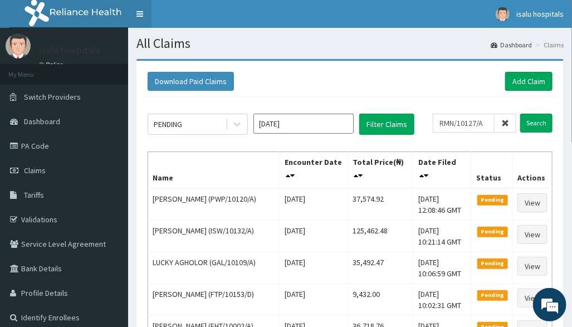
click at [135, 16] on link "Toggle navigation" at bounding box center [139, 14] width 23 height 28
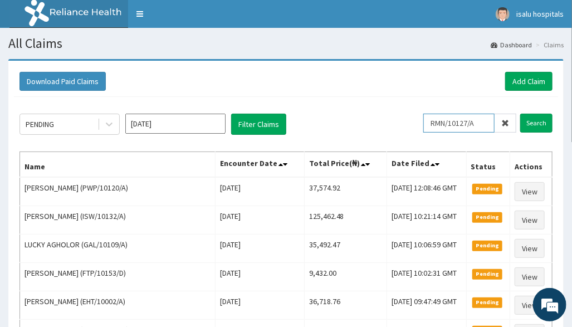
drag, startPoint x: 441, startPoint y: 124, endPoint x: 444, endPoint y: 130, distance: 6.2
click at [442, 124] on input "RMN/10127/A" at bounding box center [459, 123] width 71 height 19
type input "RMN/10127/A"
click at [534, 123] on input "Search" at bounding box center [536, 123] width 32 height 19
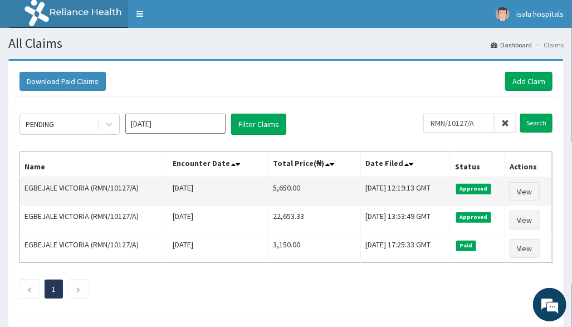
drag, startPoint x: 247, startPoint y: 188, endPoint x: 292, endPoint y: 190, distance: 45.2
click at [292, 190] on tr "EGBEJALE VICTORIA (RMN/10127/A) [DATE] 5,650.00 [DATE] 12:19:13 GMT Approved Vi…" at bounding box center [286, 191] width 533 height 29
copy tr "5,650.00"
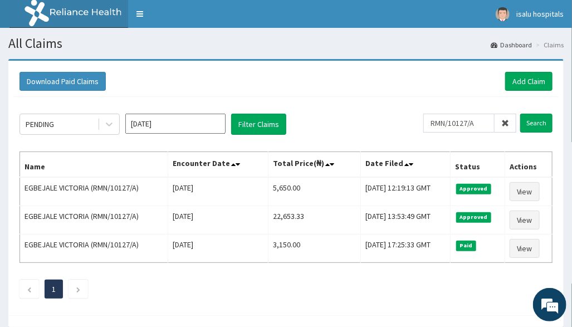
click at [435, 80] on div "Download Paid Claims Add Claim" at bounding box center [286, 81] width 533 height 19
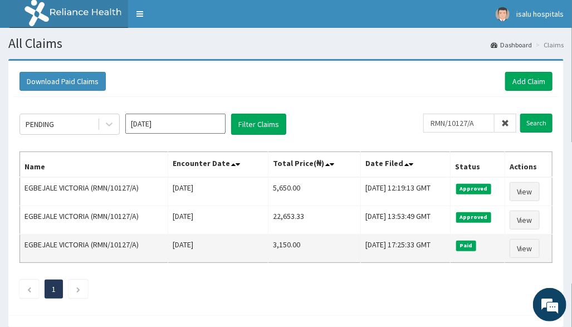
click at [423, 241] on td "[DATE] 17:25:33 GMT" at bounding box center [406, 249] width 90 height 28
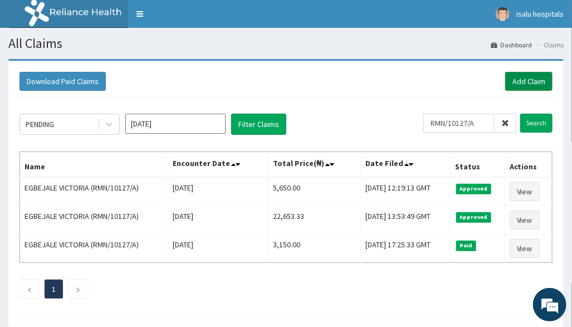
click at [517, 80] on link "Add Claim" at bounding box center [528, 81] width 47 height 19
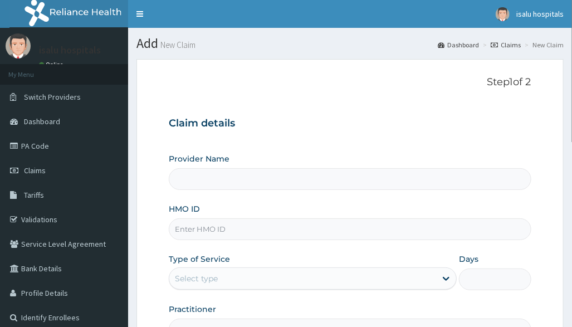
click at [235, 226] on input "HMO ID" at bounding box center [350, 229] width 362 height 22
type input "Isalu Hospital Limited"
paste input "SLH/10001/A"
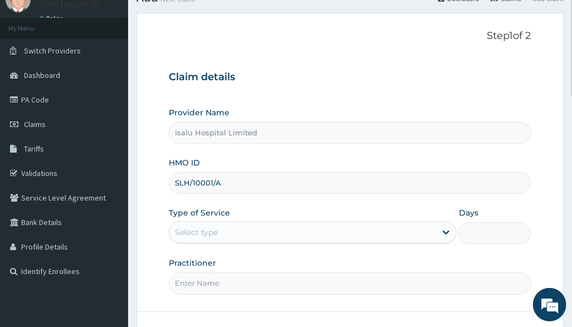
scroll to position [129, 0]
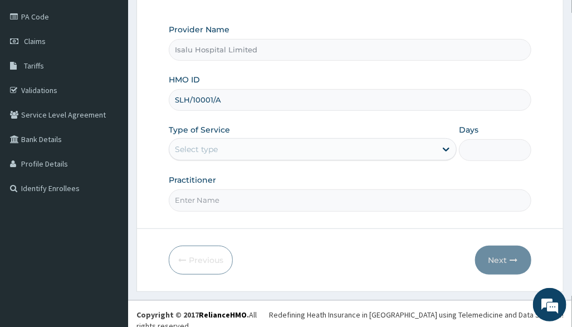
type input "SLH/10001/A"
click at [232, 144] on div "Select type" at bounding box center [302, 149] width 267 height 18
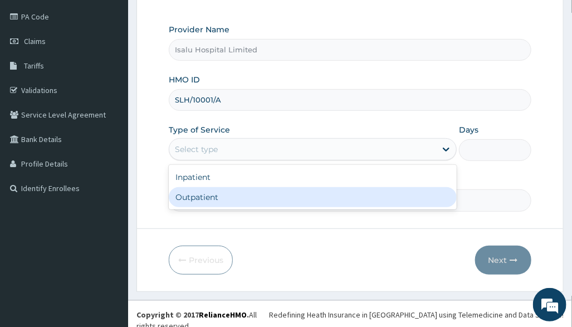
drag, startPoint x: 225, startPoint y: 191, endPoint x: 225, endPoint y: 200, distance: 8.9
click at [225, 194] on div "Outpatient" at bounding box center [313, 197] width 288 height 20
type input "1"
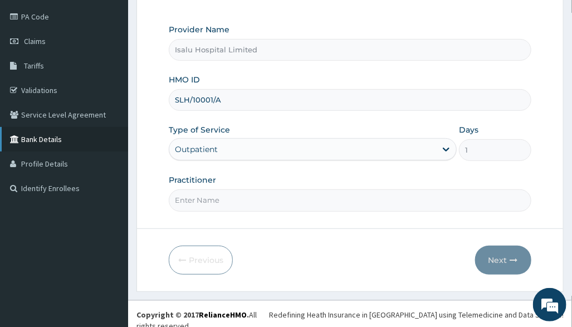
scroll to position [0, 0]
drag, startPoint x: 420, startPoint y: 179, endPoint x: 356, endPoint y: 206, distance: 69.2
click at [420, 181] on div "Practitioner" at bounding box center [350, 192] width 362 height 37
click at [315, 207] on input "Practitioner" at bounding box center [350, 200] width 362 height 22
paste input "Anifowose Sola"
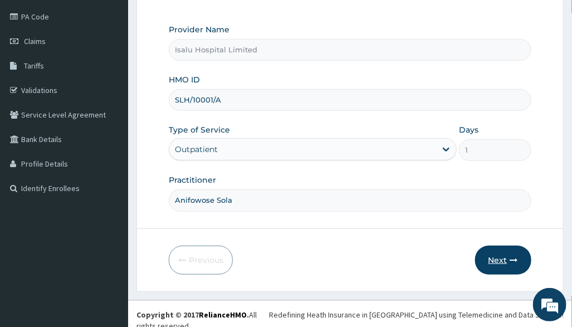
type input "Anifowose Sola"
click at [486, 258] on button "Next" at bounding box center [503, 260] width 56 height 29
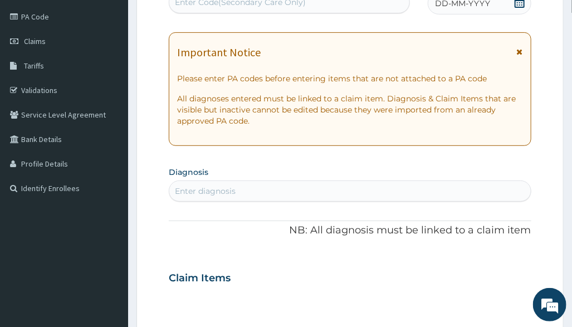
drag, startPoint x: 427, startPoint y: 189, endPoint x: 421, endPoint y: 189, distance: 6.2
click at [427, 189] on div "Enter diagnosis" at bounding box center [349, 191] width 361 height 18
type input "[MEDICAL_DATA]"
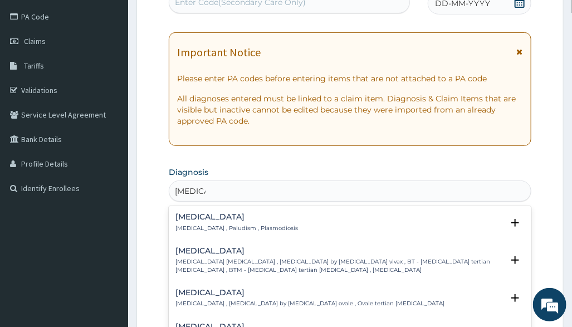
click at [245, 227] on p "[MEDICAL_DATA] , Paludism , Plasmodiosis" at bounding box center [237, 229] width 123 height 8
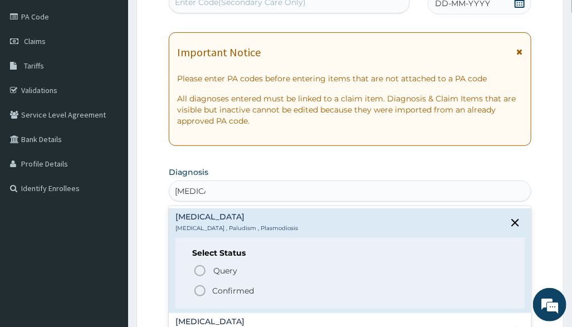
click at [249, 291] on p "Confirmed" at bounding box center [233, 290] width 42 height 11
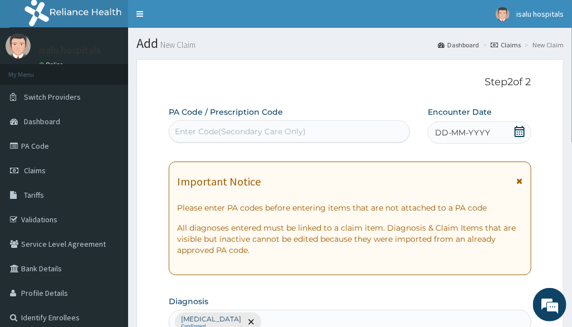
click at [515, 133] on icon at bounding box center [520, 131] width 10 height 11
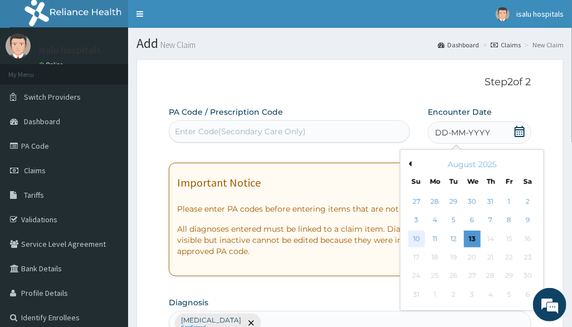
click at [413, 238] on div "10" at bounding box center [416, 239] width 17 height 17
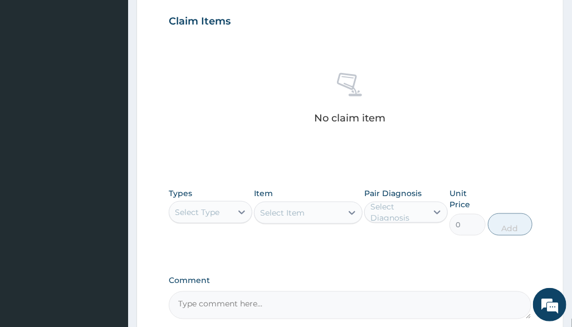
scroll to position [446, 0]
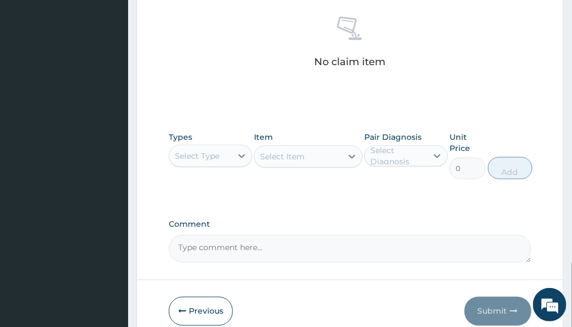
click at [212, 164] on div "Select Type" at bounding box center [211, 156] width 84 height 22
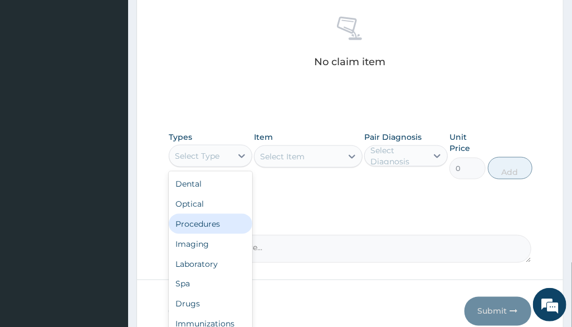
click at [213, 225] on div "Procedures" at bounding box center [211, 224] width 84 height 20
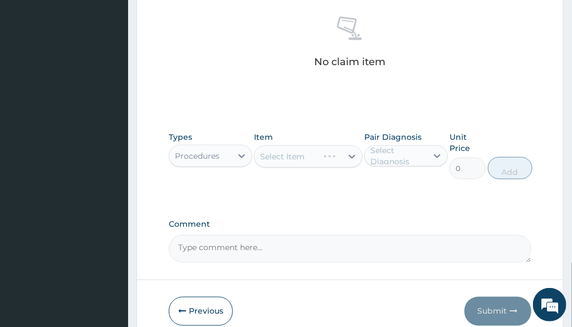
click at [334, 161] on div "Select Item" at bounding box center [308, 156] width 109 height 22
click at [346, 155] on div "Select Item" at bounding box center [308, 156] width 109 height 22
click at [347, 155] on div "Select Item" at bounding box center [308, 156] width 109 height 22
click at [340, 157] on div "Select Item" at bounding box center [308, 156] width 109 height 22
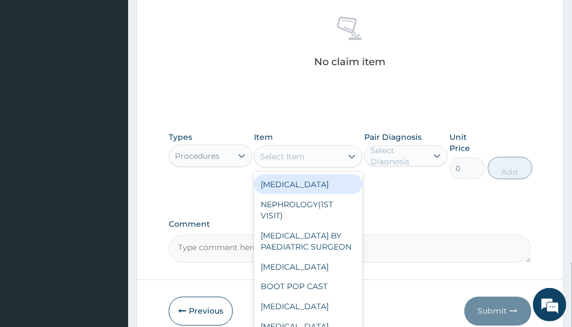
click at [340, 157] on div "Select Item" at bounding box center [298, 157] width 87 height 18
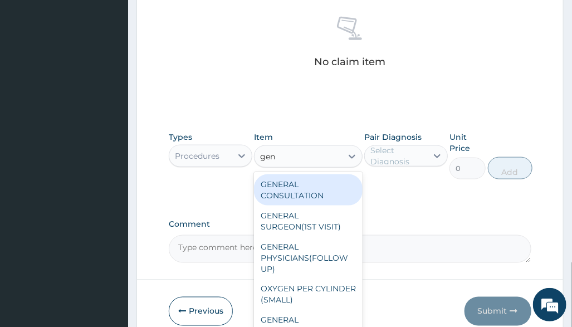
type input "gene"
click at [310, 187] on div "GENERAL CONSULTATION" at bounding box center [308, 189] width 109 height 31
type input "3150"
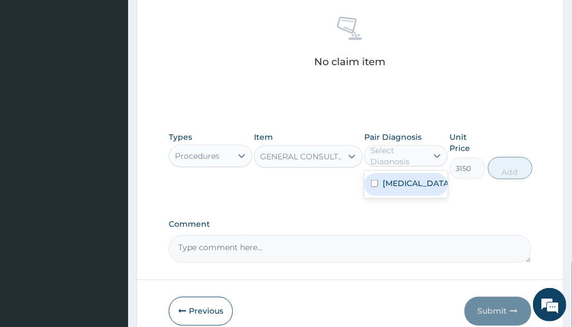
click at [391, 164] on div "Select Diagnosis" at bounding box center [406, 155] width 84 height 21
drag, startPoint x: 408, startPoint y: 178, endPoint x: 462, endPoint y: 191, distance: 55.7
click at [410, 182] on label "[MEDICAL_DATA]" at bounding box center [417, 183] width 69 height 11
checkbox input "true"
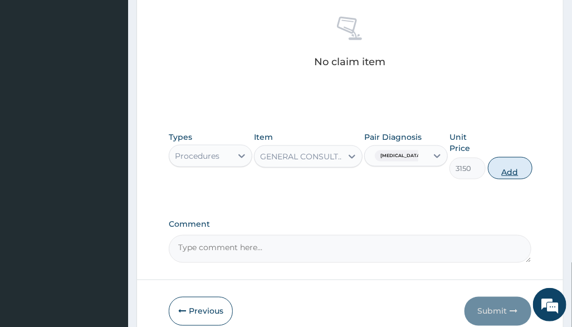
click at [528, 169] on button "Add" at bounding box center [510, 168] width 45 height 22
type input "0"
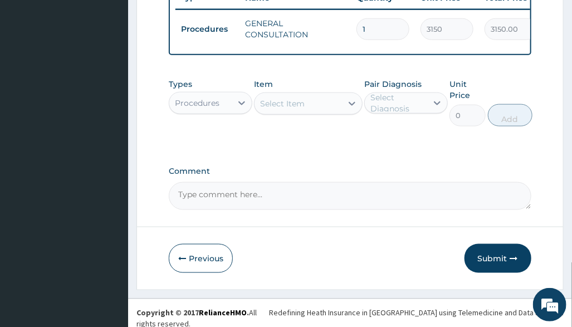
click at [422, 149] on div "Types Procedures Item Select Item Pair Diagnosis Select Diagnosis Unit Price 0 …" at bounding box center [350, 111] width 362 height 76
drag, startPoint x: 215, startPoint y: 113, endPoint x: 222, endPoint y: 125, distance: 15.0
click at [216, 109] on div "Procedures" at bounding box center [197, 103] width 45 height 11
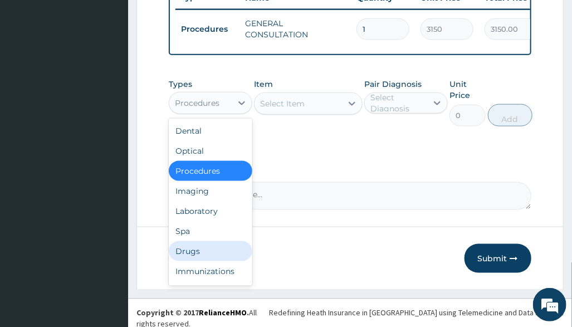
click at [205, 261] on div "Drugs" at bounding box center [211, 251] width 84 height 20
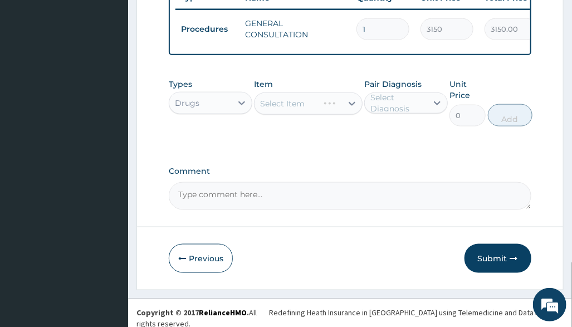
click at [412, 146] on div "Types Drugs Item Select Item Pair Diagnosis Select Diagnosis Unit Price 0 Add" at bounding box center [350, 111] width 362 height 76
click at [342, 115] on div "Select Item" at bounding box center [308, 104] width 109 height 22
click at [353, 109] on div "Select Item" at bounding box center [308, 104] width 109 height 22
click at [343, 113] on div at bounding box center [352, 104] width 20 height 20
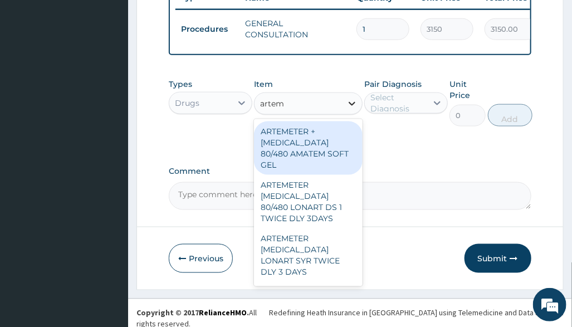
type input "arteme"
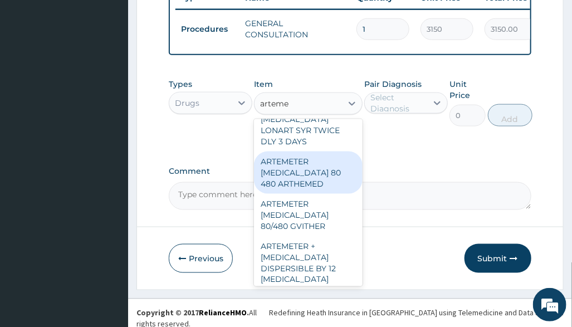
scroll to position [148, 0]
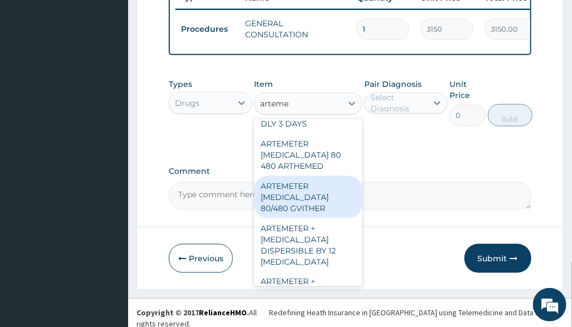
click at [320, 208] on div "ARTEMETER LUMEFANTRINE 80/480 GVITHER" at bounding box center [308, 197] width 109 height 42
type input "1472.177368164062"
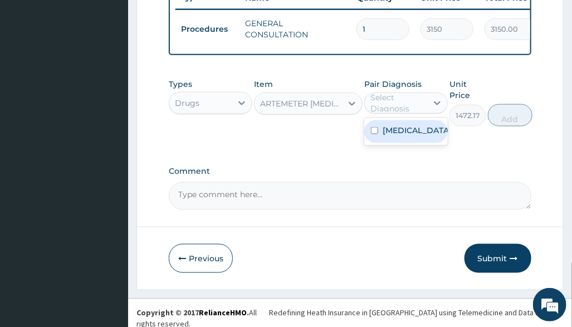
click at [406, 114] on div "Select Diagnosis" at bounding box center [399, 103] width 56 height 22
click at [424, 143] on div "[MEDICAL_DATA]" at bounding box center [406, 131] width 84 height 23
checkbox input "true"
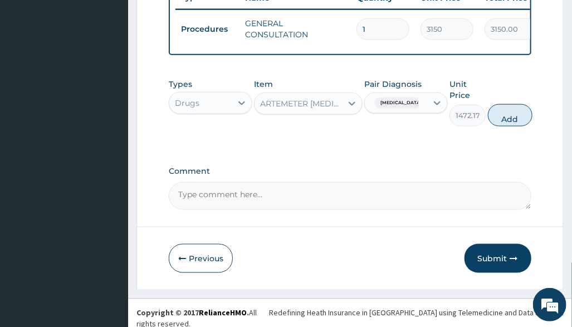
drag, startPoint x: 503, startPoint y: 128, endPoint x: 529, endPoint y: 147, distance: 32.3
click at [503, 126] on button "Add" at bounding box center [510, 115] width 45 height 22
type input "0"
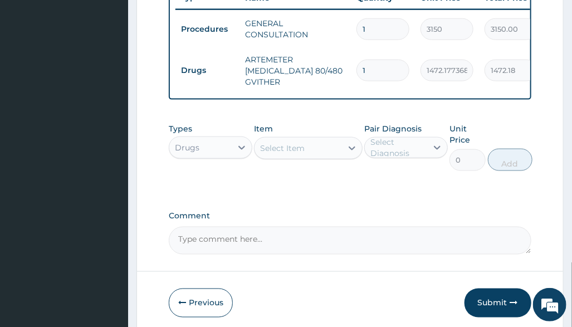
drag, startPoint x: 377, startPoint y: 75, endPoint x: 317, endPoint y: 84, distance: 61.4
click at [327, 81] on tr "Drugs ARTEMETER LUMEFANTRINE 80/480 GVITHER 1 1472.177368164062 1472.18 Malaria…" at bounding box center [449, 70] width 546 height 45
type input "6"
type input "8833.06"
type input "6"
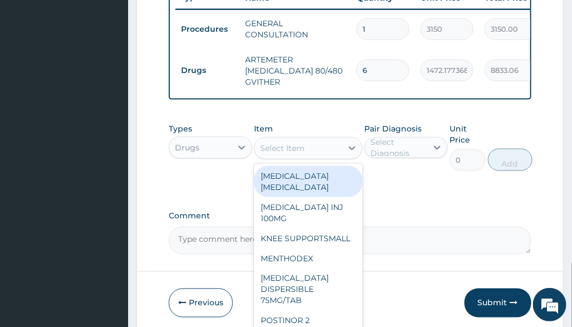
click at [310, 157] on div "Select Item" at bounding box center [298, 148] width 87 height 18
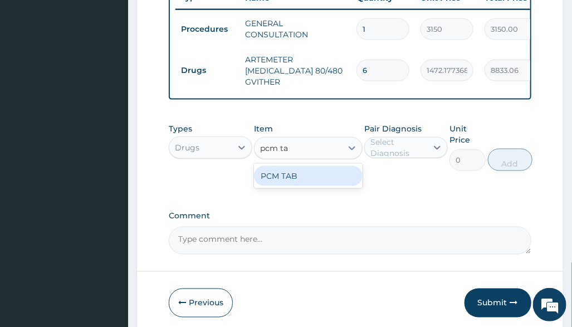
type input "pcm tab"
click at [319, 186] on div "PCM TAB" at bounding box center [308, 176] width 109 height 20
type input "201.0959930419922"
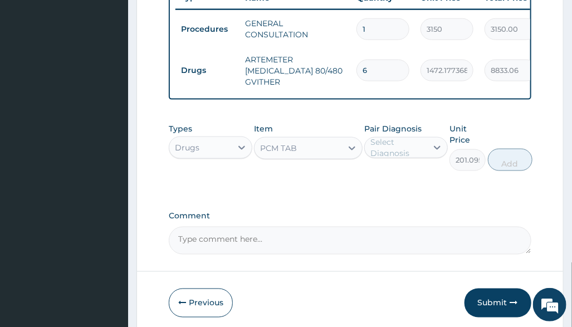
drag, startPoint x: 397, startPoint y: 157, endPoint x: 420, endPoint y: 172, distance: 27.1
click at [397, 157] on div "Select Diagnosis" at bounding box center [399, 148] width 56 height 22
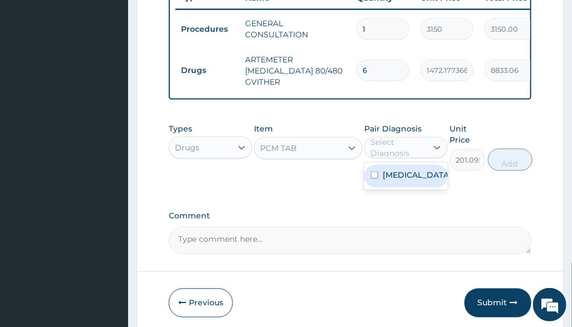
click at [426, 184] on div "Malaria" at bounding box center [406, 176] width 84 height 23
checkbox input "true"
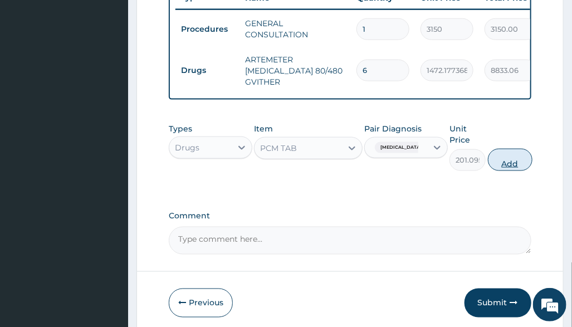
click at [516, 167] on button "Add" at bounding box center [510, 160] width 45 height 22
type input "0"
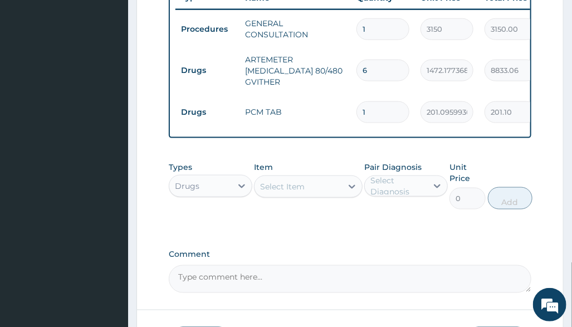
click at [377, 109] on input "1" at bounding box center [383, 112] width 53 height 22
type input "18"
type input "3619.73"
type input "18"
click at [227, 197] on div "Drugs" at bounding box center [211, 186] width 84 height 22
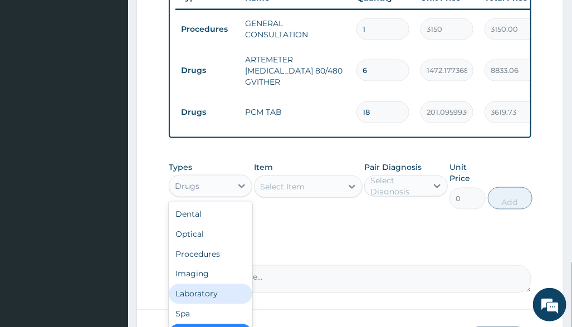
drag, startPoint x: 220, startPoint y: 303, endPoint x: 228, endPoint y: 279, distance: 25.2
click at [220, 304] on div "Laboratory" at bounding box center [211, 294] width 84 height 20
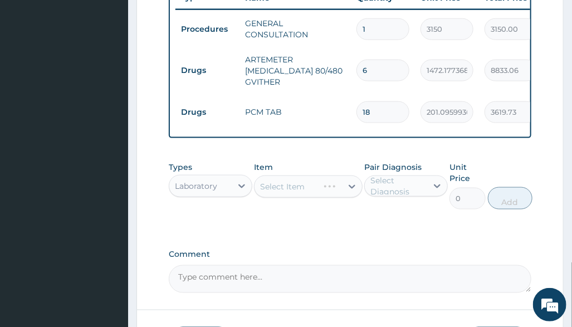
click at [353, 193] on div "Select Item" at bounding box center [308, 187] width 109 height 22
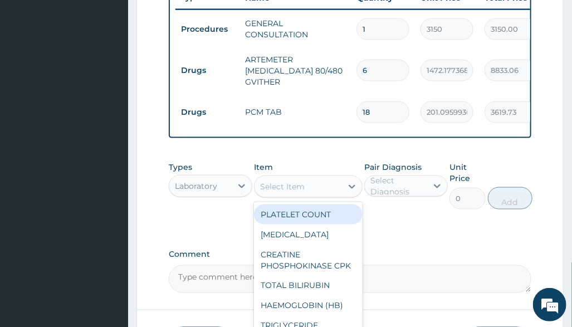
click at [343, 197] on div at bounding box center [352, 187] width 20 height 20
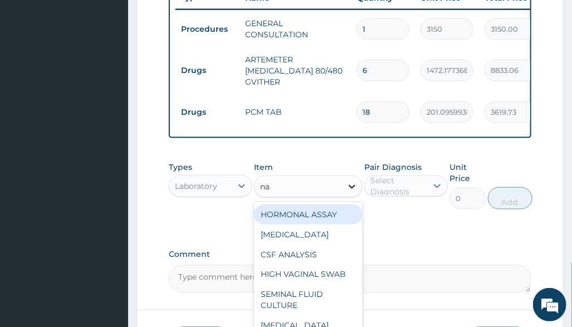
type input "n"
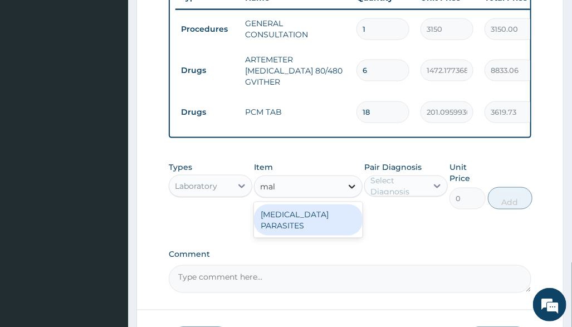
type input "mala"
drag, startPoint x: 328, startPoint y: 220, endPoint x: 377, endPoint y: 214, distance: 49.4
click at [328, 220] on div "MALARIA PARASITES" at bounding box center [308, 220] width 109 height 31
type input "2500"
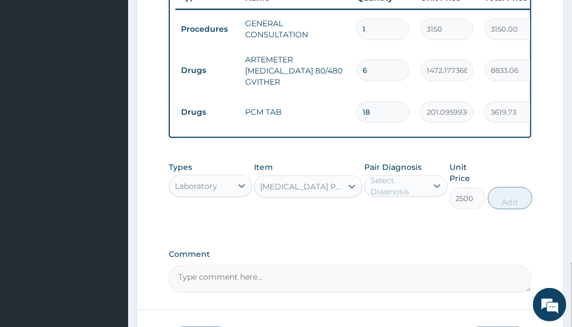
click at [387, 197] on div "Select Diagnosis" at bounding box center [406, 186] width 84 height 21
drag, startPoint x: 428, startPoint y: 226, endPoint x: 474, endPoint y: 216, distance: 46.8
click at [428, 225] on div "Malaria" at bounding box center [406, 214] width 84 height 23
checkbox input "true"
drag, startPoint x: 510, startPoint y: 206, endPoint x: 459, endPoint y: 258, distance: 72.5
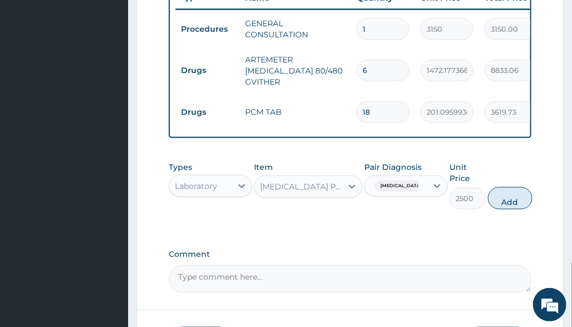
click at [510, 206] on button "Add" at bounding box center [510, 198] width 45 height 22
type input "0"
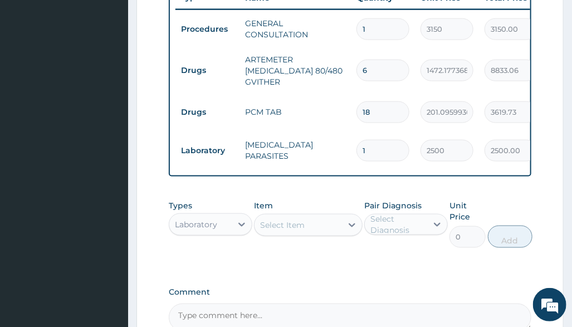
drag, startPoint x: 418, startPoint y: 254, endPoint x: 418, endPoint y: 241, distance: 12.8
click at [418, 248] on div "Pair Diagnosis Select Diagnosis" at bounding box center [406, 224] width 84 height 48
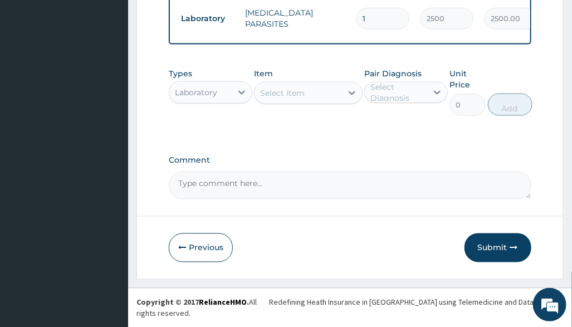
click at [502, 260] on button "Submit" at bounding box center [498, 247] width 67 height 29
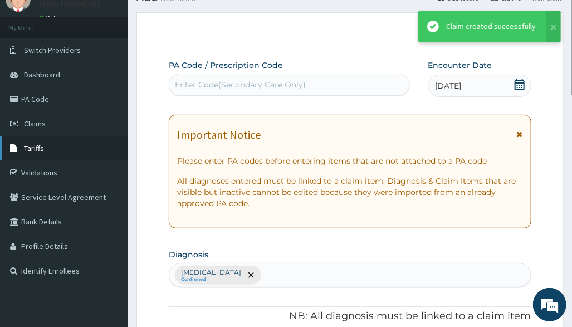
scroll to position [578, 0]
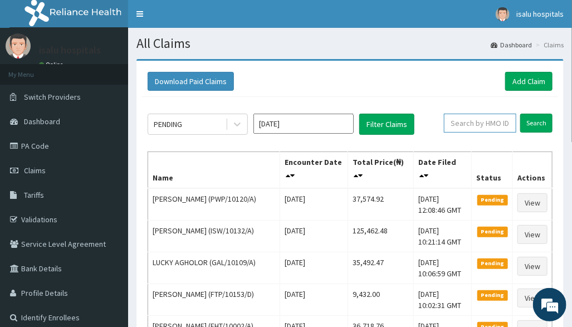
click at [468, 124] on input "text" at bounding box center [480, 123] width 72 height 19
paste input "SLH/10001/A"
click at [446, 126] on input "SLH/10001/A" at bounding box center [464, 123] width 62 height 19
type input "SLH/10001/A"
click at [533, 119] on input "Search" at bounding box center [536, 123] width 32 height 19
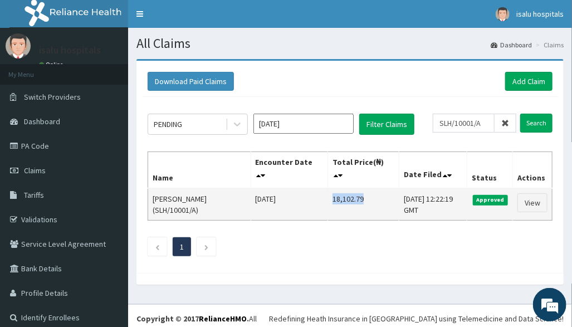
drag, startPoint x: 313, startPoint y: 195, endPoint x: 366, endPoint y: 202, distance: 53.4
click at [366, 202] on td "18,102.79" at bounding box center [363, 204] width 71 height 32
copy td "18,102.79"
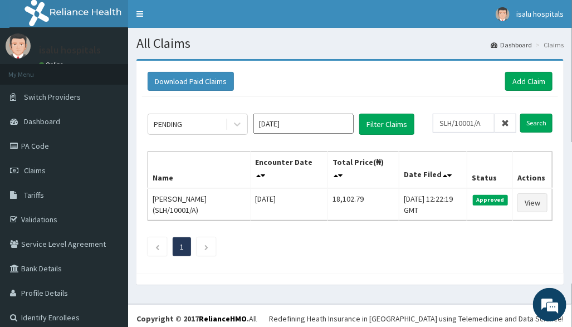
click at [463, 265] on div "PENDING Aug 2025 Filter Claims SLH/10001/A Search Name Encounter Date Total Pri…" at bounding box center [350, 182] width 416 height 171
click at [518, 75] on link "Add Claim" at bounding box center [528, 81] width 47 height 19
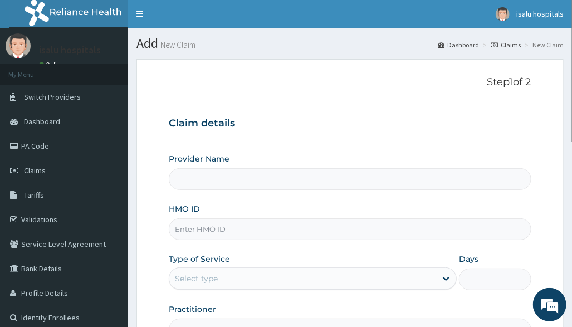
click at [242, 235] on input "HMO ID" at bounding box center [350, 229] width 362 height 22
paste input "SLH/10013/A"
type input "SLH/10013/A"
type input "Isalu Hospital Limited"
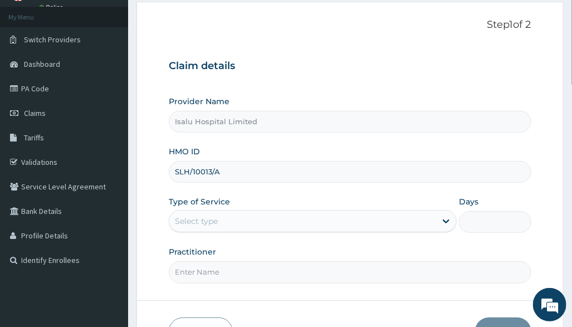
scroll to position [129, 0]
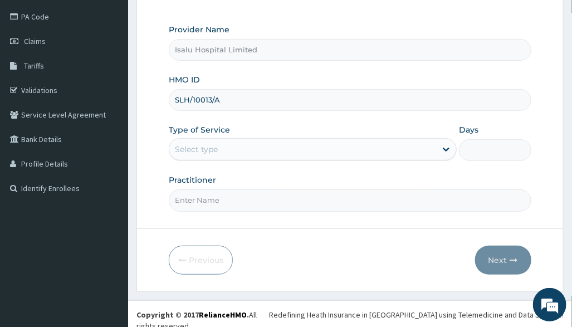
type input "SLH/10013/A"
click at [273, 142] on div "Select type" at bounding box center [302, 149] width 267 height 18
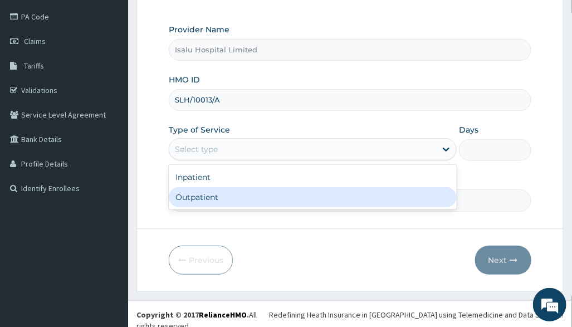
click at [248, 201] on div "Outpatient" at bounding box center [313, 197] width 288 height 20
type input "1"
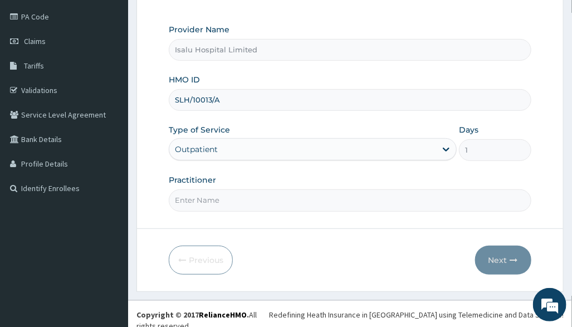
scroll to position [0, 0]
click at [448, 253] on div "Previous Next" at bounding box center [350, 260] width 362 height 29
drag, startPoint x: 347, startPoint y: 207, endPoint x: 338, endPoint y: 205, distance: 9.2
click at [346, 207] on input "Practitioner" at bounding box center [350, 200] width 362 height 22
paste input "Anifowose Sola"
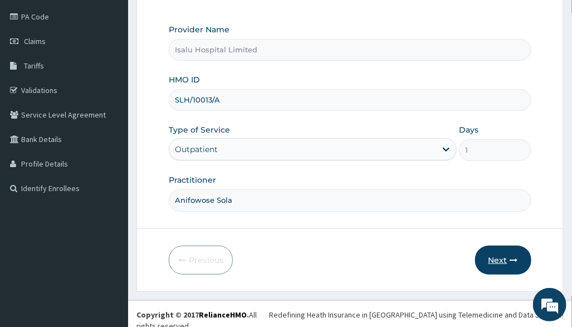
type input "Anifowose Sola"
click at [521, 256] on button "Next" at bounding box center [503, 260] width 56 height 29
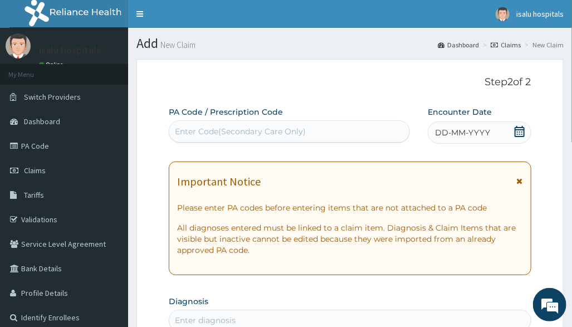
click at [228, 129] on div "Enter Code(Secondary Care Only)" at bounding box center [240, 131] width 131 height 11
paste input "PA/02F929"
type input "PA/02F929"
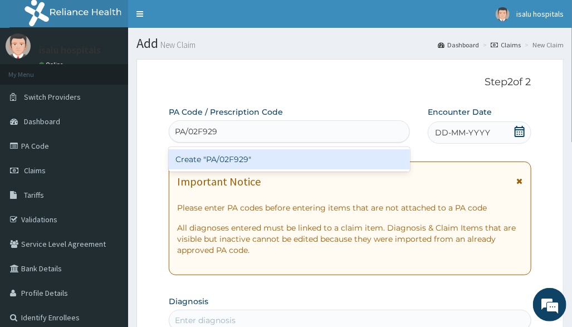
click at [267, 158] on div "Create "PA/02F929"" at bounding box center [289, 159] width 241 height 20
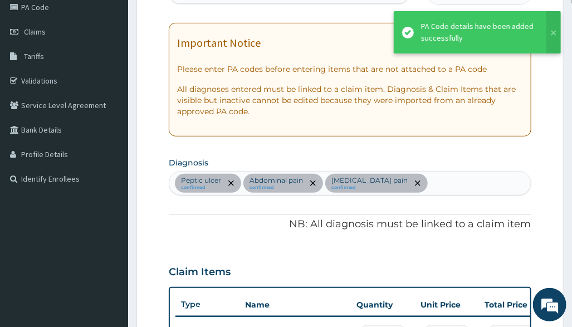
scroll to position [91, 0]
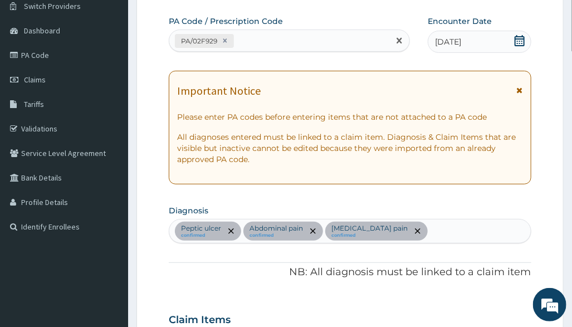
click at [264, 37] on div "PA/02F929" at bounding box center [279, 41] width 220 height 18
paste input "PA/D12B3D"
type input "PA/D12B3D"
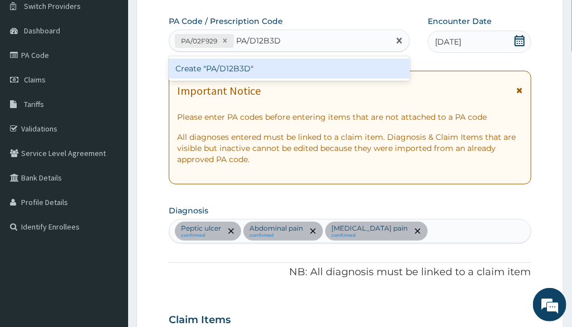
click at [281, 72] on div "Create "PA/D12B3D"" at bounding box center [289, 69] width 241 height 20
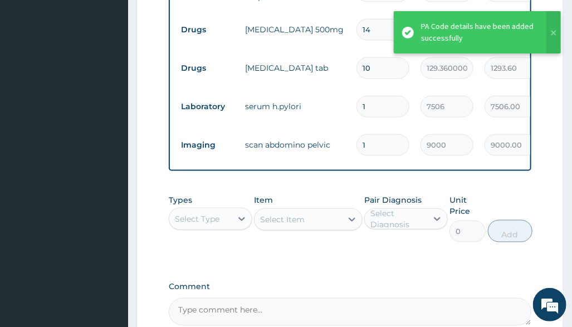
scroll to position [533, 0]
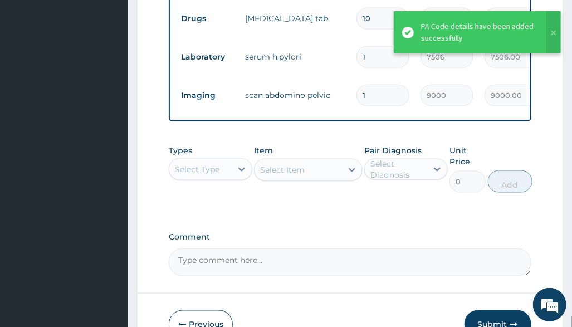
drag, startPoint x: 341, startPoint y: 79, endPoint x: 310, endPoint y: 136, distance: 65.1
click at [339, 82] on tr "Imaging scan abdomino pelvic 1 9000 9000.00 Abdominal pain + 1 Delete" at bounding box center [449, 95] width 546 height 38
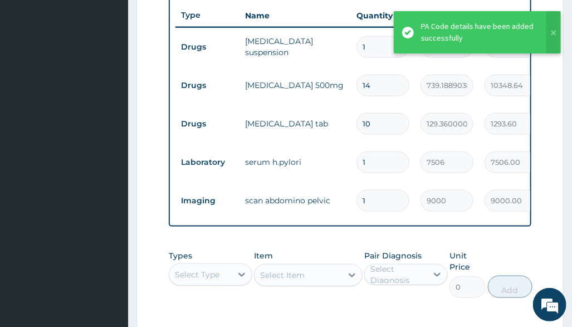
scroll to position [310, 0]
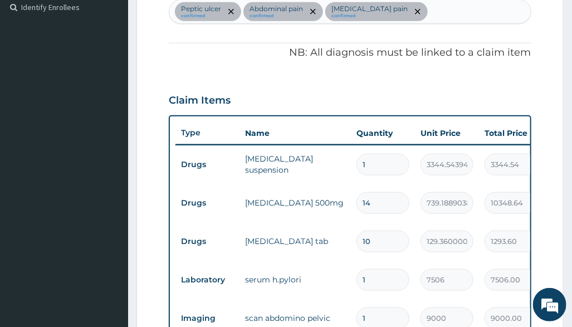
click at [374, 233] on input "10" at bounding box center [383, 242] width 53 height 22
click at [406, 248] on input "10" at bounding box center [383, 242] width 53 height 22
click at [340, 278] on td "serum h.pylori" at bounding box center [295, 280] width 111 height 22
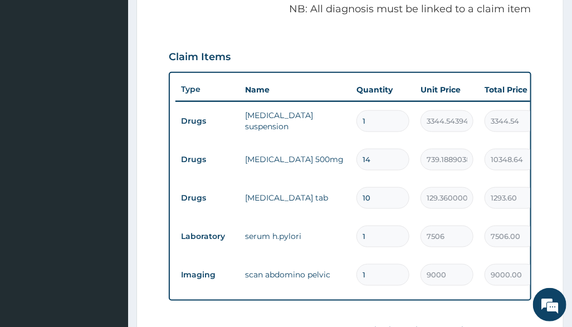
scroll to position [385, 0]
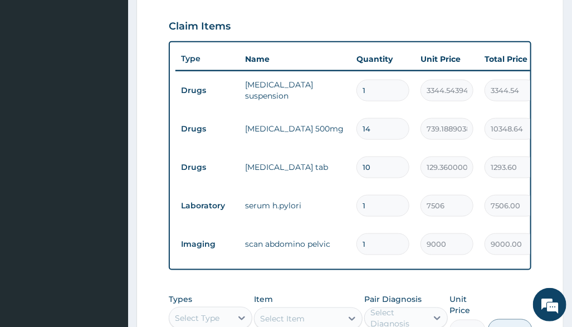
click at [358, 148] on tr "Drugs norgesic tab 10 129.3600006103516 1293.60 Musculoskeletal pain Delete" at bounding box center [449, 167] width 546 height 38
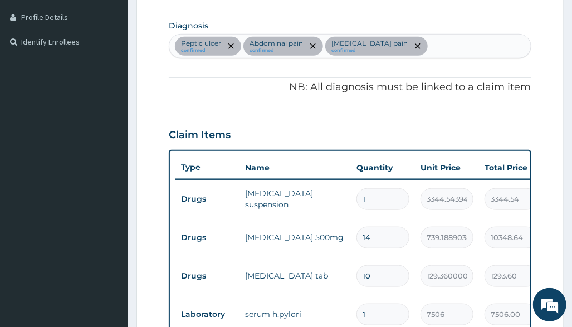
scroll to position [162, 0]
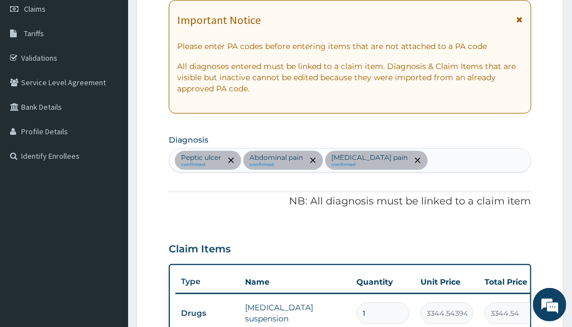
click at [467, 155] on div "Peptic ulcer confirmed Abdominal pain confirmed Musculoskeletal pain confirmed" at bounding box center [349, 160] width 361 height 23
click at [217, 239] on div "Claim Items" at bounding box center [350, 246] width 362 height 29
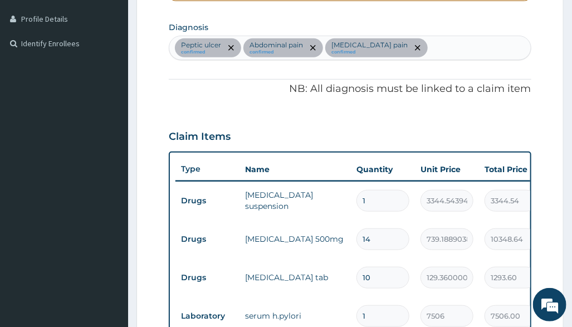
scroll to position [459, 0]
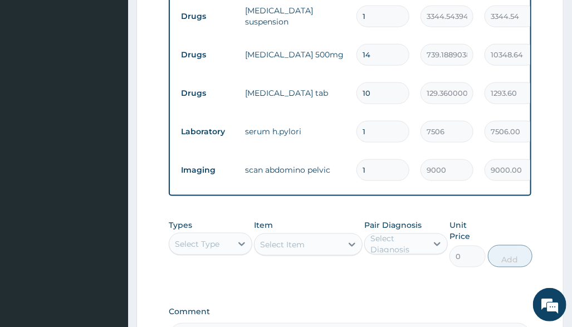
click at [229, 253] on div "Select Type" at bounding box center [200, 244] width 62 height 18
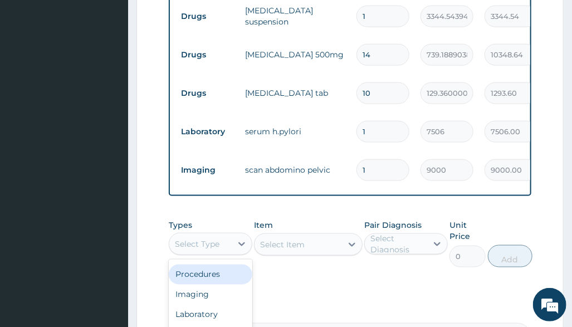
click at [209, 285] on div "Procedures" at bounding box center [211, 275] width 84 height 20
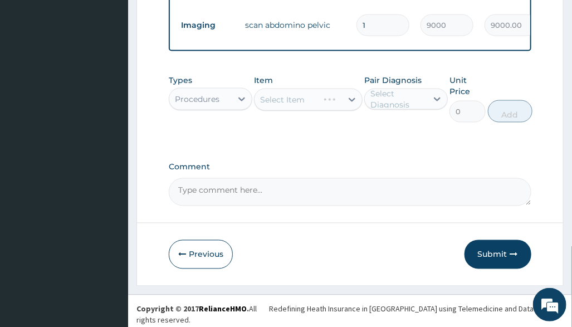
scroll to position [607, 0]
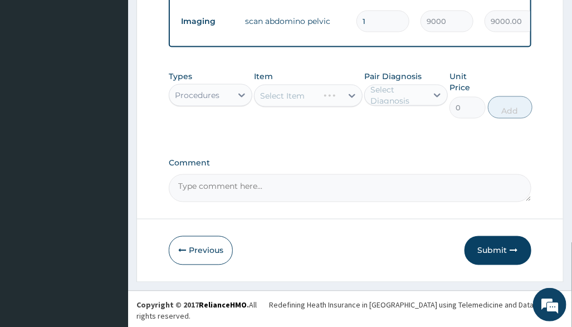
click at [323, 107] on div "Select Item" at bounding box center [308, 96] width 109 height 22
click at [350, 107] on div "Select Item" at bounding box center [308, 96] width 109 height 22
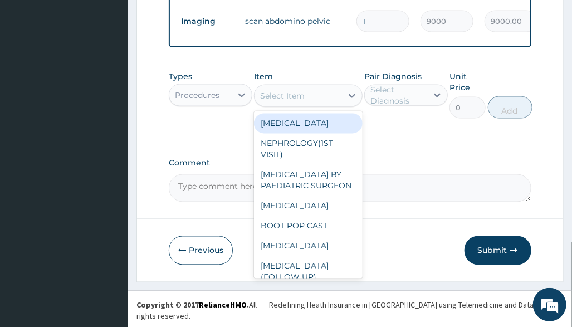
click at [336, 105] on div "Select Item" at bounding box center [298, 96] width 87 height 18
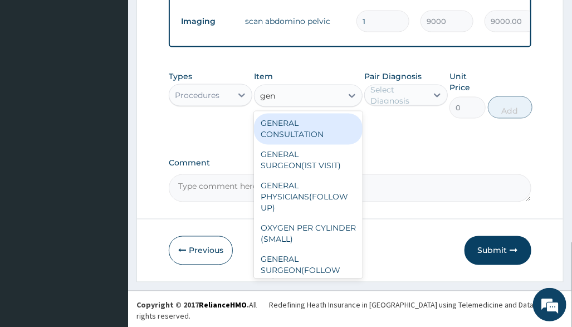
type input "gene"
click at [287, 143] on div "GENERAL CONSULTATION" at bounding box center [308, 129] width 109 height 31
type input "3150"
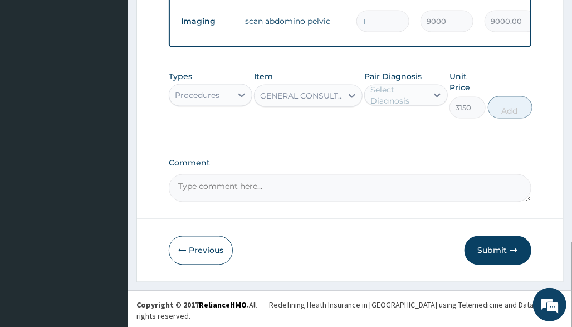
click at [399, 106] on div "Select Diagnosis" at bounding box center [406, 95] width 84 height 21
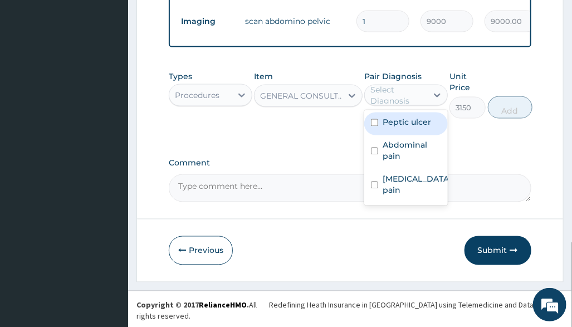
click at [416, 128] on label "Peptic ulcer" at bounding box center [407, 122] width 48 height 11
checkbox input "true"
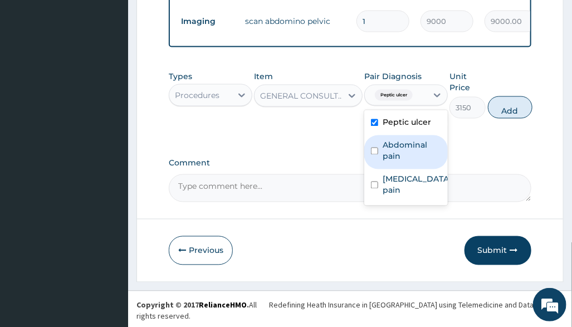
drag, startPoint x: 430, startPoint y: 160, endPoint x: 440, endPoint y: 187, distance: 28.4
click at [430, 160] on label "Abdominal pain" at bounding box center [412, 151] width 59 height 22
checkbox input "true"
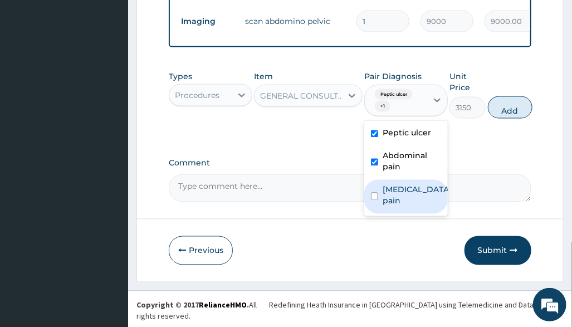
drag, startPoint x: 435, startPoint y: 201, endPoint x: 459, endPoint y: 174, distance: 36.3
click at [434, 201] on label "Musculoskeletal pain" at bounding box center [417, 195] width 69 height 22
checkbox input "true"
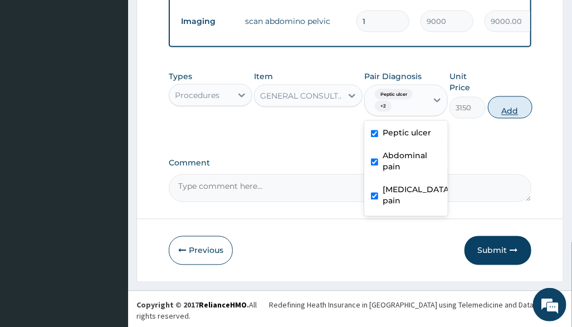
click at [512, 118] on button "Add" at bounding box center [510, 107] width 45 height 22
type input "0"
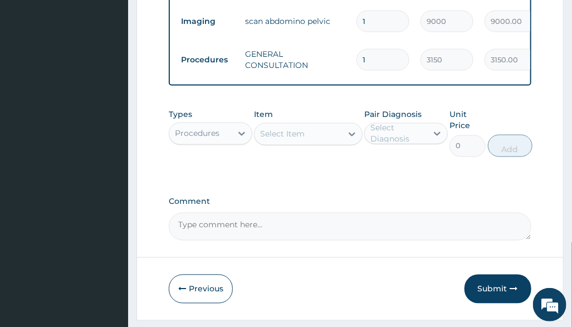
click at [215, 139] on div "Procedures" at bounding box center [197, 133] width 45 height 11
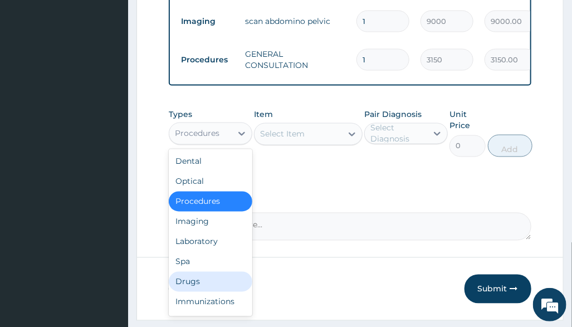
click at [215, 286] on div "Drugs" at bounding box center [211, 282] width 84 height 20
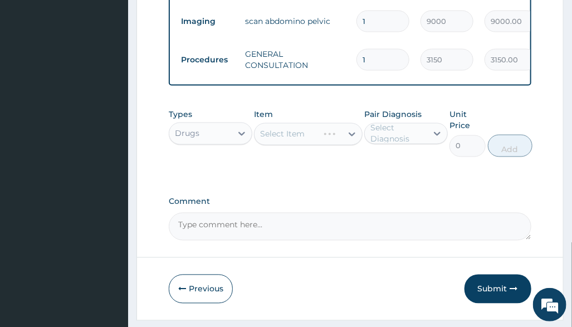
click at [352, 145] on div "Select Item" at bounding box center [308, 134] width 109 height 22
click at [345, 145] on div "Select Item" at bounding box center [308, 134] width 109 height 22
click at [332, 143] on div "Select Item" at bounding box center [298, 134] width 87 height 18
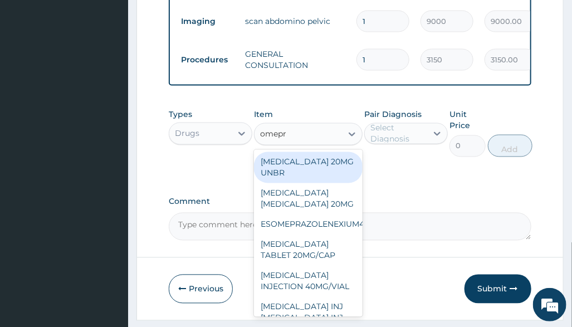
type input "omepra"
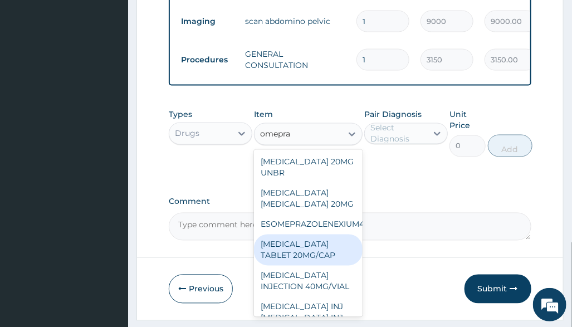
drag, startPoint x: 327, startPoint y: 265, endPoint x: 305, endPoint y: 295, distance: 37.4
click at [327, 266] on div "OMEPRAZOLE TABLET 20MG/CAP" at bounding box center [308, 250] width 109 height 31
type input "75.27526092529297"
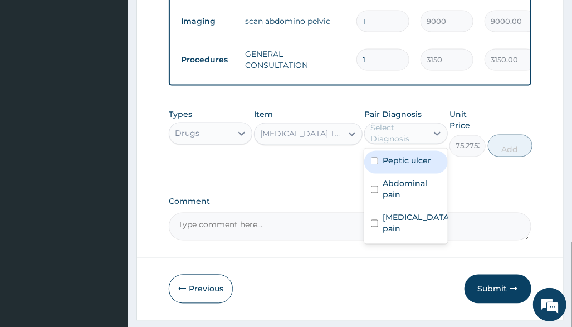
click at [411, 143] on div "Select Diagnosis" at bounding box center [399, 134] width 56 height 22
click at [418, 167] on label "Peptic ulcer" at bounding box center [407, 160] width 48 height 11
checkbox input "true"
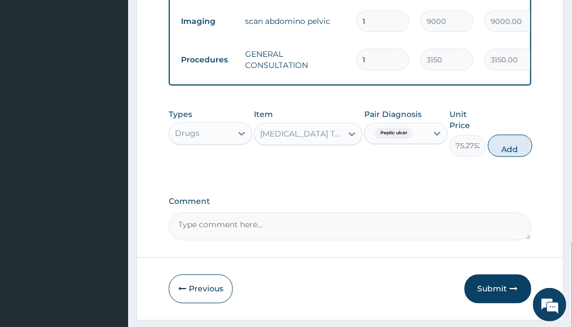
drag, startPoint x: 516, startPoint y: 161, endPoint x: 434, endPoint y: 171, distance: 82.5
click at [516, 157] on button "Add" at bounding box center [510, 146] width 45 height 22
type input "0"
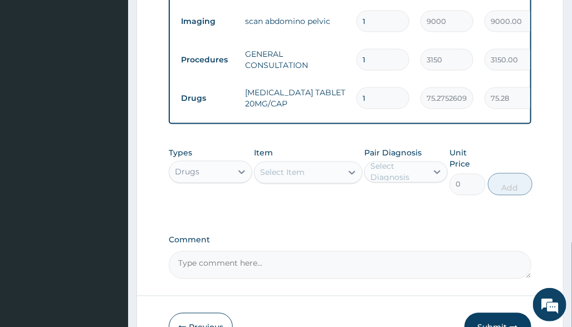
drag, startPoint x: 406, startPoint y: 101, endPoint x: 413, endPoint y: 113, distance: 13.8
click at [406, 100] on input "1" at bounding box center [383, 98] width 53 height 22
type input "14"
type input "1053.85"
type input "14"
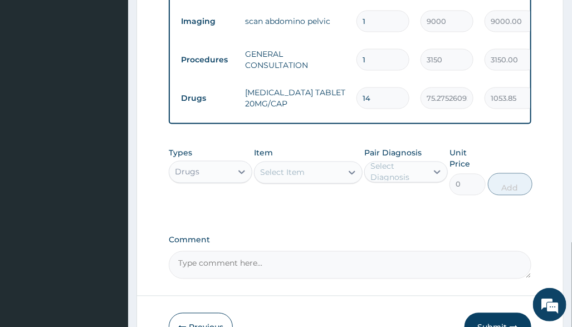
click at [300, 178] on div "Select Item" at bounding box center [282, 172] width 45 height 11
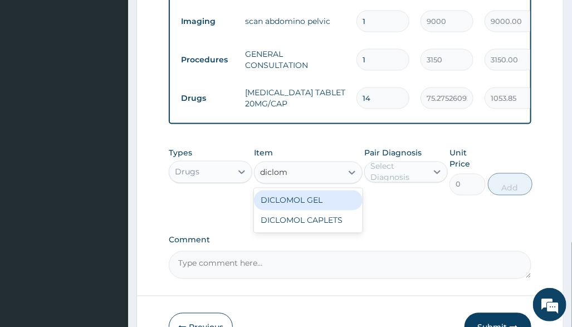
type input "diclomo"
click at [284, 211] on div "DICLOMOL GEL" at bounding box center [308, 201] width 109 height 20
type input "1896.65283203125"
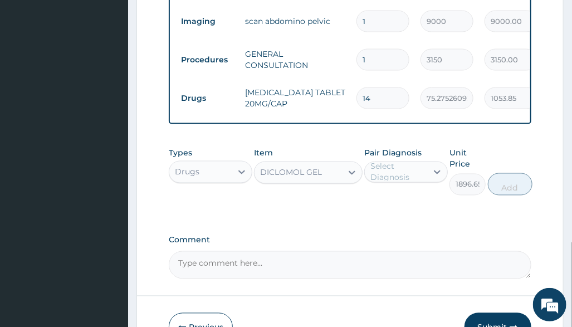
click at [424, 183] on div "Select Diagnosis" at bounding box center [399, 172] width 56 height 22
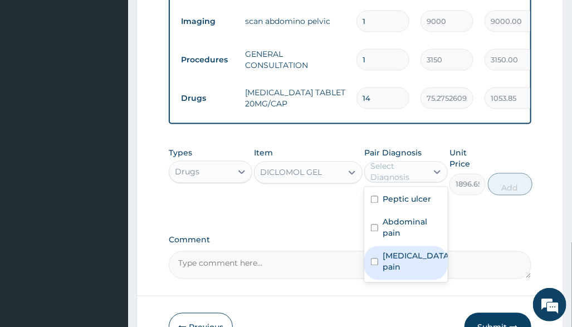
click at [421, 271] on label "Musculoskeletal pain" at bounding box center [417, 262] width 69 height 22
checkbox input "true"
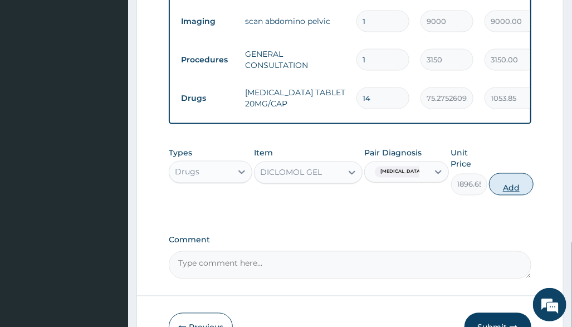
click at [507, 196] on button "Add" at bounding box center [511, 184] width 45 height 22
type input "0"
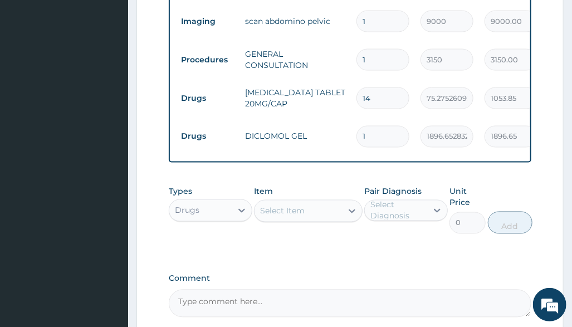
click at [363, 83] on td "14" at bounding box center [383, 98] width 64 height 33
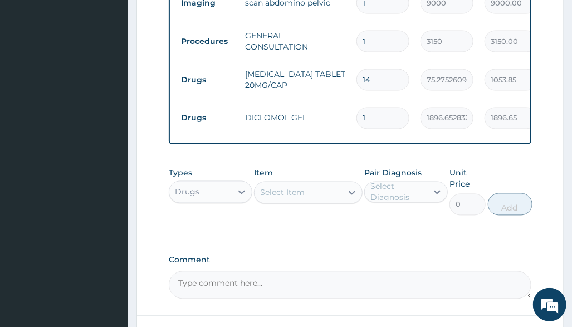
scroll to position [682, 0]
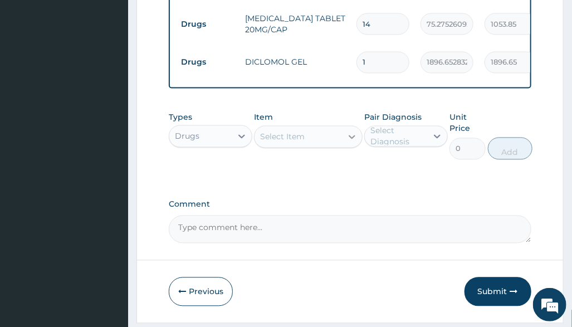
click at [349, 143] on icon at bounding box center [352, 137] width 11 height 11
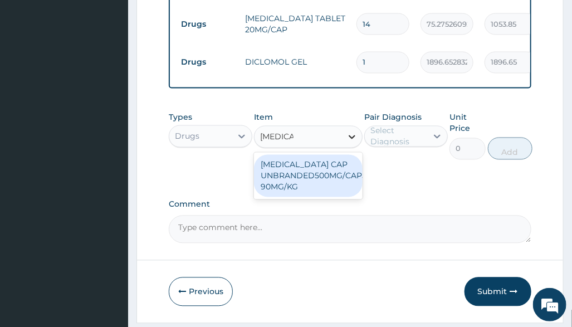
type input "amoxil ca"
click at [325, 192] on div "AMOXIL CAP UNBRANDED500MG/CAP50-90MG/KG" at bounding box center [308, 176] width 109 height 42
type input "823.2000122070312"
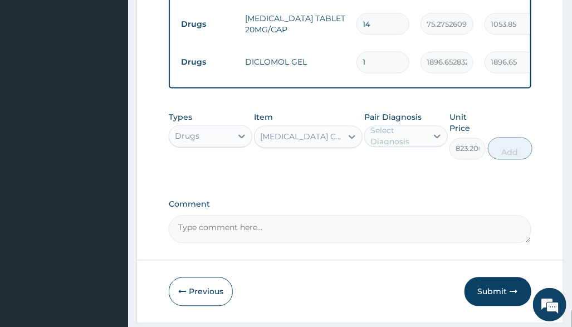
click at [387, 148] on div "Select Diagnosis" at bounding box center [399, 136] width 56 height 22
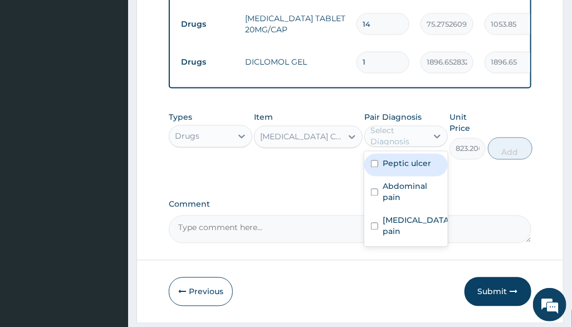
drag, startPoint x: 427, startPoint y: 186, endPoint x: 423, endPoint y: 202, distance: 16.8
click at [428, 189] on div "Peptic ulcer Abdominal pain Musculoskeletal pain" at bounding box center [406, 199] width 84 height 95
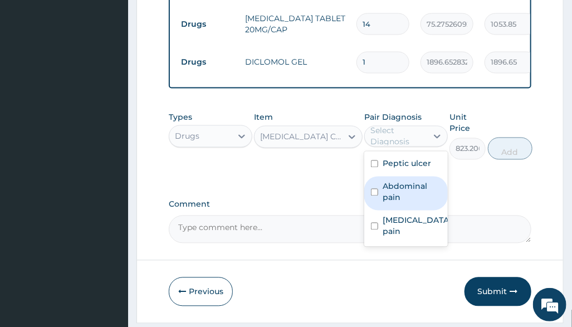
drag, startPoint x: 422, startPoint y: 203, endPoint x: 427, endPoint y: 206, distance: 5.7
click at [422, 203] on label "Abdominal pain" at bounding box center [412, 192] width 59 height 22
checkbox input "true"
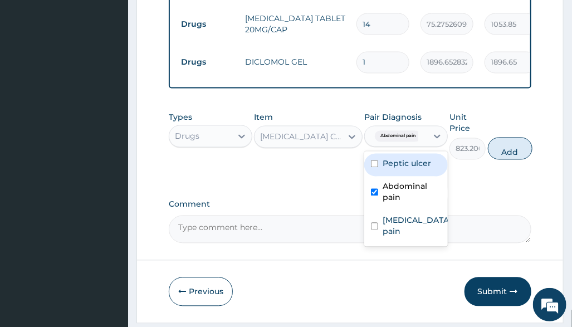
click at [420, 177] on div "Peptic ulcer" at bounding box center [406, 165] width 84 height 23
checkbox input "true"
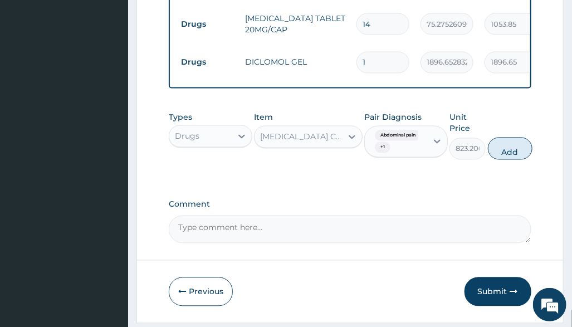
drag, startPoint x: 522, startPoint y: 157, endPoint x: 507, endPoint y: 168, distance: 18.3
click at [522, 157] on button "Add" at bounding box center [510, 149] width 45 height 22
type input "0"
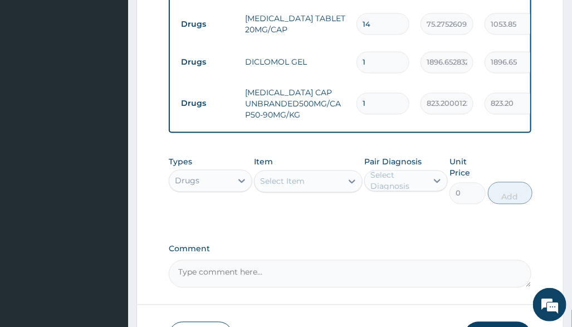
click at [393, 104] on input "1" at bounding box center [383, 104] width 53 height 22
type input "14"
type input "11524.80"
type input "14"
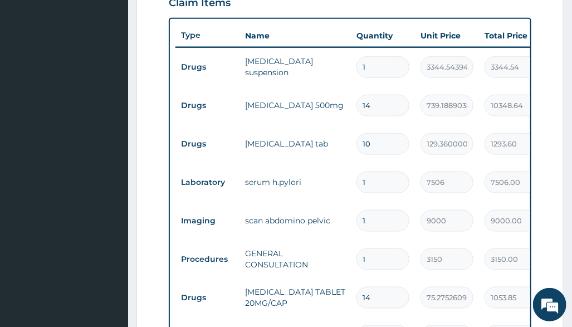
scroll to position [385, 0]
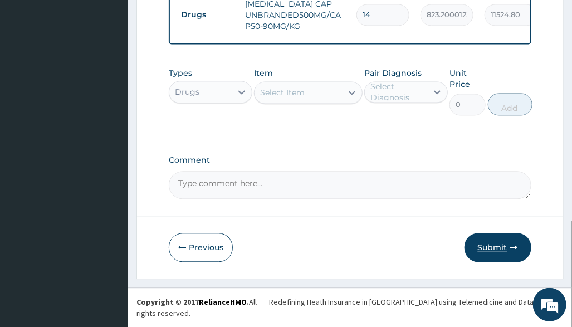
click at [491, 261] on button "Submit" at bounding box center [498, 247] width 67 height 29
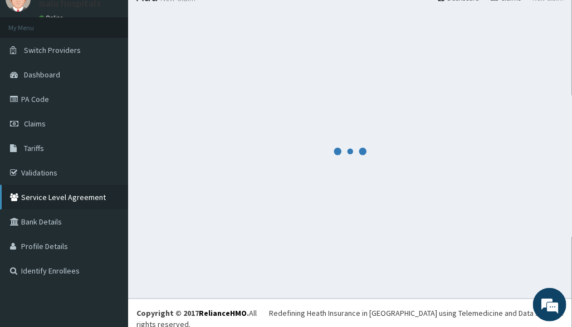
scroll to position [771, 0]
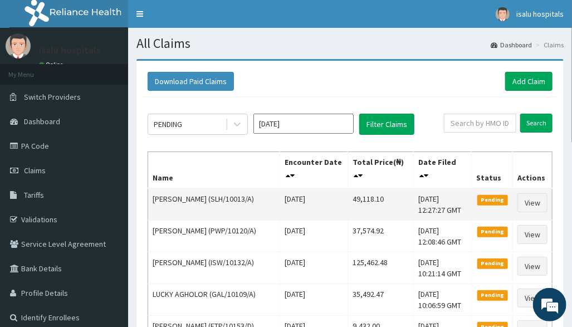
click at [328, 198] on td "[DATE]" at bounding box center [314, 204] width 68 height 32
drag, startPoint x: 332, startPoint y: 197, endPoint x: 375, endPoint y: 197, distance: 42.9
click at [375, 197] on tr "[PERSON_NAME] (SLH/10013/A) [DATE] 49,118.10 [DATE] 12:27:27 GMT Pending View" at bounding box center [350, 204] width 405 height 32
copy tr "49,118.10"
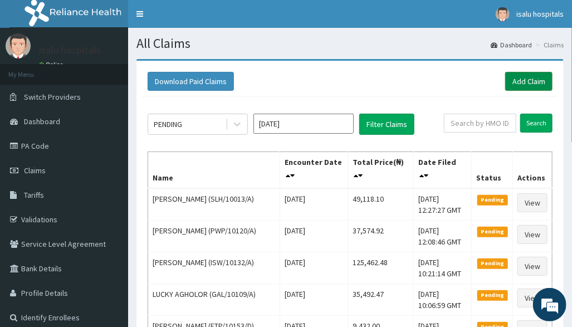
click at [525, 85] on link "Add Claim" at bounding box center [528, 81] width 47 height 19
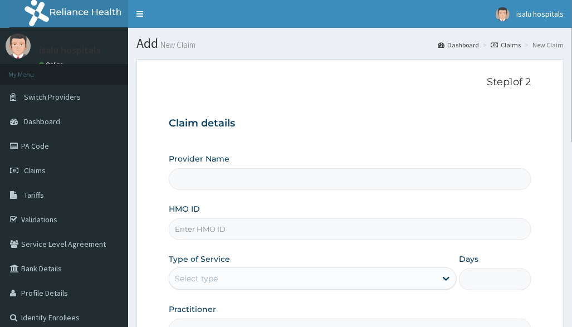
type input "Isalu Hospital Limited"
click at [404, 89] on p "Step 1 of 2" at bounding box center [350, 82] width 362 height 12
click at [234, 227] on input "HMO ID" at bounding box center [350, 229] width 362 height 22
drag, startPoint x: 447, startPoint y: 199, endPoint x: 334, endPoint y: 262, distance: 129.2
click at [447, 200] on div "Provider Name Isalu Hospital Limited HMO ID Type of Service Select type Days Pr…" at bounding box center [350, 246] width 362 height 187
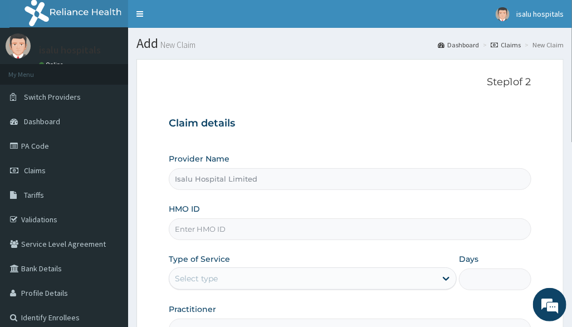
click at [315, 246] on div "Provider Name Isalu Hospital Limited HMO ID Type of Service Select type Days Pr…" at bounding box center [350, 246] width 362 height 187
click at [266, 224] on input "HMO ID" at bounding box center [350, 229] width 362 height 22
paste input "SLR/10030/A"
type input "SLR/10030/A"
click at [320, 278] on div "Select type" at bounding box center [302, 279] width 267 height 18
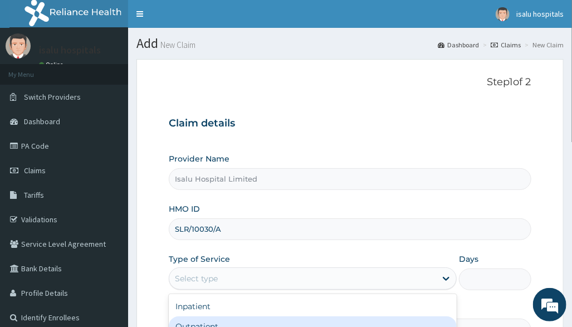
scroll to position [129, 0]
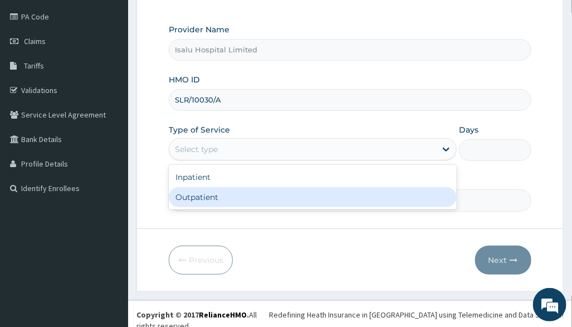
click at [291, 197] on div "Outpatient" at bounding box center [313, 197] width 288 height 20
type input "1"
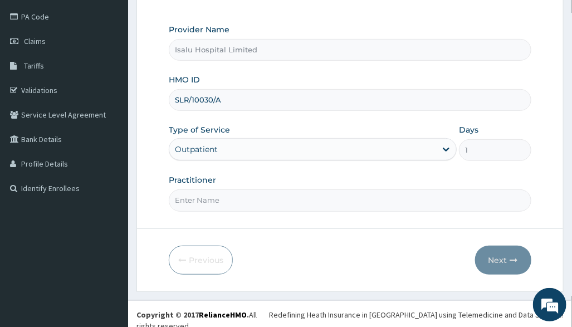
click at [409, 208] on input "Practitioner" at bounding box center [350, 200] width 362 height 22
click at [284, 208] on input "Practitioner" at bounding box center [350, 200] width 362 height 22
paste input "OLARINOYE OLUSHOLA"
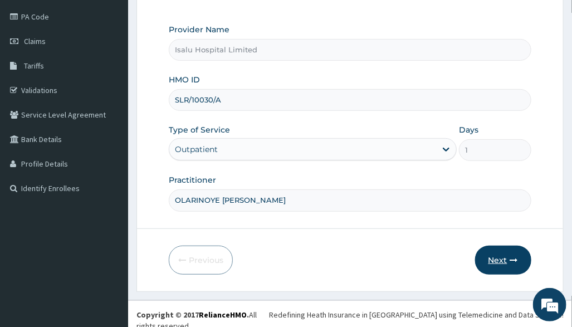
type input "OLARINOYE OLUSHOLA"
click at [493, 260] on button "Next" at bounding box center [503, 260] width 56 height 29
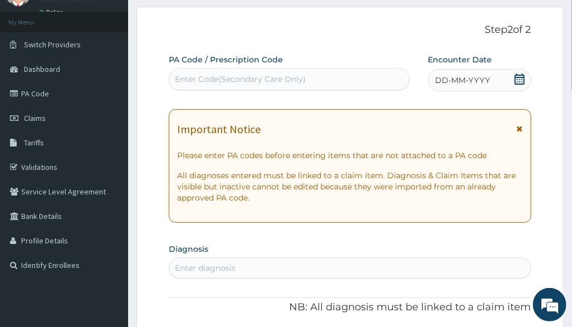
scroll to position [0, 0]
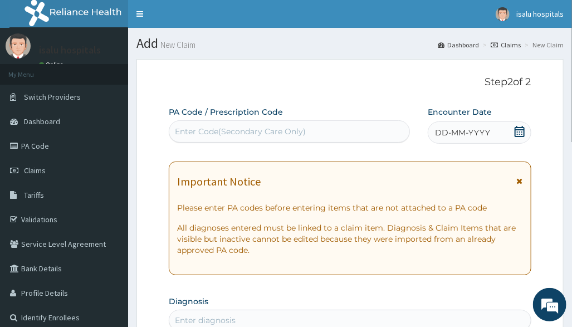
click at [223, 129] on div "Enter Code(Secondary Care Only)" at bounding box center [240, 131] width 131 height 11
paste input "PA/7ACF22"
type input "PA/7ACF22"
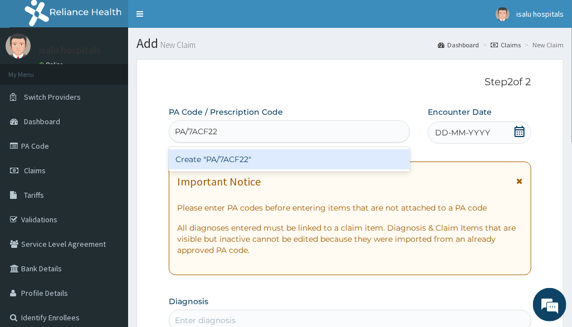
click at [287, 163] on div "Create "PA/7ACF22"" at bounding box center [289, 159] width 241 height 20
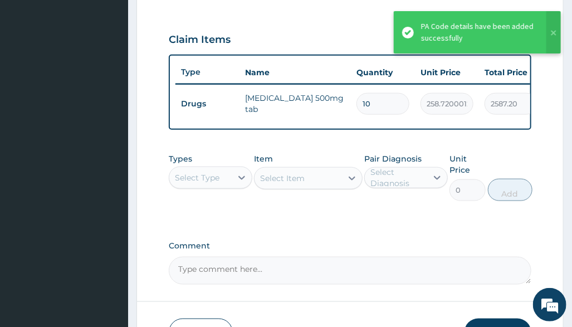
scroll to position [446, 0]
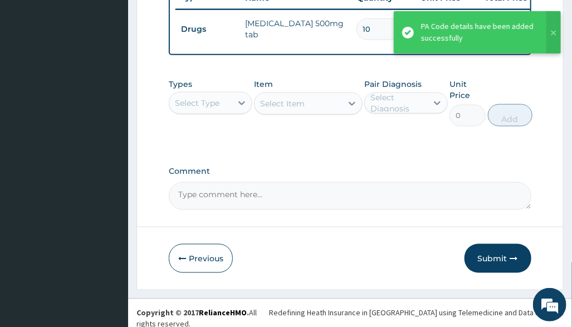
click at [279, 103] on div "Select Item" at bounding box center [308, 104] width 109 height 22
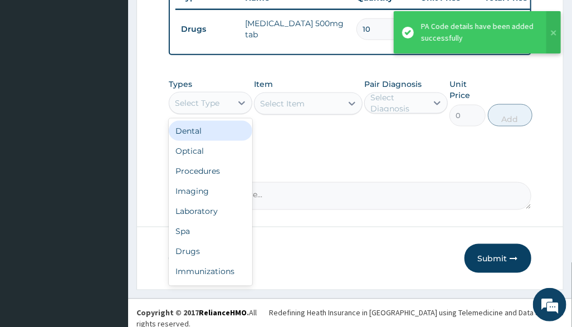
click at [204, 109] on div "Select Type" at bounding box center [197, 103] width 45 height 11
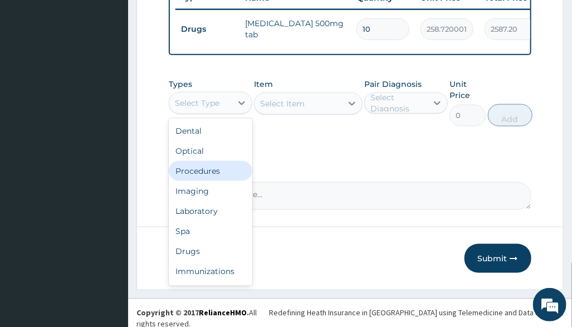
click at [214, 181] on div "Procedures" at bounding box center [211, 171] width 84 height 20
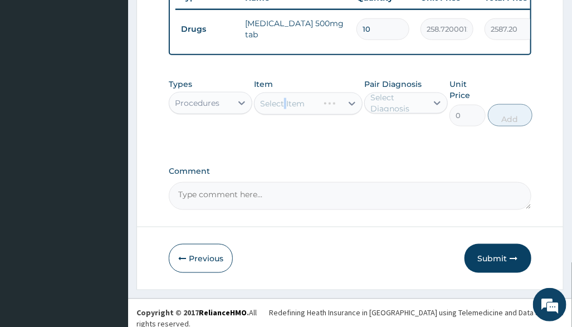
click at [285, 149] on div "Types option Procedures, selected. Select is focused ,type to refine list, pres…" at bounding box center [350, 111] width 362 height 76
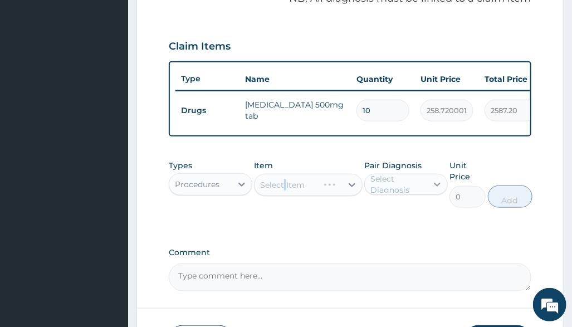
scroll to position [297, 0]
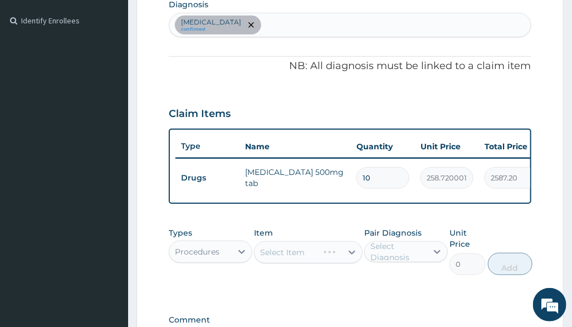
click at [356, 264] on div "Select Item" at bounding box center [308, 252] width 109 height 22
click at [316, 264] on div "Select Item" at bounding box center [308, 252] width 109 height 22
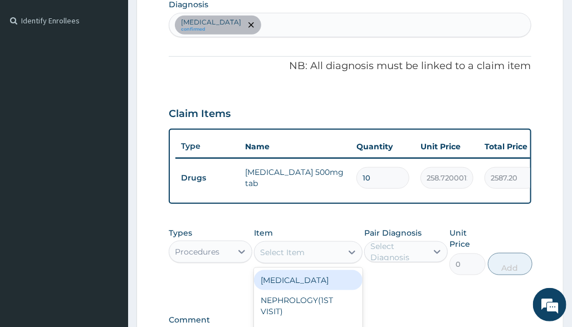
click at [316, 261] on div "Select Item" at bounding box center [298, 253] width 87 height 18
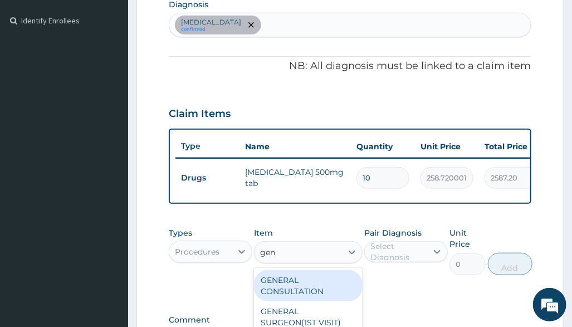
type input "gene"
click at [313, 289] on div "GENERAL CONSULTATION" at bounding box center [308, 285] width 109 height 31
type input "3150"
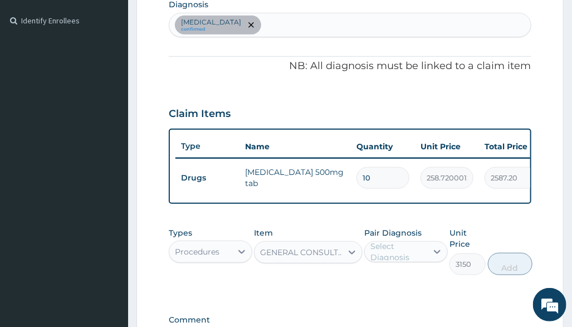
click at [416, 261] on div "Select Diagnosis" at bounding box center [399, 252] width 56 height 22
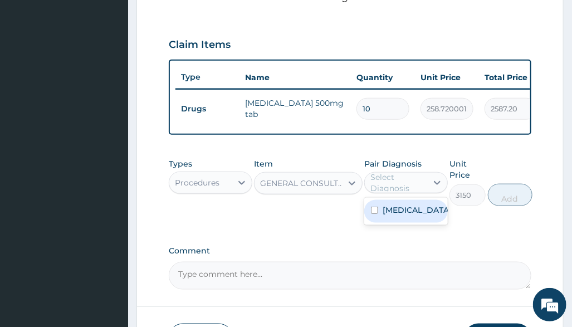
scroll to position [446, 0]
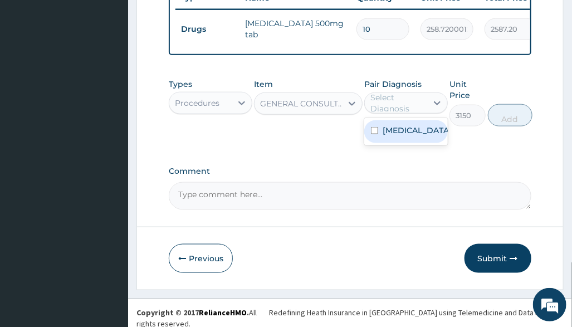
click at [411, 136] on label "Upper respiratory infection" at bounding box center [417, 130] width 69 height 11
checkbox input "true"
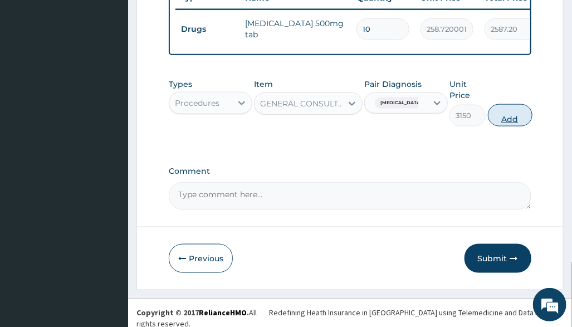
click at [524, 126] on button "Add" at bounding box center [510, 115] width 45 height 22
type input "0"
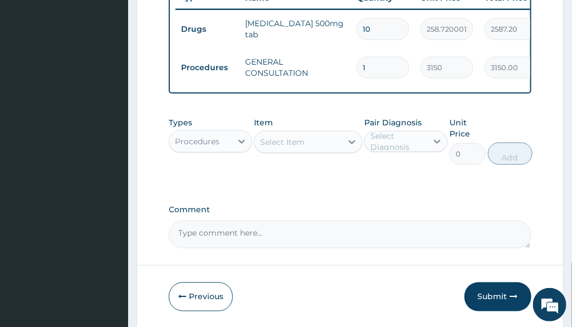
click at [515, 301] on icon "button" at bounding box center [514, 297] width 8 height 8
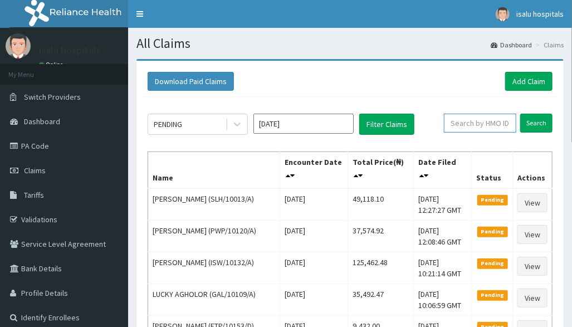
click at [480, 121] on input "text" at bounding box center [480, 123] width 72 height 19
paste input "SLR/10030/A"
type input "SLR/10030/A"
click at [140, 9] on link "Toggle navigation" at bounding box center [139, 14] width 23 height 28
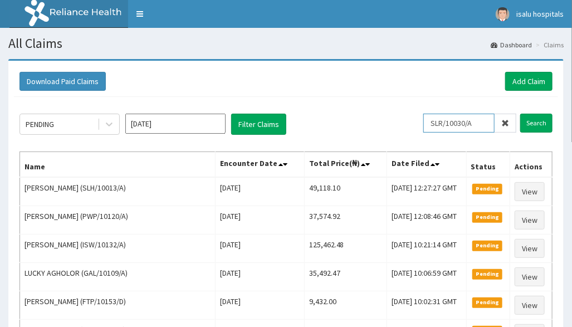
click at [451, 121] on input "SLR/10030/A" at bounding box center [459, 123] width 71 height 19
click at [545, 120] on input "Search" at bounding box center [536, 123] width 32 height 19
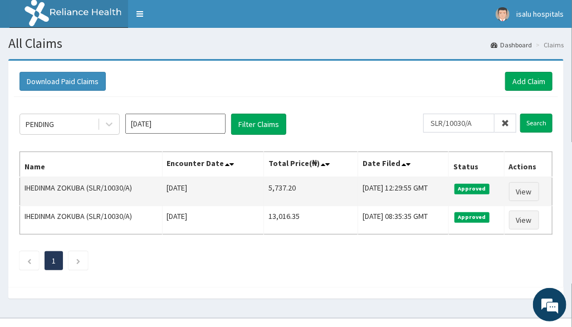
drag, startPoint x: 250, startPoint y: 183, endPoint x: 291, endPoint y: 184, distance: 41.2
click at [291, 184] on tr "IHEDINMA ZOKUBA (SLR/10030/A) [DATE] 5,737.20 [DATE] 12:29:55 GMT Approved View" at bounding box center [286, 191] width 533 height 29
copy tr "5,737.20"
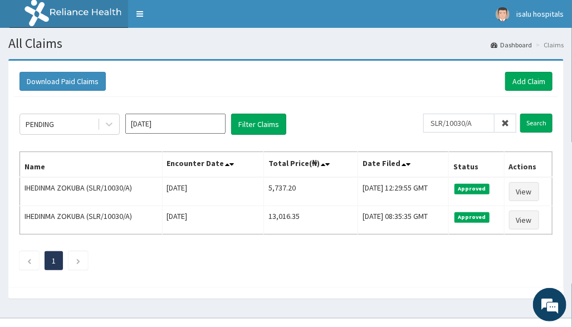
click at [417, 97] on div "PENDING [DATE] Filter Claims SLR/10030/A Search Name Encounter Date Total Price…" at bounding box center [286, 189] width 544 height 184
click at [536, 81] on link "Add Claim" at bounding box center [528, 81] width 47 height 19
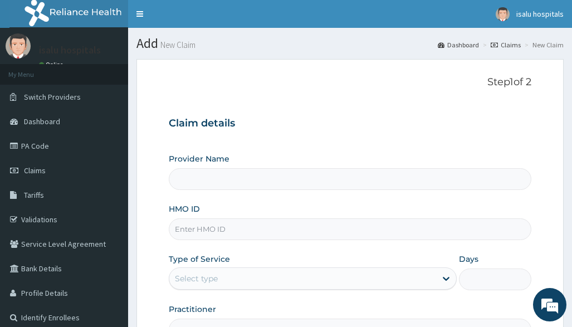
type input "Isalu Hospital Limited"
click at [209, 231] on input "HMO ID" at bounding box center [350, 229] width 362 height 22
paste input "TNO/10025/A"
type input "TNO/10025/A"
click at [258, 271] on div "Select type" at bounding box center [302, 279] width 267 height 18
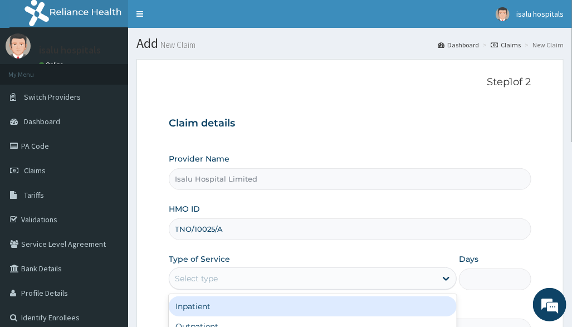
click at [232, 304] on div "Inpatient" at bounding box center [313, 306] width 288 height 20
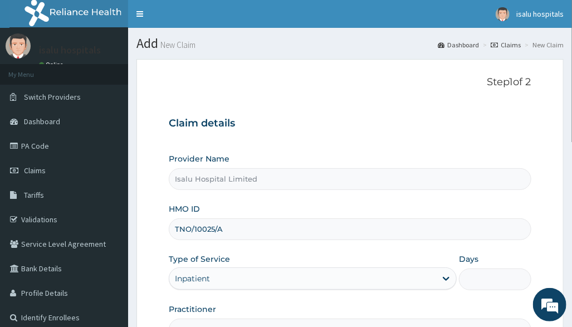
click at [486, 273] on input "Days" at bounding box center [495, 280] width 72 height 22
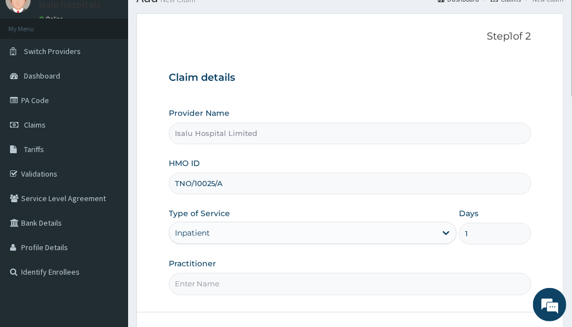
scroll to position [129, 0]
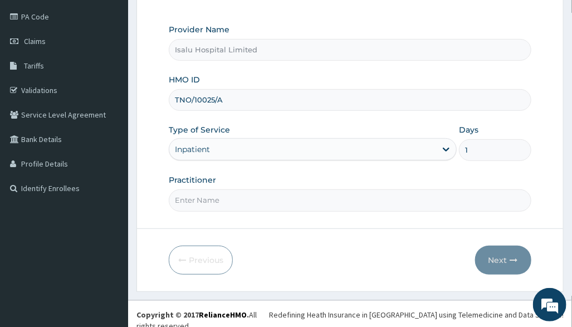
type input "1"
click at [373, 207] on input "Practitioner" at bounding box center [350, 200] width 362 height 22
click at [317, 201] on input "Practitioner" at bounding box center [350, 200] width 362 height 22
paste input "Anifowose Sola"
type input "Anifowose Sola"
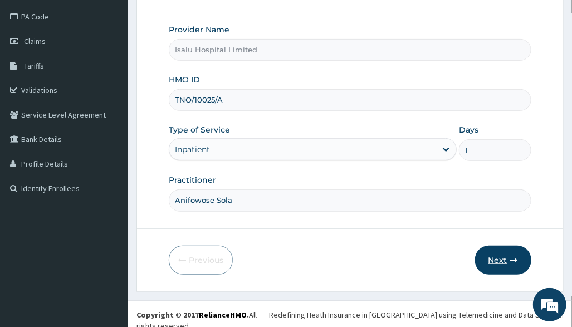
click at [523, 260] on button "Next" at bounding box center [503, 260] width 56 height 29
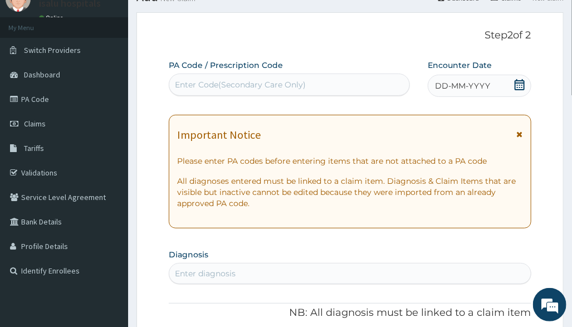
scroll to position [0, 0]
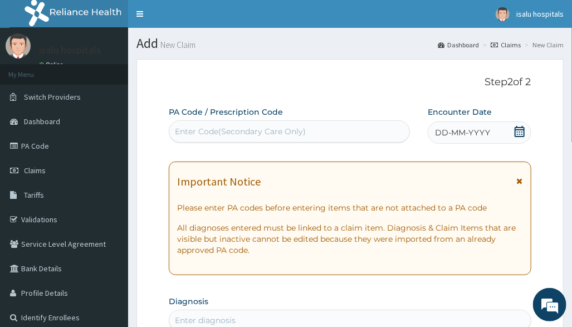
click at [317, 129] on div "Enter Code(Secondary Care Only)" at bounding box center [289, 132] width 240 height 18
paste input "PA/F13FB8"
type input "PA/F13FB8"
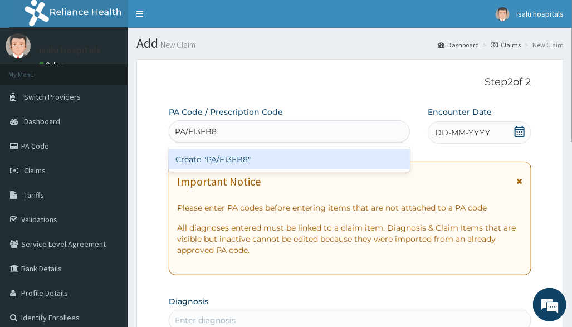
click at [313, 162] on div "Create "PA/F13FB8"" at bounding box center [289, 159] width 241 height 20
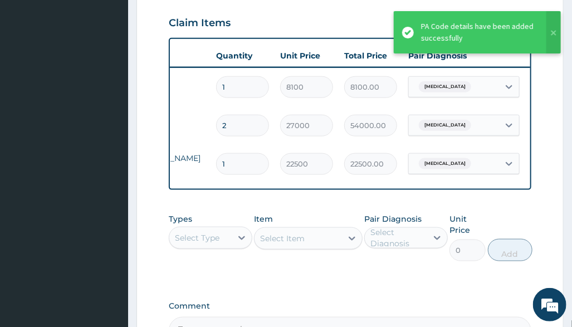
scroll to position [0, 196]
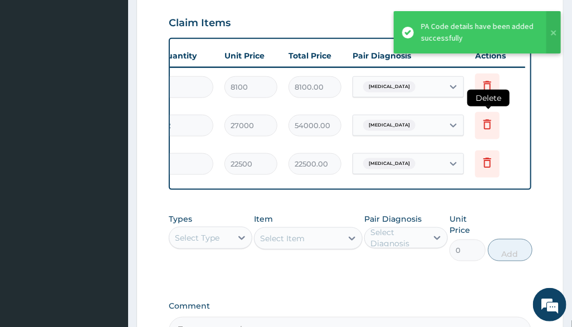
click at [487, 119] on icon at bounding box center [488, 124] width 8 height 10
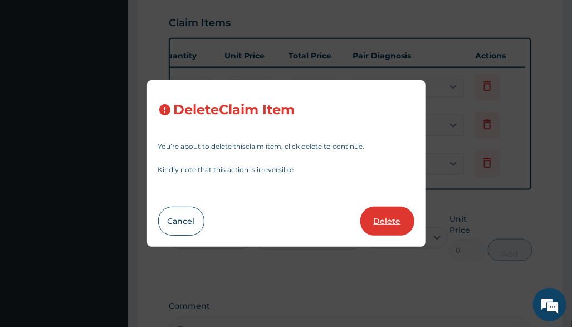
click at [390, 214] on button "Delete" at bounding box center [388, 221] width 54 height 29
type input "1"
type input "22500"
type input "22500.00"
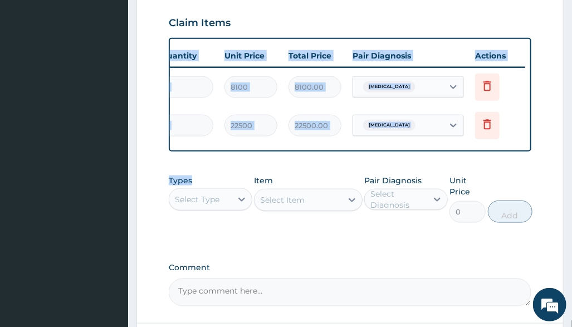
drag, startPoint x: 378, startPoint y: 164, endPoint x: 283, endPoint y: 170, distance: 96.0
click at [237, 172] on div "PA Code / Prescription Code PA/F13FB8 Encounter Date 09-08-2025 Important Notic…" at bounding box center [350, 13] width 362 height 588
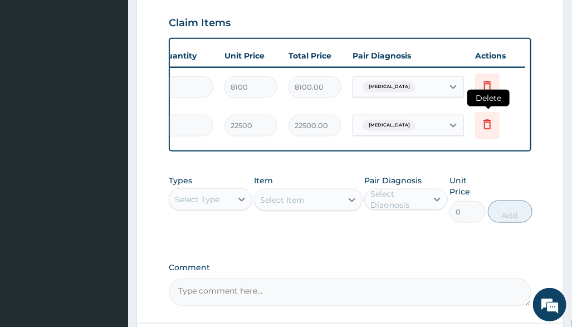
click at [483, 123] on icon at bounding box center [487, 124] width 13 height 13
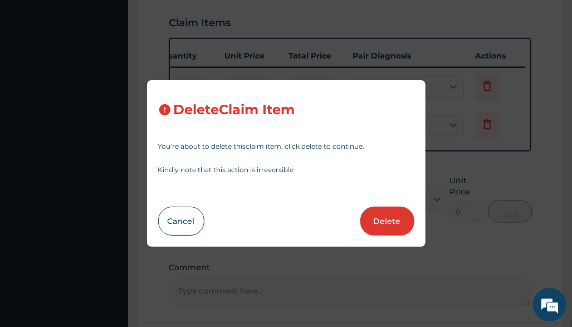
click at [381, 220] on button "Delete" at bounding box center [388, 221] width 54 height 29
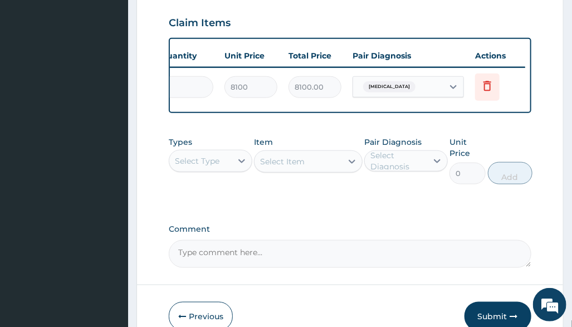
scroll to position [0, 0]
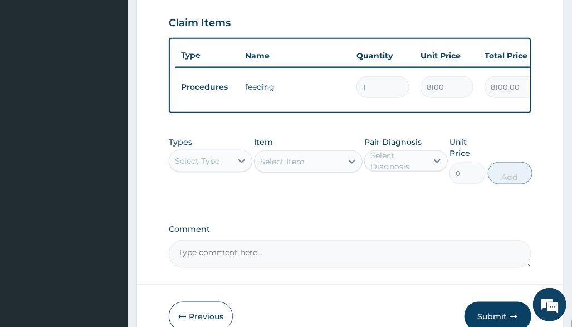
click at [401, 207] on div "Types Select Type Item Select Item Pair Diagnosis Select Diagnosis Unit Price 0…" at bounding box center [350, 169] width 362 height 76
click at [216, 166] on div "Select Type" at bounding box center [197, 160] width 45 height 11
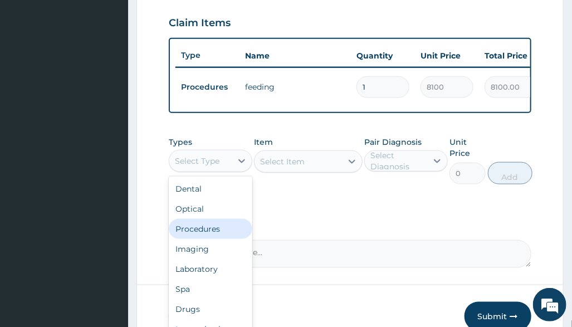
click at [222, 239] on div "Procedures" at bounding box center [211, 229] width 84 height 20
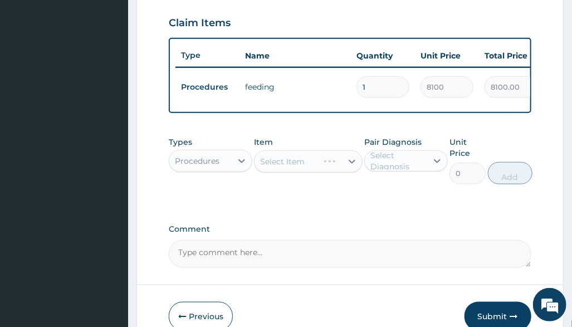
drag, startPoint x: 331, startPoint y: 172, endPoint x: 324, endPoint y: 172, distance: 7.2
click at [331, 172] on div "Select Item" at bounding box center [308, 161] width 109 height 22
click at [323, 184] on div "Item Select Item" at bounding box center [308, 161] width 109 height 48
click at [325, 169] on div "Select Item" at bounding box center [308, 161] width 109 height 22
click at [315, 170] on div "Select Item" at bounding box center [308, 161] width 109 height 22
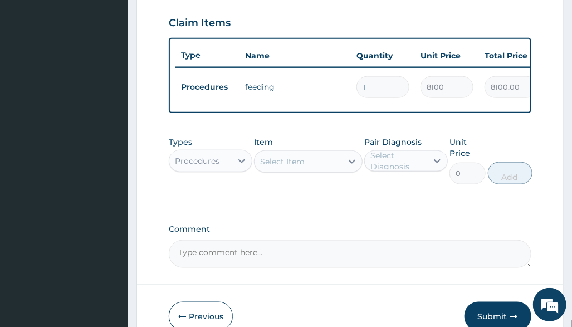
click at [333, 171] on div "Select Item" at bounding box center [298, 162] width 87 height 18
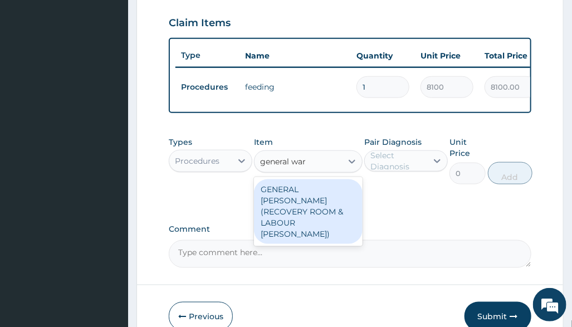
type input "general ward"
drag, startPoint x: 290, startPoint y: 222, endPoint x: 297, endPoint y: 222, distance: 6.7
click at [293, 222] on div "GENERAL WARD (RECOVERY ROOM & LABOUR WARD)" at bounding box center [308, 211] width 109 height 65
type input "13500"
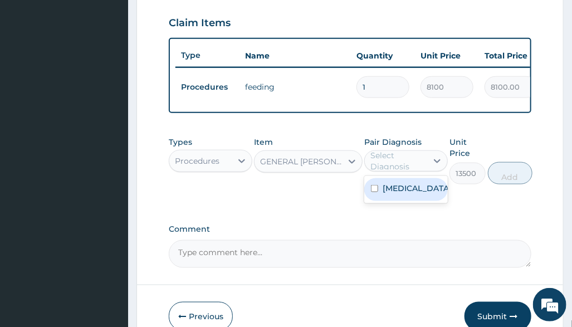
click at [392, 172] on div "Select Diagnosis" at bounding box center [399, 161] width 56 height 22
drag, startPoint x: 398, startPoint y: 198, endPoint x: 492, endPoint y: 203, distance: 94.3
click at [398, 194] on label "Benign prostatic hyperplasia" at bounding box center [417, 188] width 69 height 11
checkbox input "true"
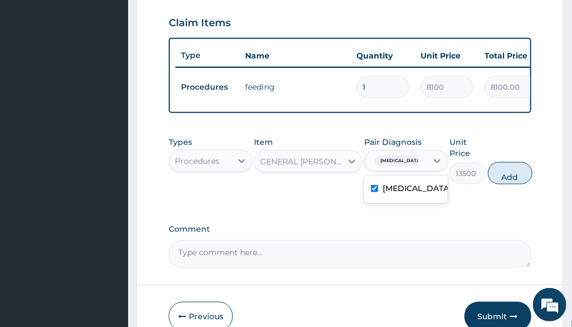
click at [531, 184] on button "Add" at bounding box center [510, 173] width 45 height 22
type input "0"
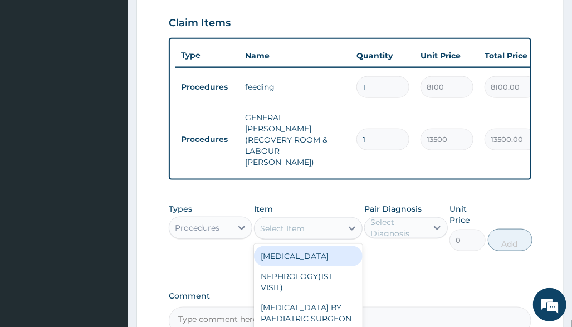
click at [327, 220] on div "Select Item" at bounding box center [298, 229] width 87 height 18
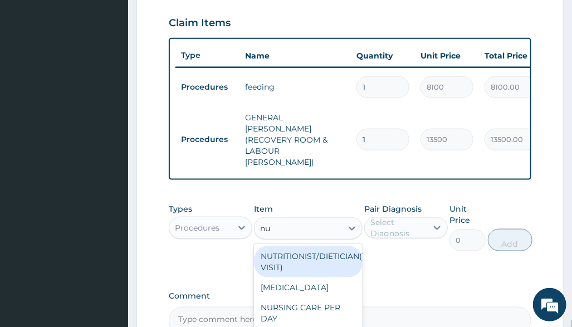
type input "nur"
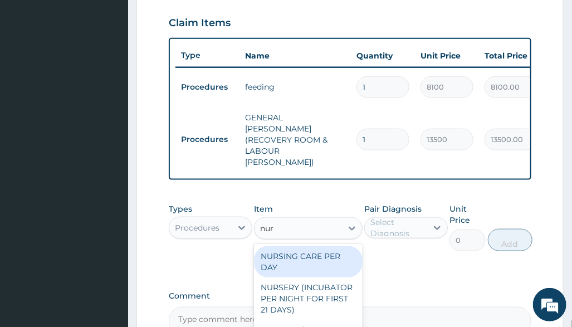
drag, startPoint x: 284, startPoint y: 244, endPoint x: 328, endPoint y: 243, distance: 44.0
click at [286, 246] on div "NURSING CARE PER DAY" at bounding box center [308, 261] width 109 height 31
type input "11250"
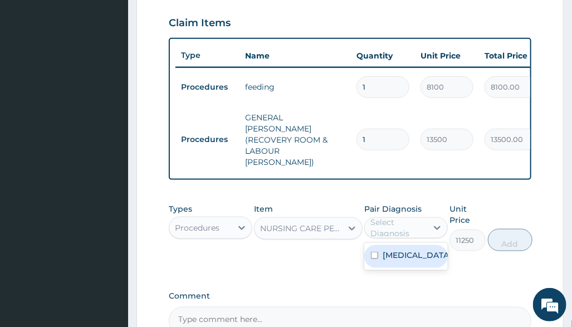
click at [422, 221] on div "Select Diagnosis" at bounding box center [399, 228] width 56 height 22
click at [408, 250] on label "Benign prostatic hyperplasia" at bounding box center [417, 255] width 69 height 11
checkbox input "true"
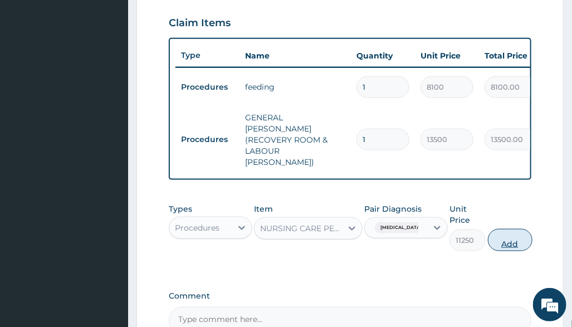
click at [512, 229] on button "Add" at bounding box center [510, 240] width 45 height 22
type input "0"
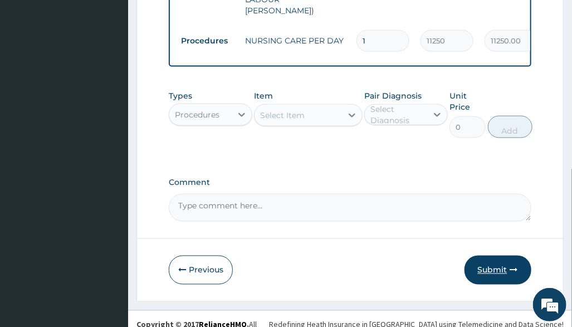
click at [510, 266] on icon "button" at bounding box center [514, 270] width 8 height 8
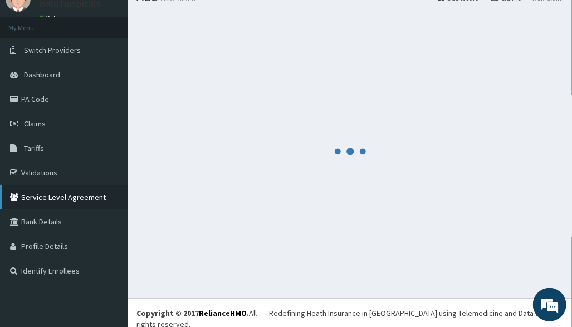
scroll to position [539, 0]
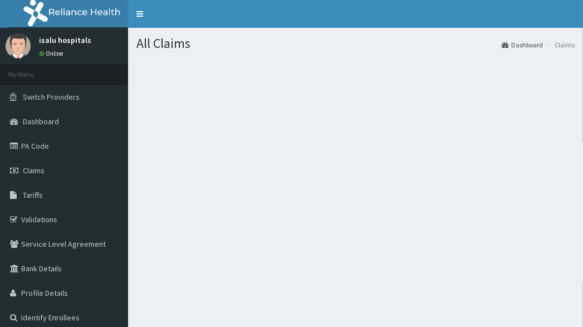
click at [485, 218] on div "All Claims Dashboard Claims" at bounding box center [355, 191] width 455 height 327
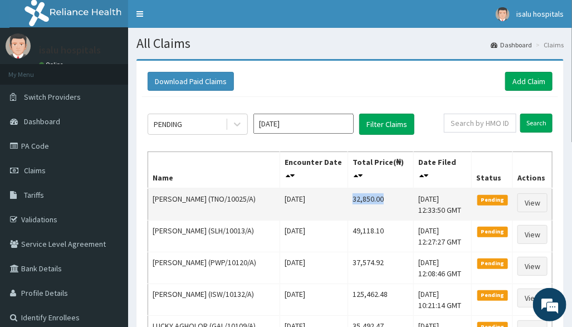
drag, startPoint x: 339, startPoint y: 200, endPoint x: 374, endPoint y: 199, distance: 35.1
click at [374, 199] on td "32,850.00" at bounding box center [381, 204] width 66 height 32
copy td "32,850.00"
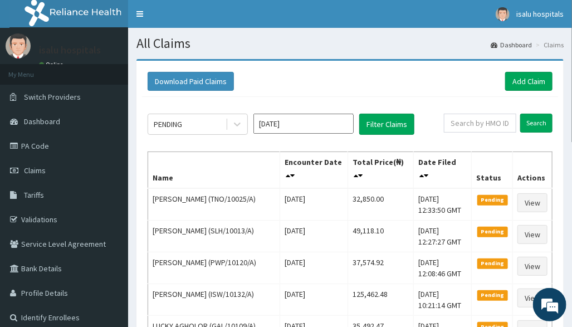
click at [444, 85] on div "Download Paid Claims Add Claim" at bounding box center [350, 81] width 405 height 19
click at [531, 84] on link "Add Claim" at bounding box center [528, 81] width 47 height 19
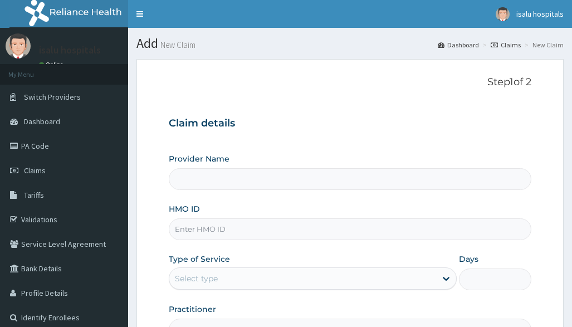
type input "Isalu Hospital Limited"
drag, startPoint x: 255, startPoint y: 218, endPoint x: 251, endPoint y: 231, distance: 13.4
click at [251, 231] on input "HMO ID" at bounding box center [350, 229] width 362 height 22
paste input "TPW/10033/A"
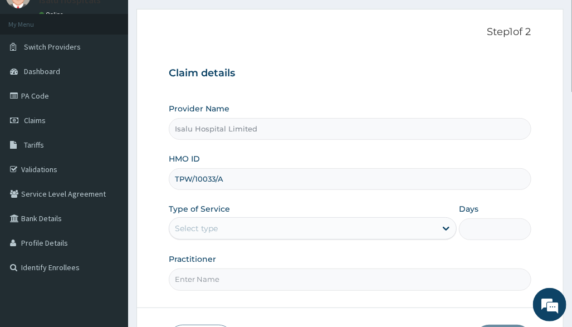
scroll to position [74, 0]
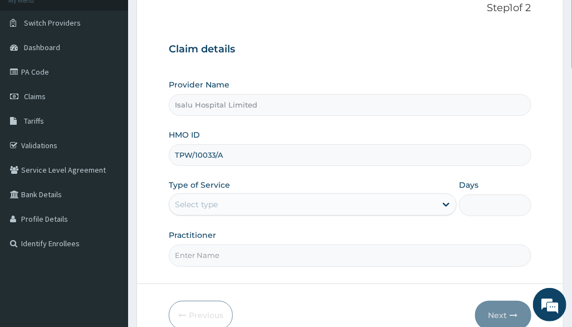
type input "TPW/10033/A"
click at [281, 207] on div "Select type" at bounding box center [302, 205] width 267 height 18
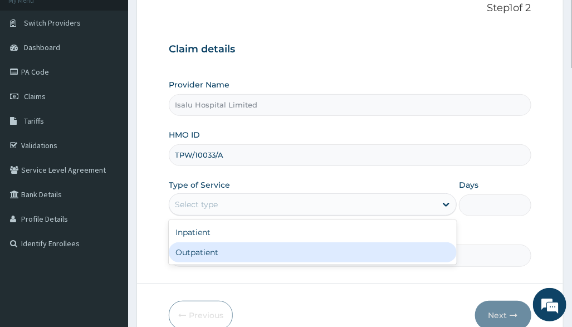
click at [259, 242] on div "Outpatient" at bounding box center [313, 252] width 288 height 20
type input "1"
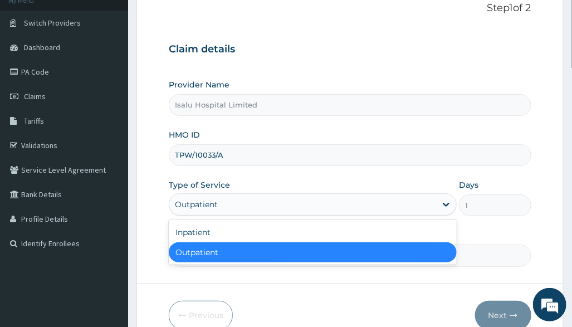
drag, startPoint x: 373, startPoint y: 213, endPoint x: 352, endPoint y: 235, distance: 29.9
click at [374, 216] on div "Provider Name Isalu Hospital Limited HMO ID TPW/10033/A Type of Service option …" at bounding box center [350, 172] width 362 height 187
click at [252, 249] on div "Outpatient" at bounding box center [313, 252] width 288 height 20
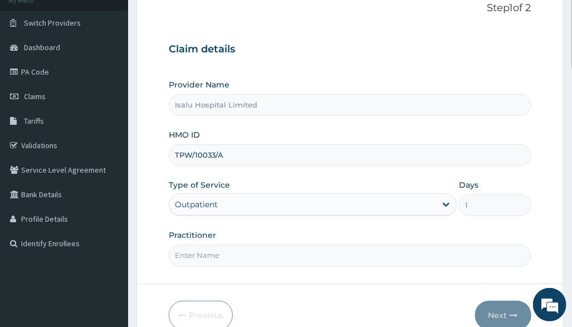
click at [237, 265] on input "Practitioner" at bounding box center [350, 256] width 362 height 22
paste input "Badru Muhydeen"
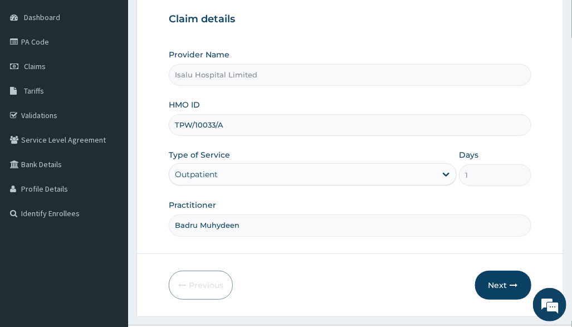
scroll to position [129, 0]
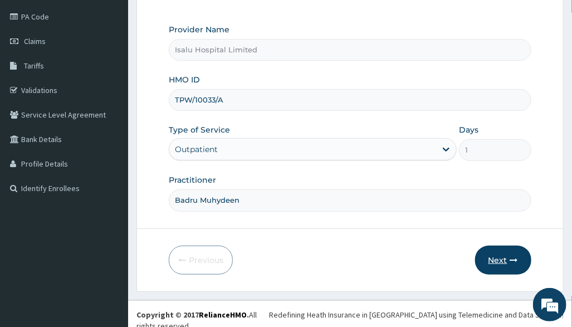
type input "Badru Muhydeen"
click at [498, 254] on button "Next" at bounding box center [503, 260] width 56 height 29
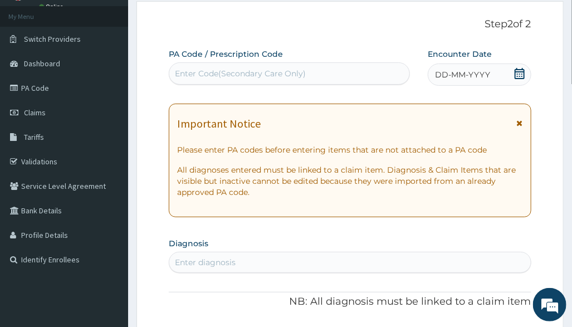
scroll to position [0, 0]
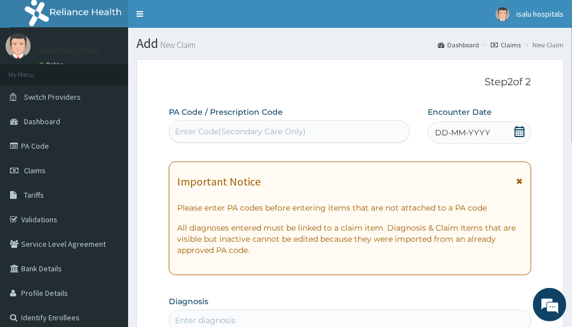
click at [279, 135] on div "Enter Code(Secondary Care Only)" at bounding box center [240, 131] width 131 height 11
paste input "PA/6BF681"
type input "PA/6BF681"
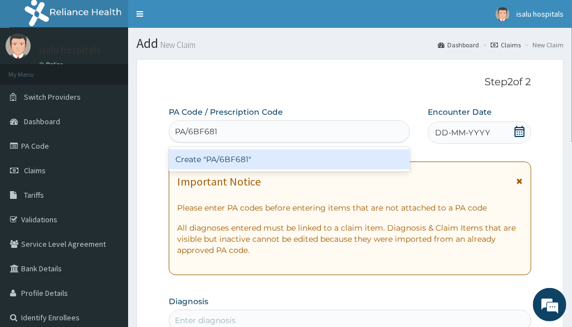
click at [275, 158] on div "Create "PA/6BF681"" at bounding box center [289, 159] width 241 height 20
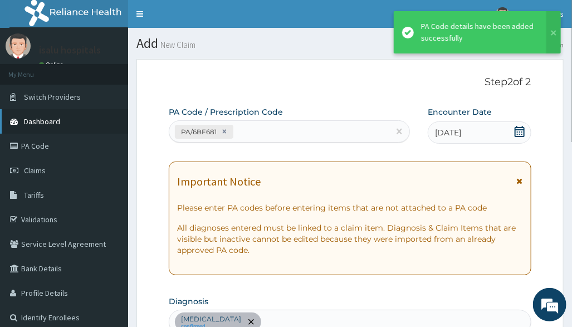
scroll to position [349, 0]
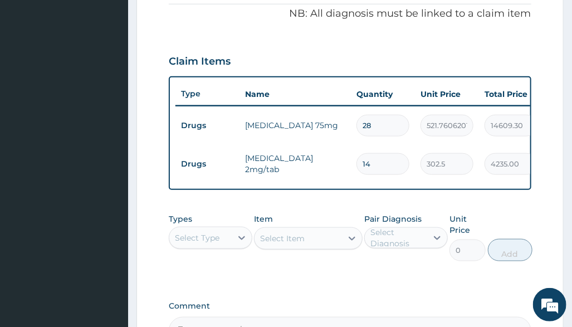
click at [391, 145] on tr "Drugs [MEDICAL_DATA] 2mg/tab 14 302.5 4235.00 [MEDICAL_DATA] Delete" at bounding box center [449, 164] width 546 height 38
drag, startPoint x: 335, startPoint y: 48, endPoint x: 353, endPoint y: 211, distance: 163.6
click at [335, 57] on div "Claim Items" at bounding box center [350, 59] width 362 height 29
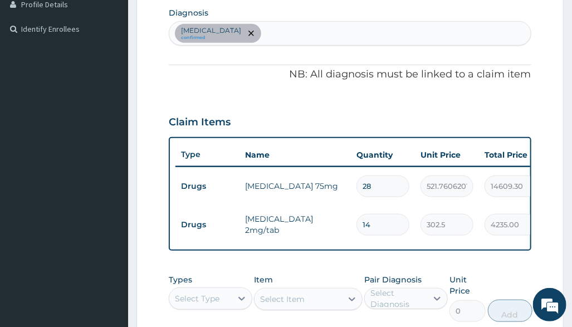
scroll to position [201, 0]
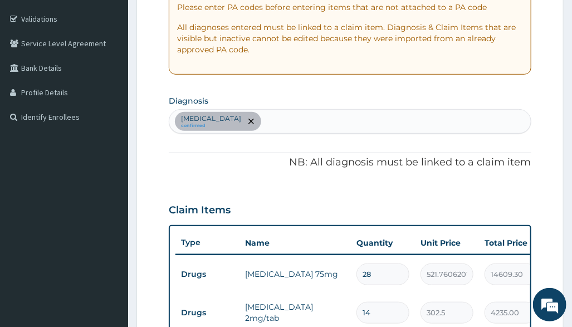
drag, startPoint x: 330, startPoint y: 130, endPoint x: 335, endPoint y: 121, distance: 10.2
click at [330, 129] on div "[MEDICAL_DATA] confirmed" at bounding box center [349, 121] width 361 height 23
type input ","
type input "[MEDICAL_DATA]"
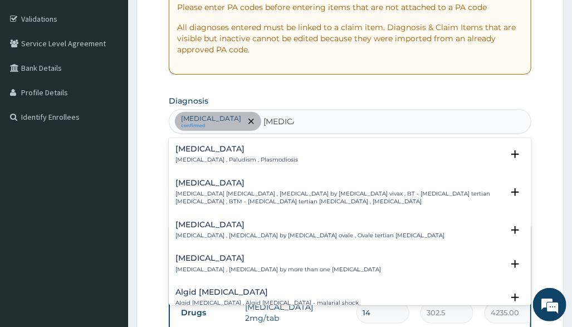
click at [206, 145] on h4 "[MEDICAL_DATA]" at bounding box center [237, 149] width 123 height 8
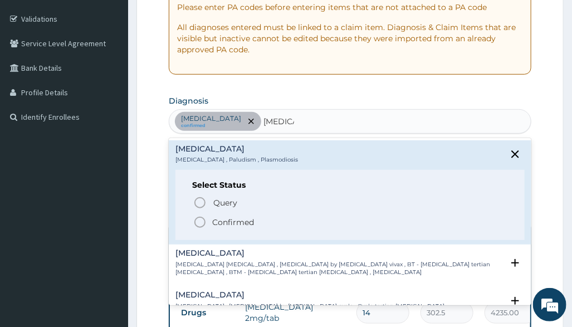
click at [228, 222] on p "Confirmed" at bounding box center [233, 222] width 42 height 11
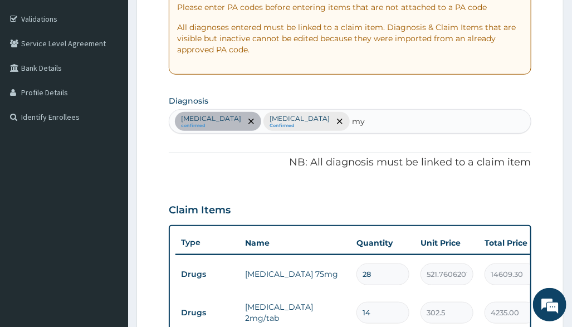
type input "mya"
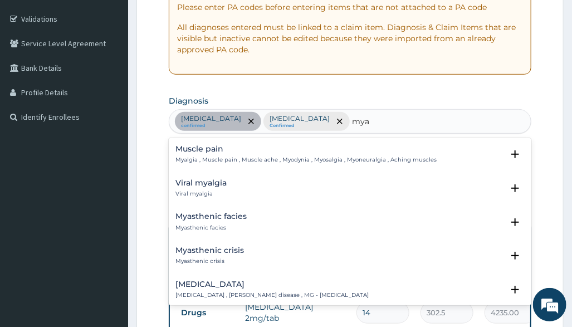
click at [178, 149] on h4 "Muscle pain" at bounding box center [306, 149] width 261 height 8
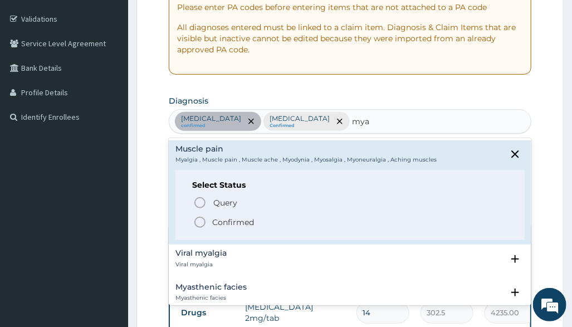
click at [210, 220] on span "Confirmed" at bounding box center [350, 222] width 314 height 13
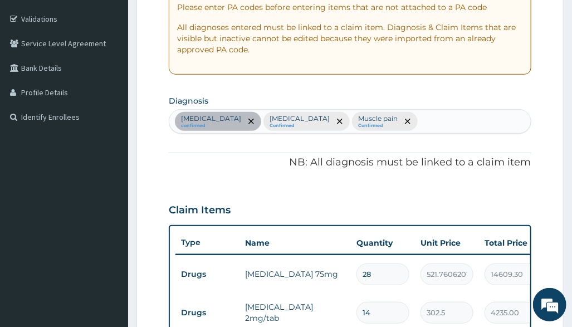
click at [378, 193] on div "Claim Items" at bounding box center [350, 207] width 362 height 29
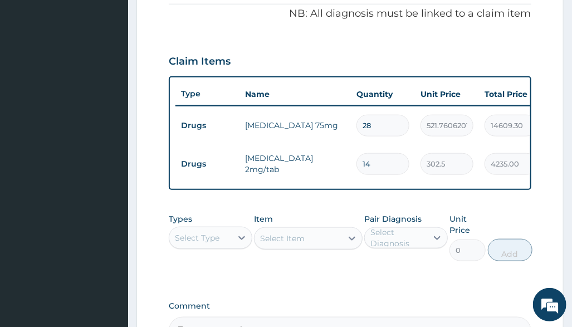
click at [223, 246] on div "Select Type" at bounding box center [200, 238] width 62 height 18
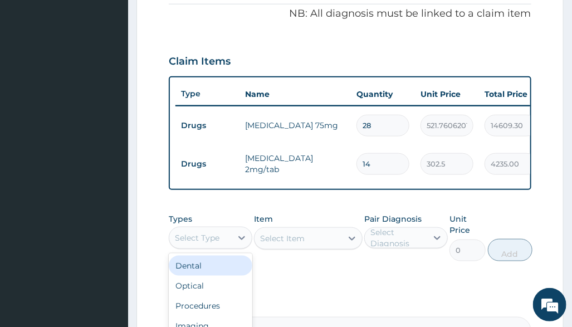
scroll to position [494, 0]
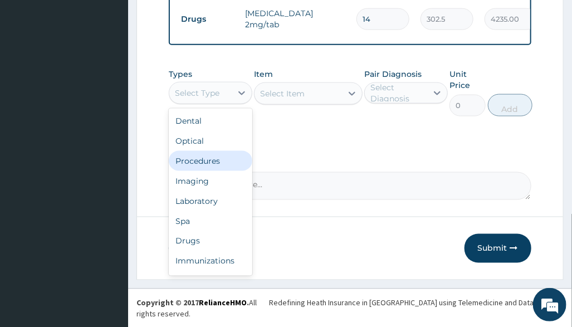
click at [228, 171] on div "Procedures" at bounding box center [211, 161] width 84 height 20
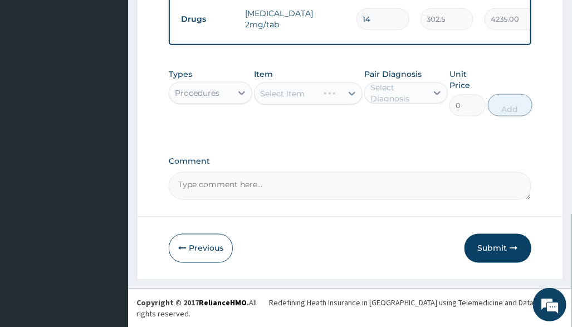
click at [322, 103] on div "Select Item" at bounding box center [308, 93] width 109 height 22
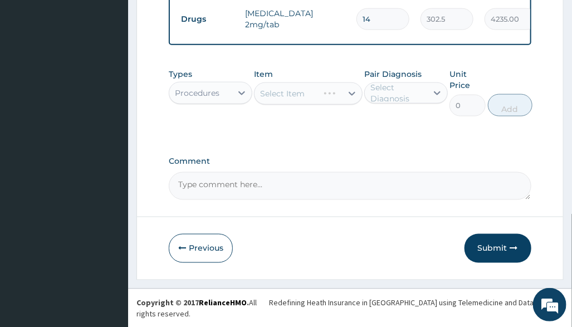
click at [322, 103] on div "Select Item" at bounding box center [308, 93] width 109 height 22
click at [348, 104] on div "Select Item" at bounding box center [308, 93] width 109 height 22
click at [323, 103] on div "Select Item" at bounding box center [308, 93] width 109 height 22
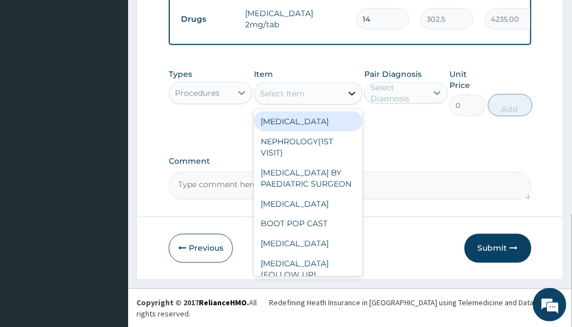
click at [347, 99] on icon at bounding box center [352, 93] width 11 height 11
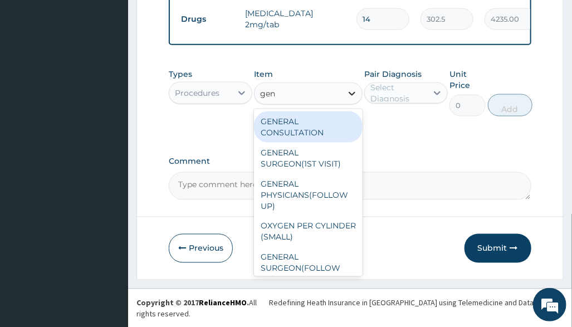
type input "gene"
click at [312, 131] on div "GENERAL CONSULTATION" at bounding box center [308, 126] width 109 height 31
type input "3150"
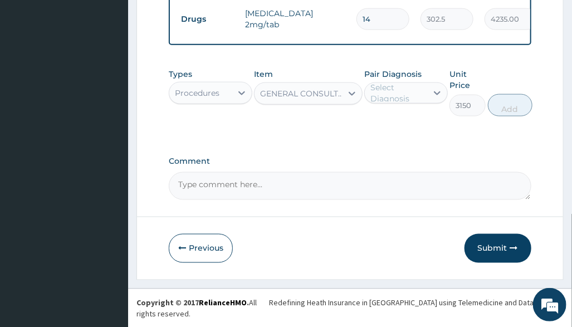
drag, startPoint x: 388, startPoint y: 89, endPoint x: 390, endPoint y: 98, distance: 9.6
click at [388, 80] on label "Pair Diagnosis" at bounding box center [392, 74] width 57 height 11
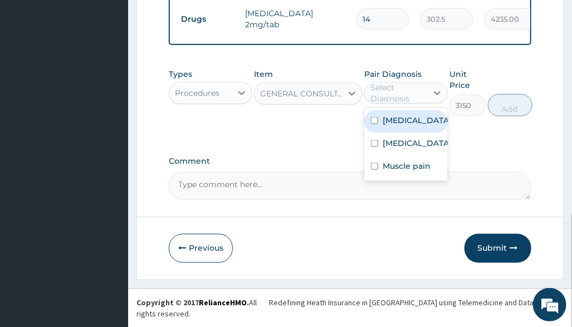
click at [391, 101] on div "Select Diagnosis" at bounding box center [399, 93] width 56 height 22
click at [413, 125] on div "[MEDICAL_DATA]" at bounding box center [406, 121] width 84 height 23
checkbox input "true"
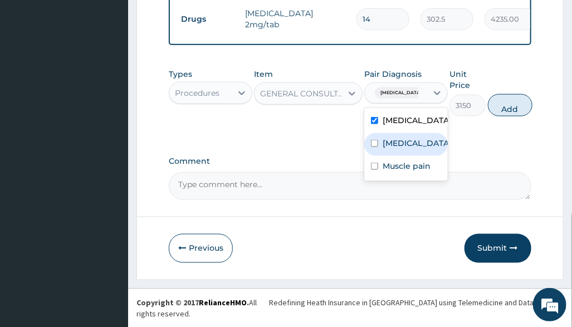
click at [408, 149] on label "[MEDICAL_DATA]" at bounding box center [417, 143] width 69 height 11
checkbox input "true"
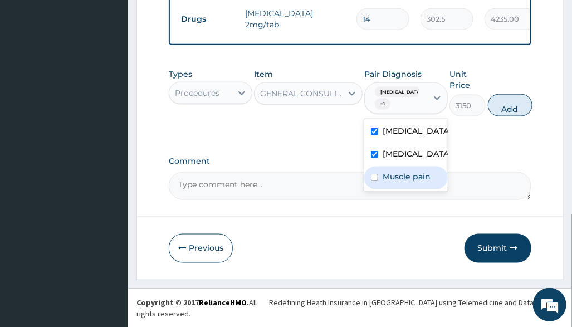
click at [417, 189] on div "Muscle pain" at bounding box center [406, 178] width 84 height 23
checkbox input "true"
click at [512, 115] on button "Add" at bounding box center [510, 105] width 45 height 22
type input "0"
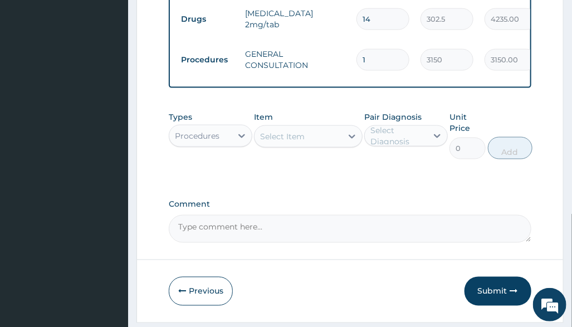
drag, startPoint x: 246, startPoint y: 130, endPoint x: 231, endPoint y: 141, distance: 18.9
click at [245, 134] on div "Types Procedures" at bounding box center [211, 135] width 84 height 48
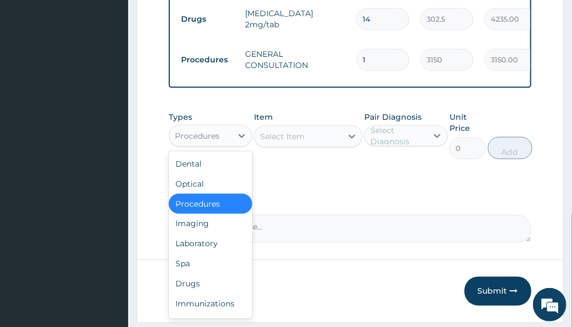
drag, startPoint x: 208, startPoint y: 150, endPoint x: 224, endPoint y: 199, distance: 51.6
click at [208, 142] on div "Procedures" at bounding box center [197, 135] width 45 height 11
click at [218, 293] on div "Drugs" at bounding box center [211, 284] width 84 height 20
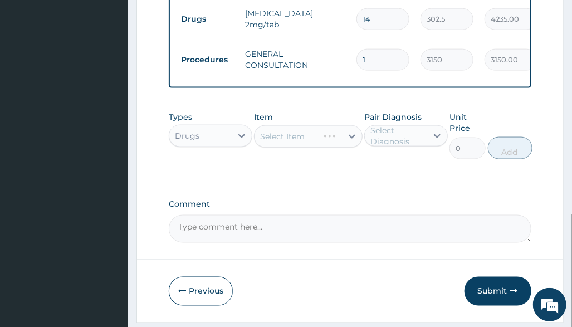
drag, startPoint x: 369, startPoint y: 194, endPoint x: 323, endPoint y: 189, distance: 46.5
click at [309, 148] on div "Select Item" at bounding box center [308, 136] width 109 height 22
click at [340, 148] on div "Select Item" at bounding box center [308, 136] width 109 height 22
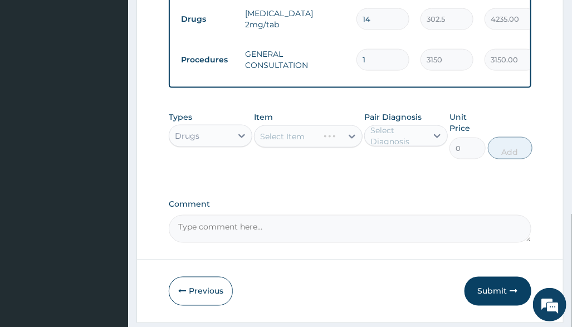
click at [340, 144] on div "Select Item" at bounding box center [308, 136] width 109 height 22
click at [351, 148] on div "Select Item" at bounding box center [308, 136] width 109 height 22
click at [348, 145] on div "Select Item" at bounding box center [308, 136] width 109 height 22
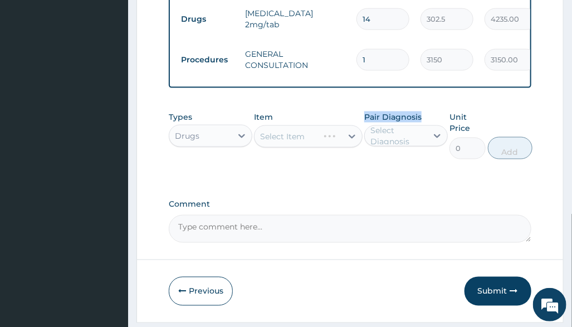
click at [348, 145] on div "Select Item" at bounding box center [308, 136] width 109 height 22
click at [348, 144] on div "Select Item" at bounding box center [308, 136] width 109 height 22
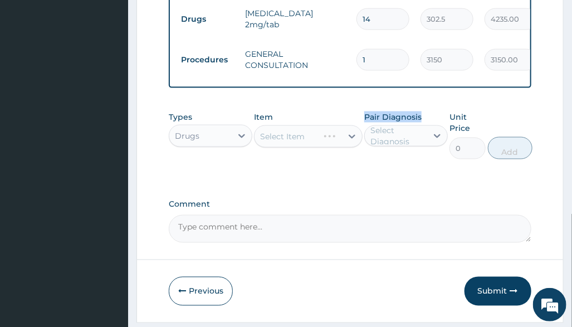
click at [348, 144] on div "Select Item" at bounding box center [308, 136] width 109 height 22
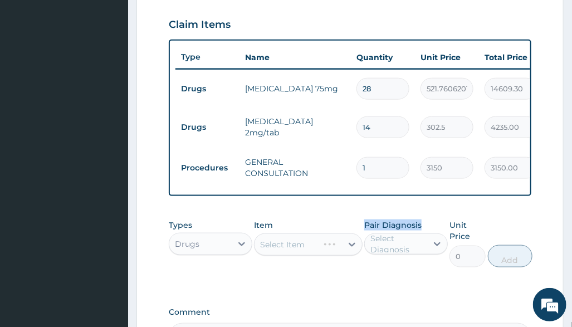
scroll to position [538, 0]
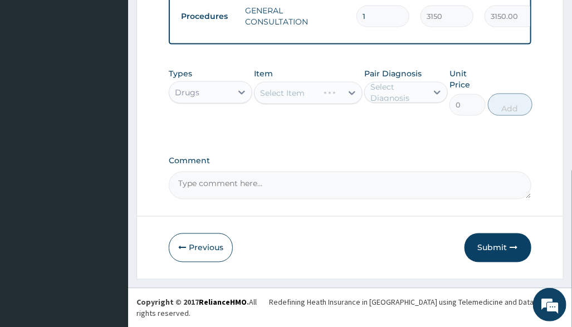
click at [320, 104] on div "Select Item" at bounding box center [308, 93] width 109 height 22
click at [335, 104] on div "Select Item" at bounding box center [308, 93] width 109 height 22
click at [335, 102] on div "Select Item" at bounding box center [298, 93] width 87 height 18
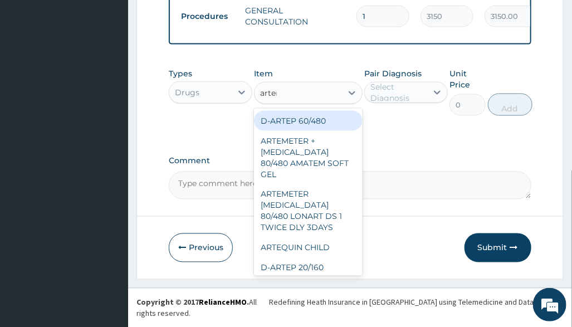
type input "arteme"
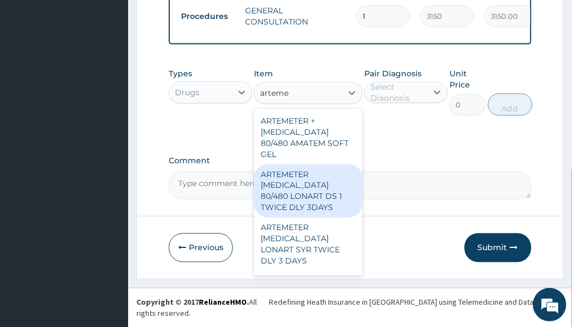
scroll to position [74, 0]
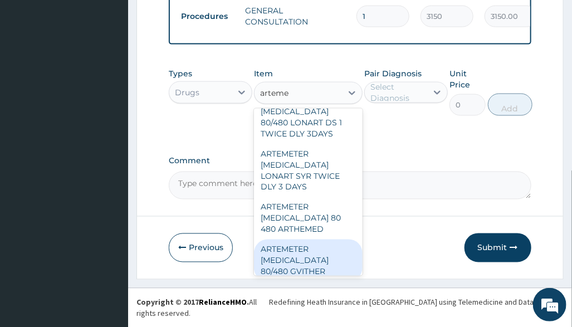
click at [322, 261] on div "ARTEMETER [MEDICAL_DATA] 80/480 GVITHER" at bounding box center [308, 261] width 109 height 42
type input "1472.177368164062"
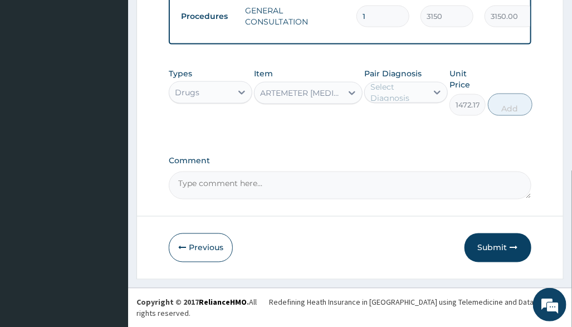
click at [413, 104] on div "Select Diagnosis" at bounding box center [399, 92] width 56 height 22
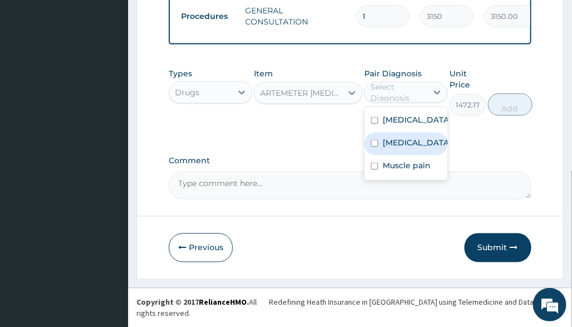
click at [405, 148] on label "[MEDICAL_DATA]" at bounding box center [417, 142] width 69 height 11
checkbox input "true"
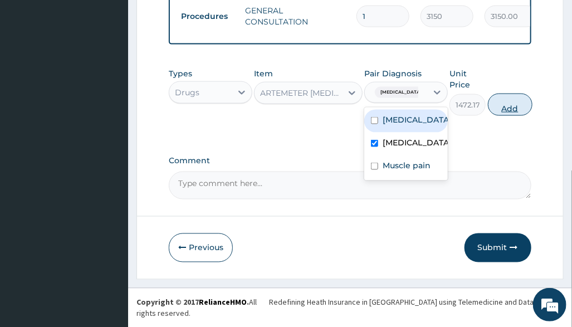
click at [518, 114] on button "Add" at bounding box center [510, 105] width 45 height 22
type input "0"
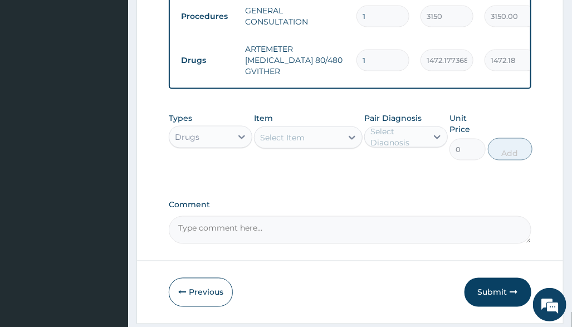
drag, startPoint x: 363, startPoint y: 60, endPoint x: 314, endPoint y: 66, distance: 49.4
click at [322, 66] on tr "Drugs ARTEMETER [MEDICAL_DATA] 80/480 GVITHER 1 1472.177368164062 1472.18 [MEDI…" at bounding box center [449, 60] width 546 height 45
drag, startPoint x: 370, startPoint y: 55, endPoint x: 299, endPoint y: 75, distance: 73.7
click at [327, 69] on tr "Drugs ARTEMETER [MEDICAL_DATA] 80/480 GVITHER 1 1472.177368164062 1472.18 [MEDI…" at bounding box center [449, 60] width 546 height 45
type input "6"
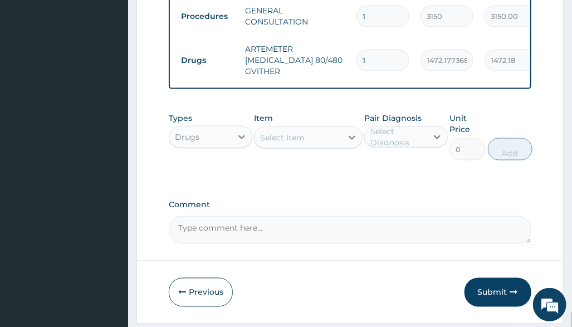
type input "8833.06"
type input "6"
click at [313, 146] on div "Select Item" at bounding box center [298, 138] width 87 height 18
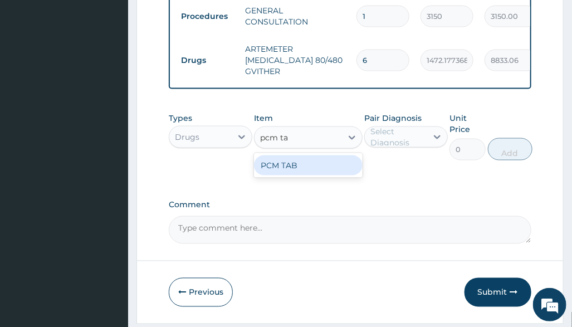
type input "pcm tab"
click at [310, 173] on div "PCM TAB" at bounding box center [308, 165] width 109 height 20
type input "201.0959930419922"
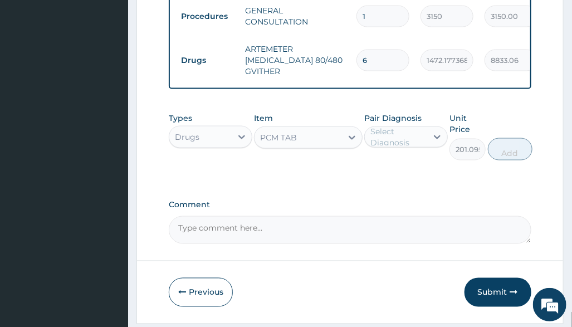
click at [403, 142] on div "Select Diagnosis" at bounding box center [399, 137] width 56 height 22
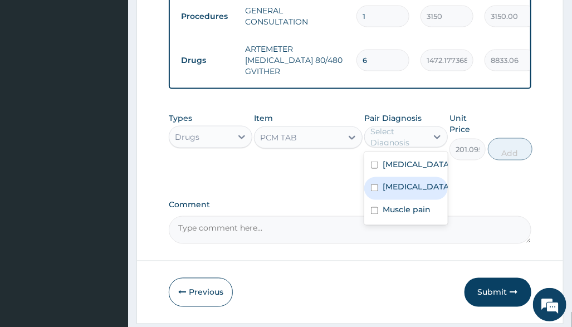
drag, startPoint x: 397, startPoint y: 205, endPoint x: 435, endPoint y: 176, distance: 48.5
click at [398, 193] on label "[MEDICAL_DATA]" at bounding box center [417, 187] width 69 height 11
checkbox input "true"
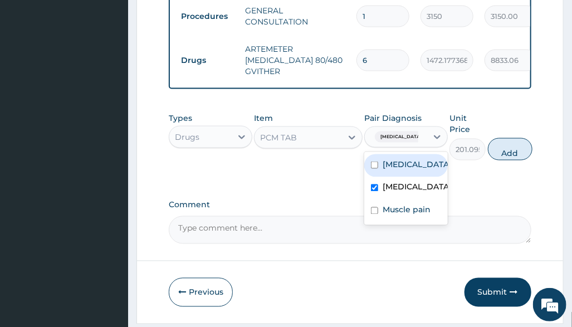
click at [497, 160] on button "Add" at bounding box center [510, 149] width 45 height 22
type input "0"
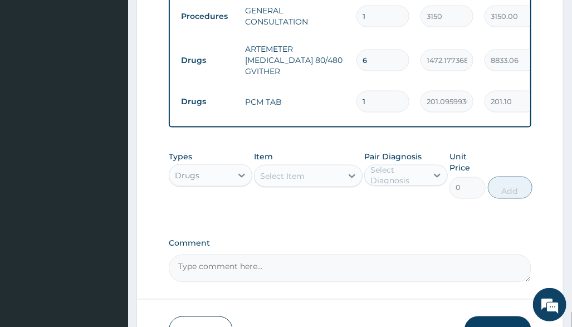
click at [368, 101] on input "1" at bounding box center [383, 102] width 53 height 22
type input "18"
type input "3619.73"
type input "18"
click at [309, 184] on div "Select Item" at bounding box center [298, 176] width 87 height 18
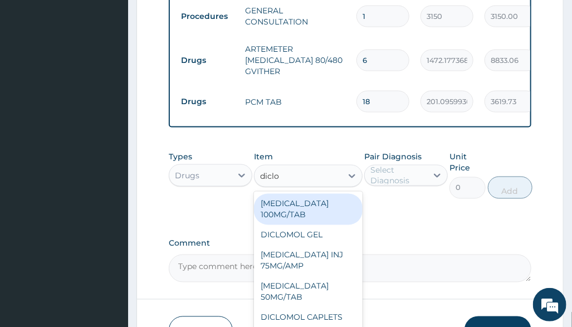
type input "diclom"
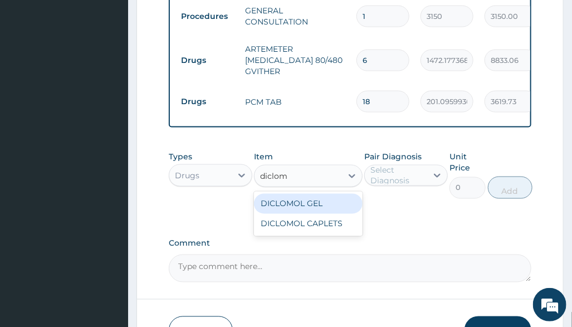
drag, startPoint x: 316, startPoint y: 207, endPoint x: 323, endPoint y: 213, distance: 8.7
click at [322, 212] on div "DICLOMOL GEL" at bounding box center [308, 204] width 109 height 20
type input "1896.65283203125"
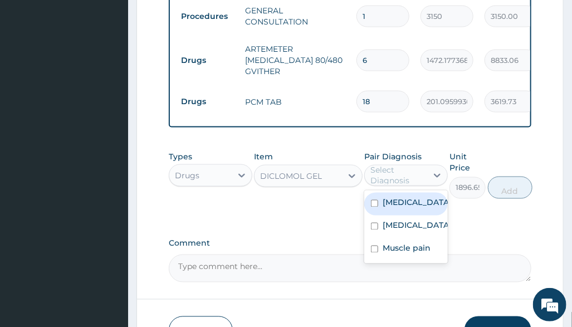
click at [416, 186] on div "Select Diagnosis" at bounding box center [399, 175] width 56 height 22
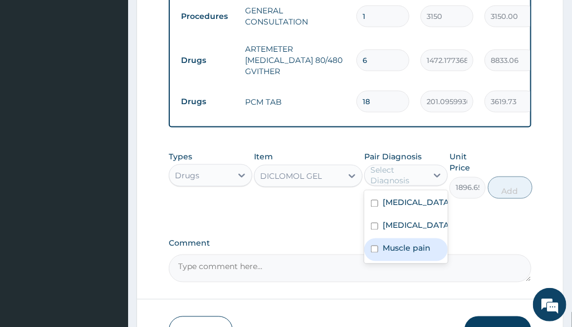
click at [419, 254] on label "Muscle pain" at bounding box center [407, 248] width 48 height 11
checkbox input "true"
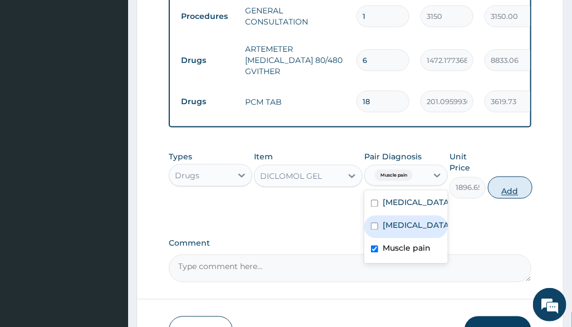
click at [494, 199] on button "Add" at bounding box center [510, 188] width 45 height 22
type input "0"
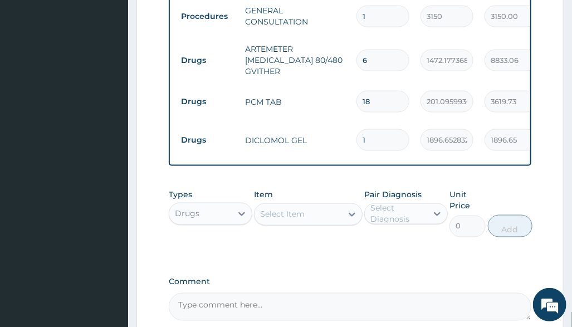
click at [209, 223] on div "Drugs" at bounding box center [200, 214] width 62 height 18
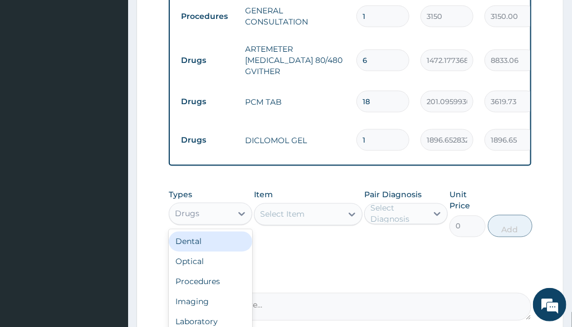
scroll to position [659, 0]
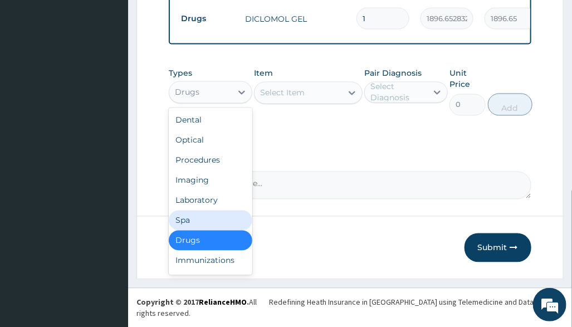
click at [220, 211] on div "Laboratory" at bounding box center [211, 201] width 84 height 20
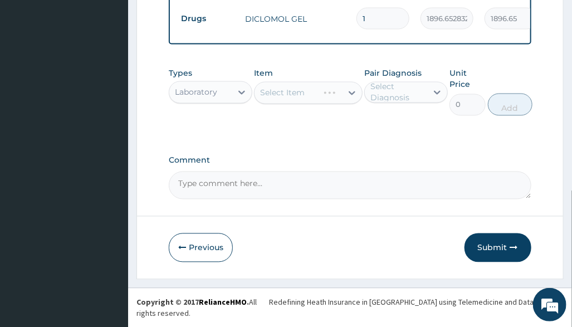
click at [411, 137] on div "Types Laboratory Item Select Item Pair Diagnosis Select Diagnosis Unit Price 0 …" at bounding box center [350, 100] width 362 height 76
click at [341, 102] on div "Select Item" at bounding box center [298, 93] width 87 height 18
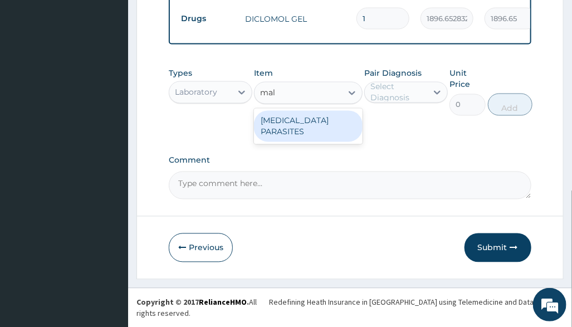
type input "mala"
drag, startPoint x: 336, startPoint y: 128, endPoint x: 346, endPoint y: 126, distance: 10.1
click at [337, 128] on div "[MEDICAL_DATA] PARASITES" at bounding box center [308, 126] width 109 height 31
type input "2500"
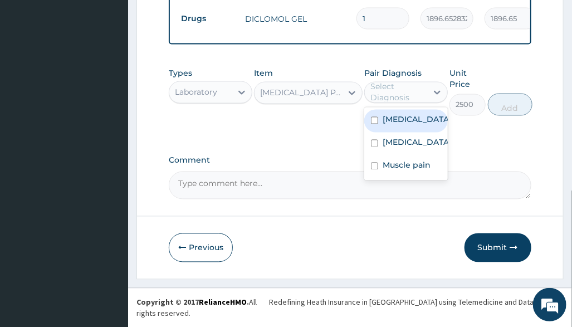
click at [405, 100] on div "Select Diagnosis" at bounding box center [399, 92] width 56 height 22
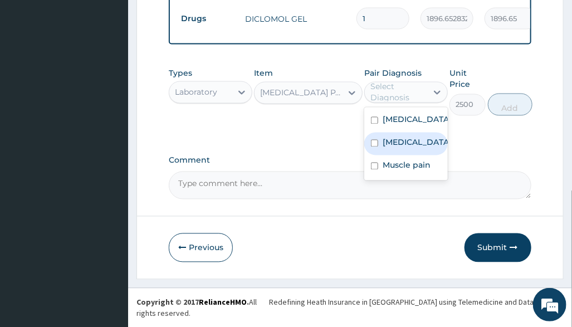
click at [408, 148] on label "[MEDICAL_DATA]" at bounding box center [417, 142] width 69 height 11
checkbox input "true"
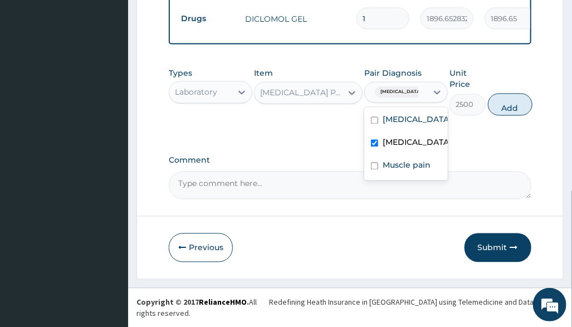
click at [517, 116] on button "Add" at bounding box center [510, 105] width 45 height 22
type input "0"
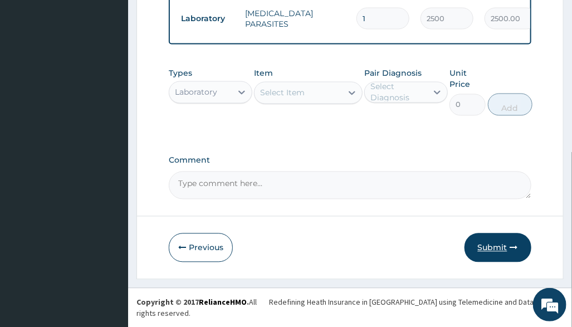
click at [498, 259] on button "Submit" at bounding box center [498, 247] width 67 height 29
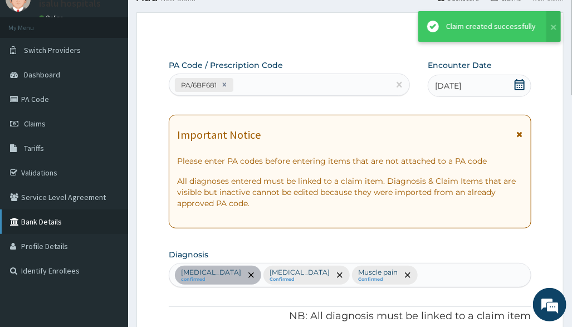
scroll to position [698, 0]
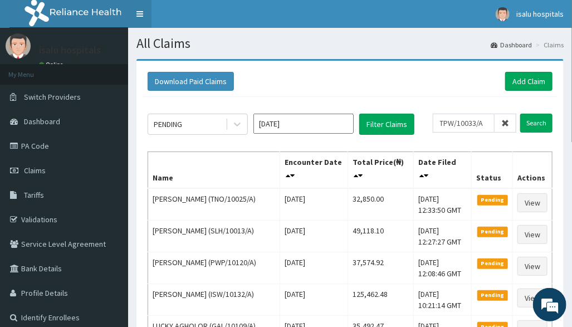
type input "TPW/10033/A"
click at [144, 20] on link "Toggle navigation" at bounding box center [139, 14] width 23 height 28
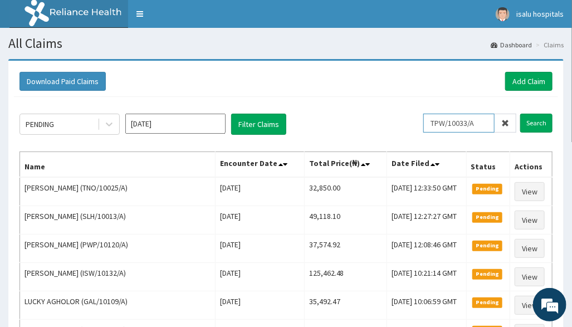
click at [451, 121] on input "TPW/10033/A" at bounding box center [459, 123] width 71 height 19
click at [544, 123] on input "Search" at bounding box center [536, 123] width 32 height 19
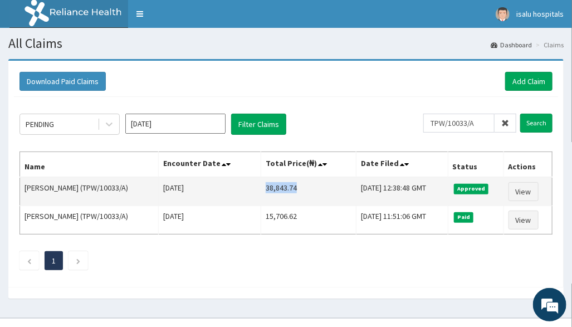
drag, startPoint x: 245, startPoint y: 188, endPoint x: 281, endPoint y: 189, distance: 36.3
click at [281, 189] on td "38,843.74" at bounding box center [308, 191] width 95 height 29
copy td "38,843.74"
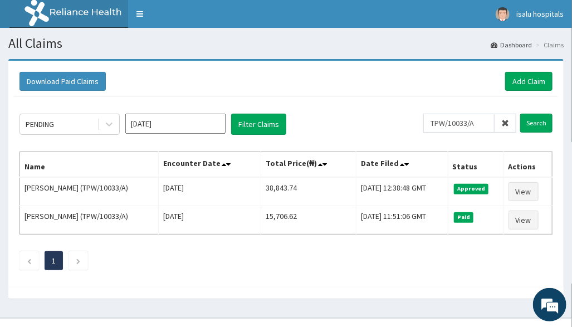
drag, startPoint x: 420, startPoint y: 106, endPoint x: 397, endPoint y: 117, distance: 25.4
click at [420, 106] on div "PENDING Aug 2025 Filter Claims TPW/10033/A Search Name Encounter Date Total Pri…" at bounding box center [286, 189] width 544 height 184
click at [538, 79] on link "Add Claim" at bounding box center [528, 81] width 47 height 19
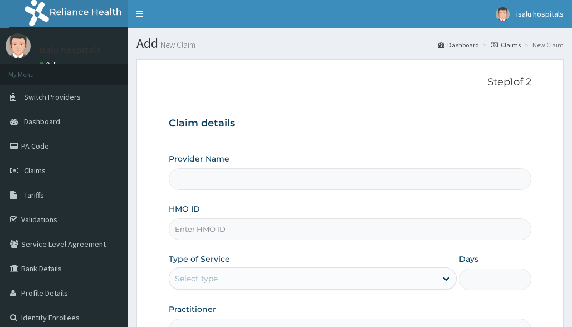
type input "Isalu Hospital Limited"
drag, startPoint x: 451, startPoint y: 157, endPoint x: 426, endPoint y: 181, distance: 35.1
click at [451, 157] on div "Provider Name Isalu Hospital Limited" at bounding box center [350, 171] width 362 height 37
click at [216, 227] on input "HMO ID" at bounding box center [350, 229] width 362 height 22
paste input "TPW/10033/D"
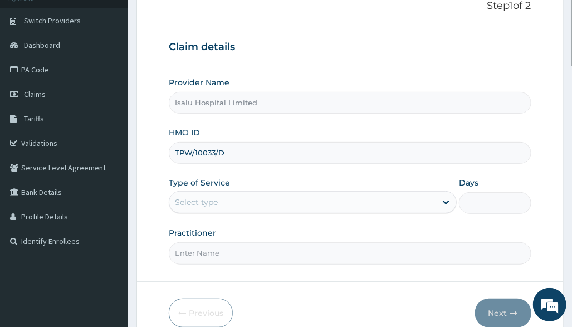
scroll to position [129, 0]
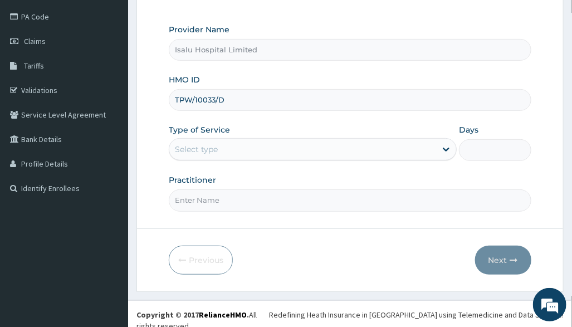
type input "TPW/10033/D"
click at [257, 141] on div "Select type" at bounding box center [302, 149] width 267 height 18
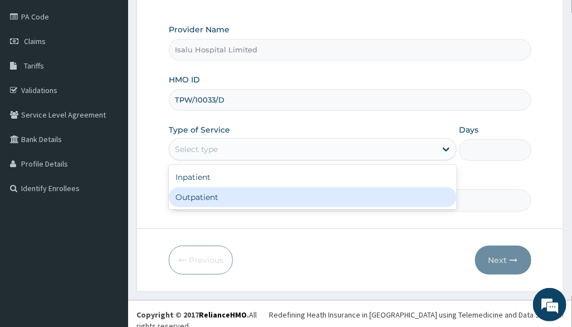
click at [251, 192] on div "Outpatient" at bounding box center [313, 197] width 288 height 20
type input "1"
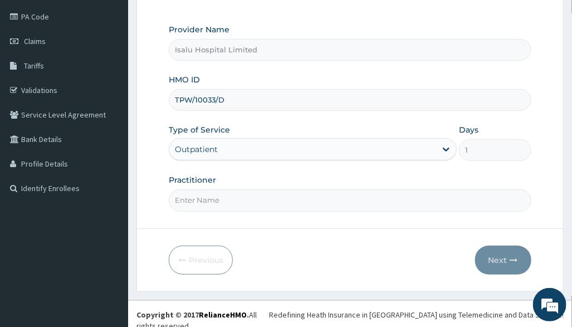
drag, startPoint x: 362, startPoint y: 201, endPoint x: 294, endPoint y: 223, distance: 71.5
click at [362, 201] on input "Practitioner" at bounding box center [350, 200] width 362 height 22
paste input "[PERSON_NAME]"
type input "[PERSON_NAME]"
click at [498, 265] on button "Next" at bounding box center [503, 260] width 56 height 29
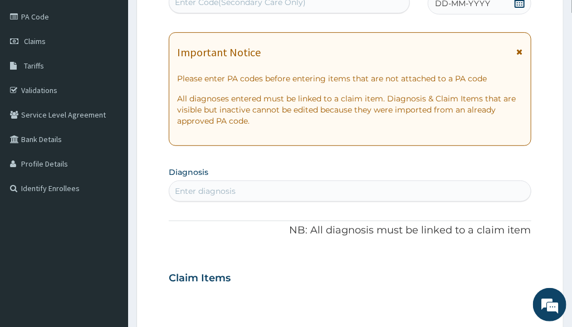
click at [392, 160] on div "PA Code / Prescription Code Enter Code(Secondary Care Only) Encounter Date DD-M…" at bounding box center [350, 276] width 362 height 599
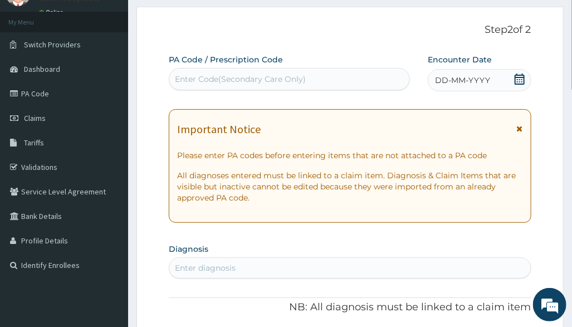
scroll to position [0, 0]
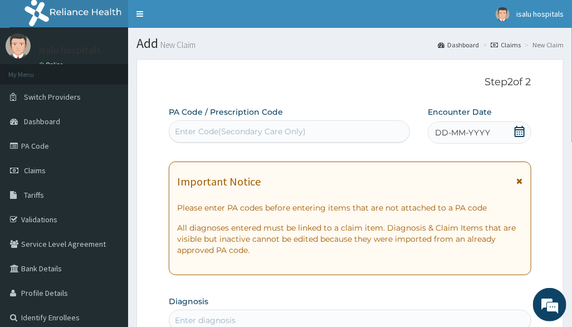
click at [278, 138] on div "Enter Code(Secondary Care Only)" at bounding box center [289, 132] width 240 height 18
paste input "PA/1DEA22"
type input "PA/1DEA22"
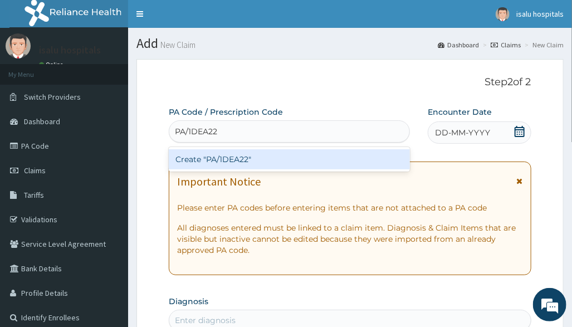
click at [293, 166] on div "Create "PA/1DEA22"" at bounding box center [289, 159] width 241 height 20
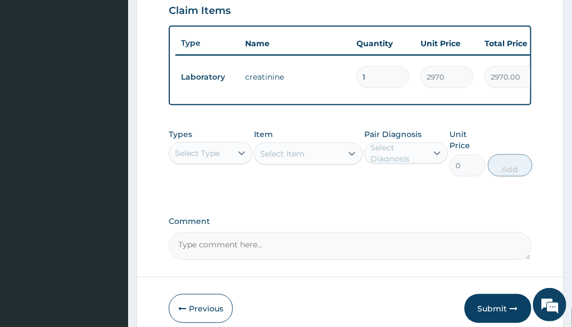
scroll to position [456, 0]
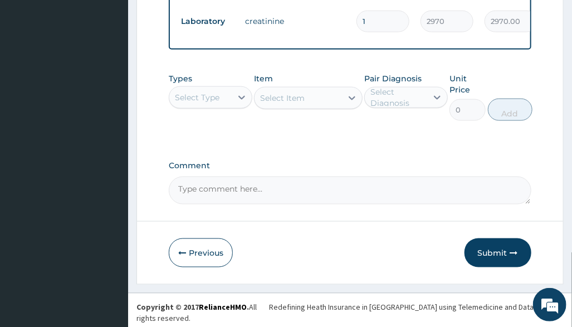
drag, startPoint x: 231, startPoint y: 195, endPoint x: 232, endPoint y: 201, distance: 5.6
click at [232, 198] on textarea "Comment" at bounding box center [350, 191] width 362 height 28
paste textarea "PA/B6075F"
type textarea "PA/B6075F"
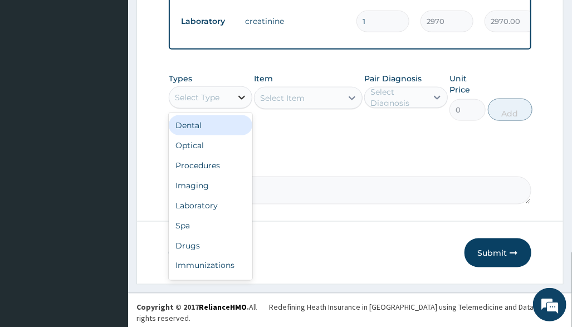
click at [233, 106] on div at bounding box center [242, 97] width 20 height 20
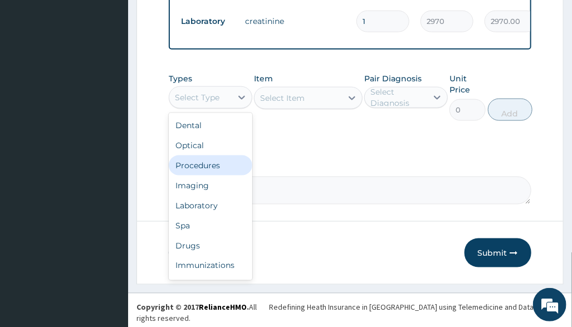
click at [211, 176] on div "Procedures" at bounding box center [211, 165] width 84 height 20
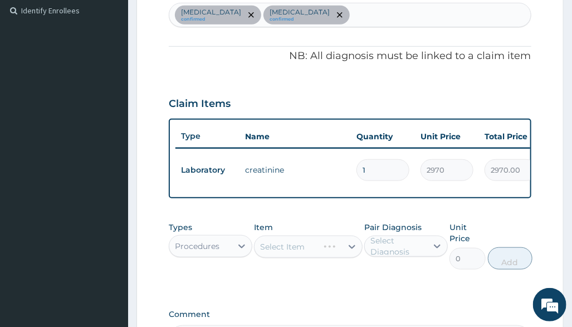
click at [397, 78] on div "PA Code / Prescription Code PA/1DEA22 Encounter Date [DATE] Important Notice Pl…" at bounding box center [350, 76] width 362 height 554
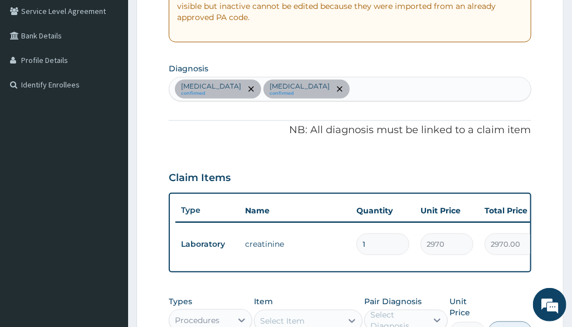
scroll to position [381, 0]
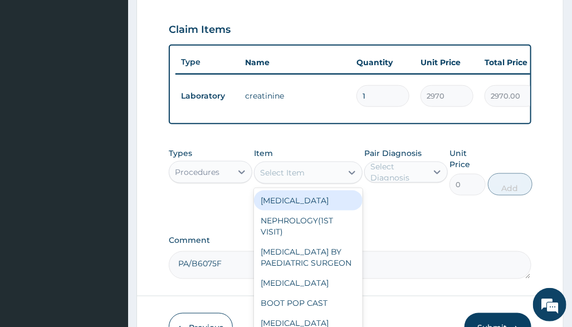
click at [334, 182] on div "Select Item" at bounding box center [298, 173] width 87 height 18
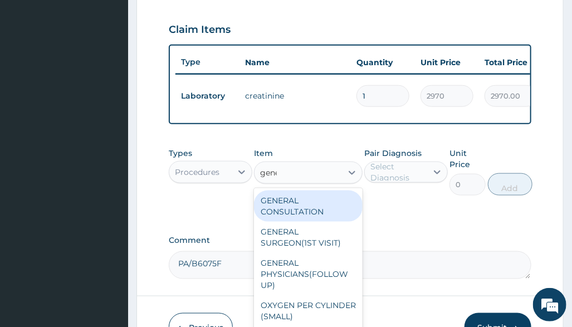
type input "gener"
click at [329, 213] on div "GENERAL CONSULTATION" at bounding box center [308, 206] width 109 height 31
type input "3150"
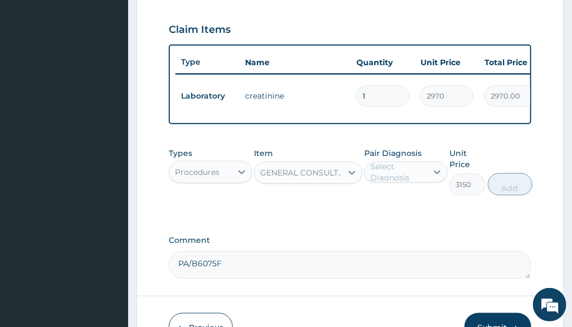
click at [427, 183] on div "Select Diagnosis" at bounding box center [406, 172] width 84 height 21
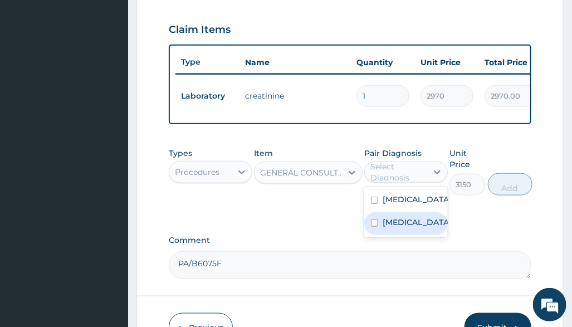
click at [437, 212] on div "[MEDICAL_DATA]" at bounding box center [406, 200] width 84 height 23
checkbox input "true"
click at [431, 235] on div "[MEDICAL_DATA]" at bounding box center [406, 223] width 84 height 23
checkbox input "true"
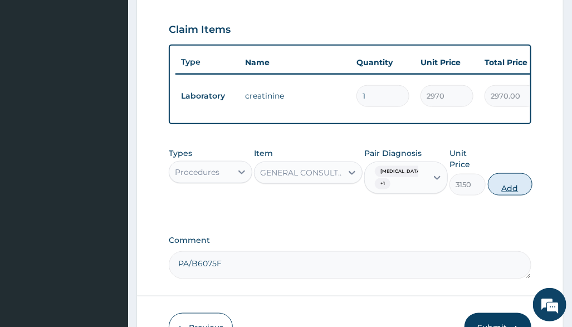
click at [519, 182] on button "Add" at bounding box center [510, 184] width 45 height 22
type input "0"
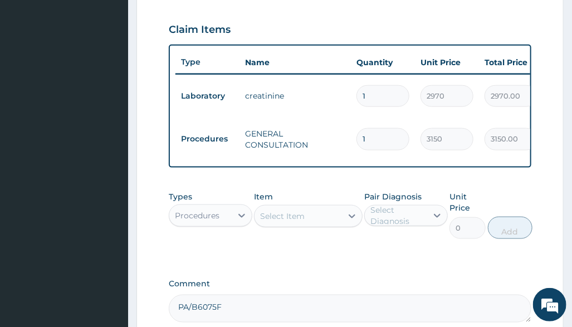
click at [378, 267] on div "PA Code / Prescription Code PA/1DEA22 Encounter Date [DATE] Important Notice Pl…" at bounding box center [350, 23] width 362 height 597
click at [218, 215] on div "Procedures" at bounding box center [197, 215] width 45 height 11
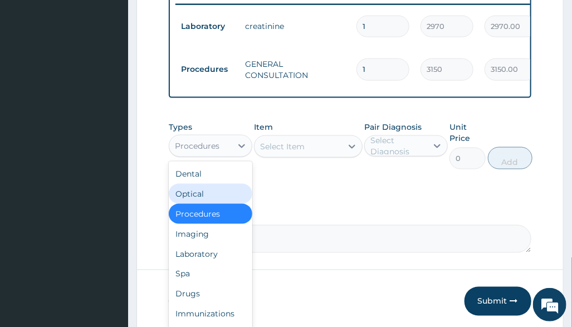
scroll to position [494, 0]
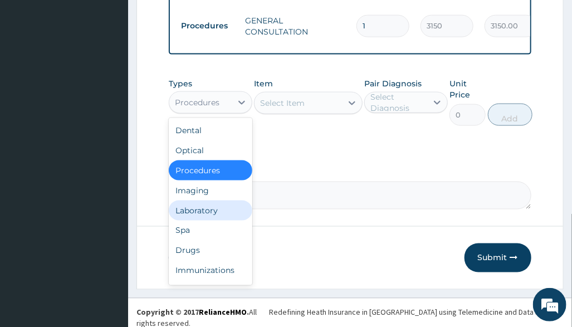
click at [218, 214] on div "Laboratory" at bounding box center [211, 211] width 84 height 20
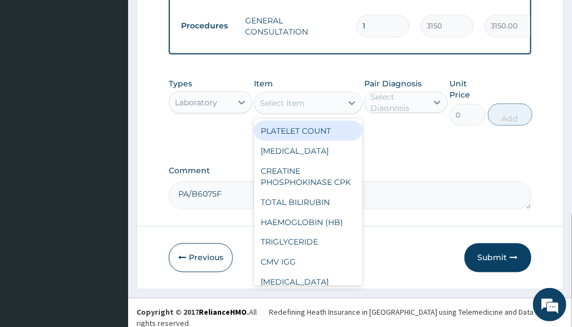
click at [294, 104] on div "Select Item" at bounding box center [282, 103] width 45 height 11
type input "e &"
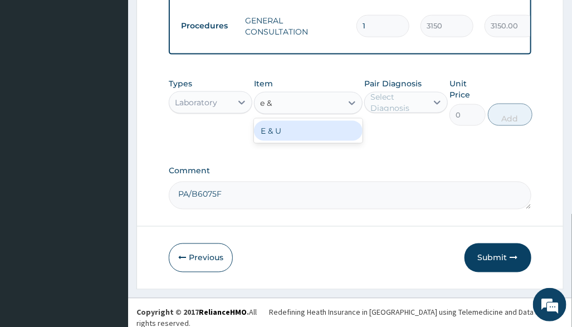
click at [329, 138] on div "E & U" at bounding box center [308, 131] width 109 height 20
type input "9288"
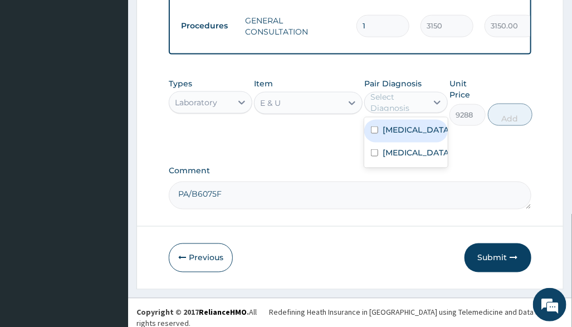
click at [401, 103] on div "Select Diagnosis" at bounding box center [399, 102] width 56 height 22
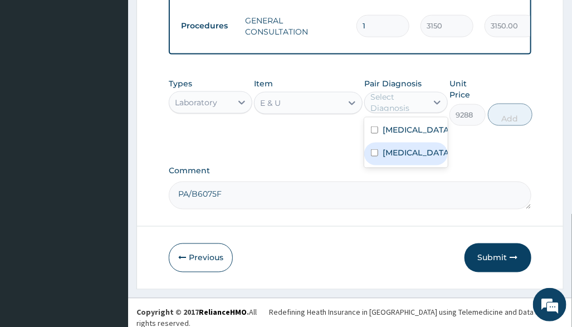
click at [438, 154] on div "[MEDICAL_DATA]" at bounding box center [406, 154] width 84 height 23
checkbox input "true"
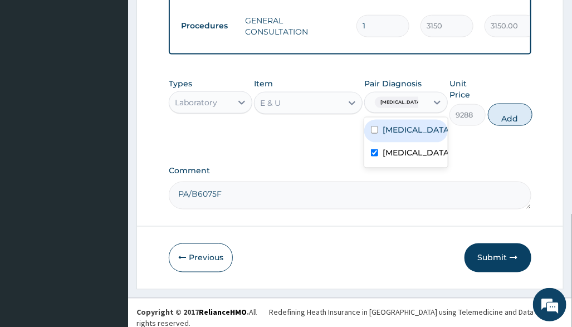
click at [439, 132] on div "[MEDICAL_DATA]" at bounding box center [406, 131] width 84 height 23
checkbox input "true"
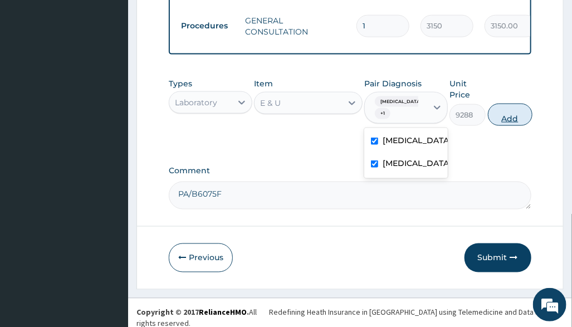
click at [504, 113] on button "Add" at bounding box center [510, 115] width 45 height 22
type input "0"
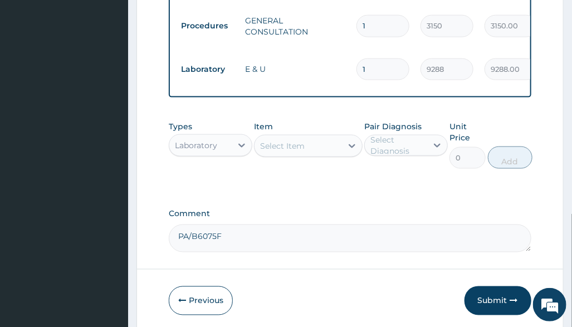
click at [284, 148] on div "Select Item" at bounding box center [298, 146] width 87 height 18
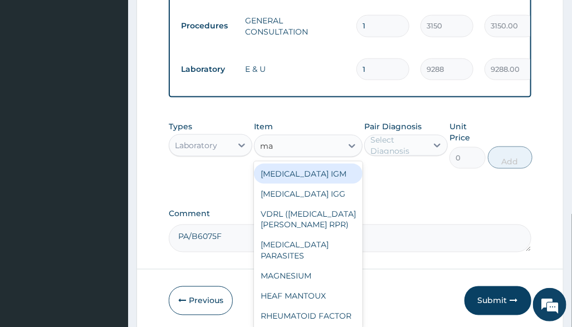
type input "mal"
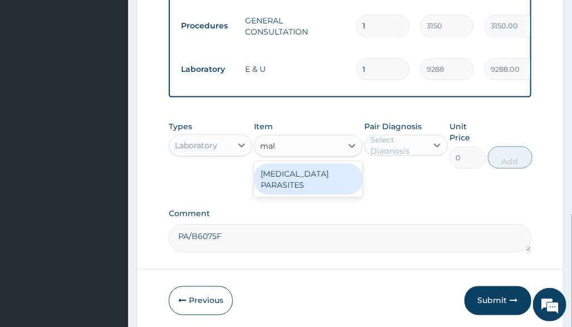
click at [310, 177] on div "[MEDICAL_DATA] PARASITES" at bounding box center [308, 179] width 109 height 31
type input "2500"
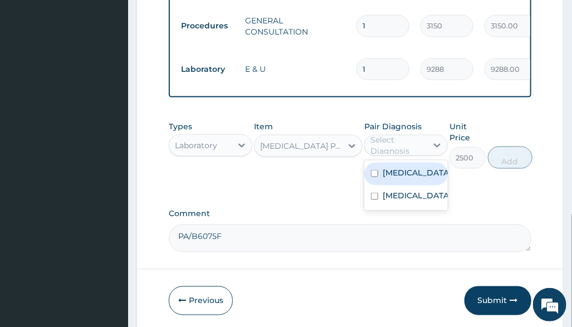
click at [420, 143] on div "Select Diagnosis" at bounding box center [399, 145] width 56 height 22
click at [428, 163] on div "[MEDICAL_DATA]" at bounding box center [406, 174] width 84 height 23
checkbox input "true"
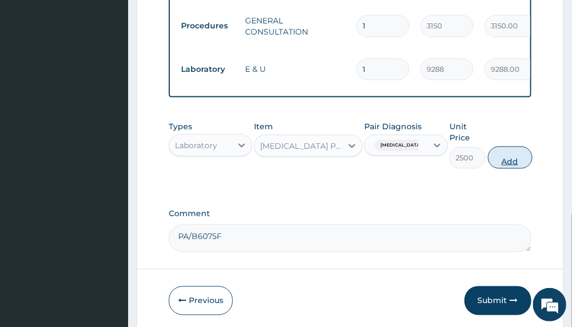
click at [506, 155] on button "Add" at bounding box center [510, 158] width 45 height 22
type input "0"
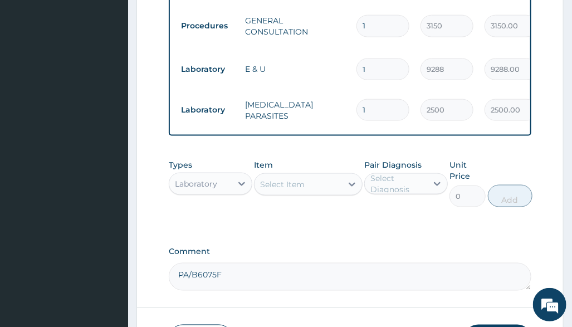
click at [303, 179] on div "Select Item" at bounding box center [282, 184] width 45 height 11
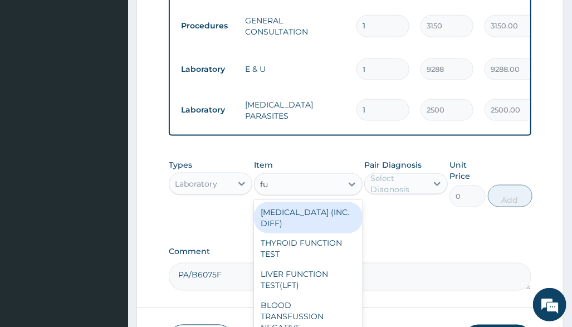
type input "ful"
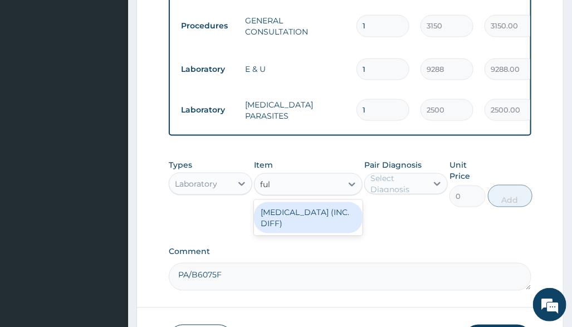
click at [324, 219] on div "[MEDICAL_DATA] (INC. DIFF)" at bounding box center [308, 217] width 109 height 31
type input "4341.60009765625"
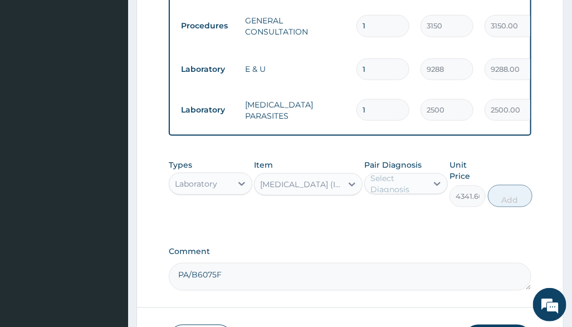
click at [391, 180] on div "Select Diagnosis" at bounding box center [399, 184] width 56 height 22
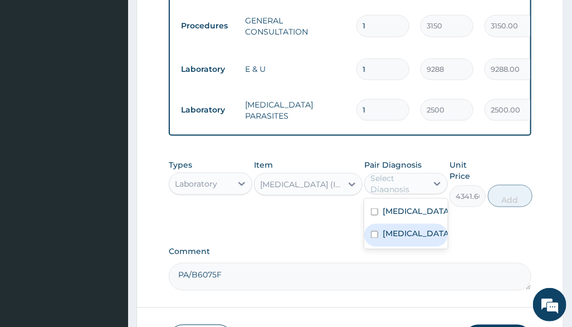
click at [411, 230] on div "[MEDICAL_DATA]" at bounding box center [406, 235] width 84 height 23
checkbox input "true"
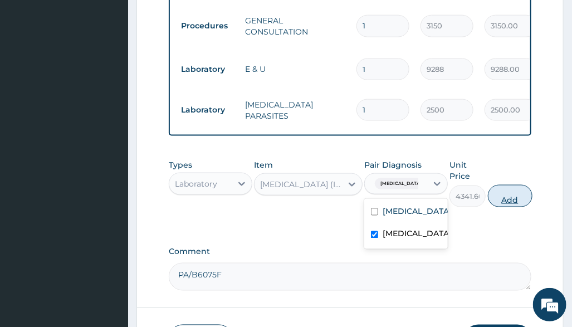
click at [511, 192] on button "Add" at bounding box center [510, 196] width 45 height 22
type input "0"
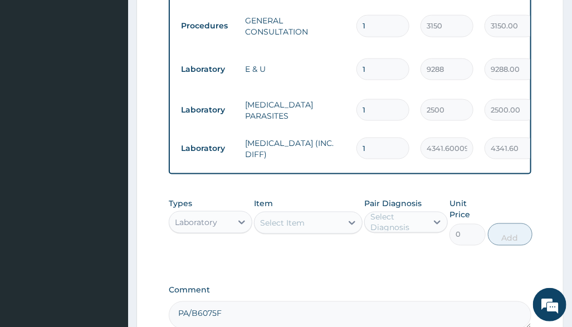
click at [438, 255] on div "Types Laboratory Item Select Item Pair Diagnosis Select Diagnosis Unit Price 0 …" at bounding box center [350, 230] width 362 height 76
click at [401, 259] on div "Types Laboratory Item Select Item Pair Diagnosis Select Diagnosis Unit Price 0 …" at bounding box center [350, 230] width 362 height 76
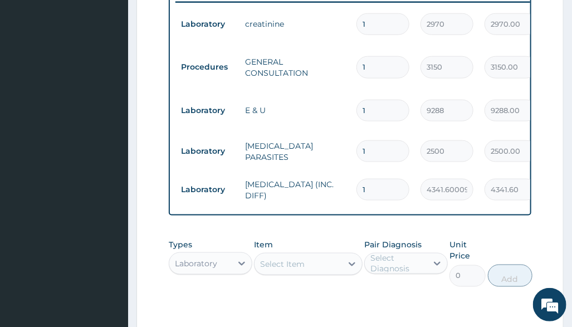
scroll to position [420, 0]
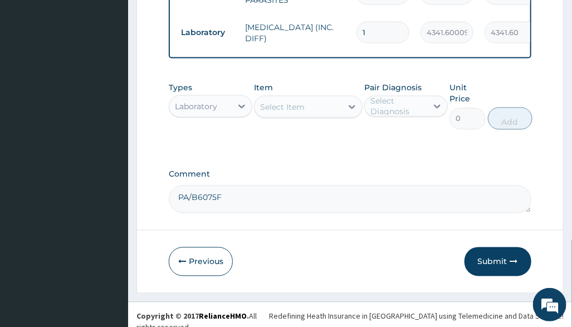
click at [489, 260] on button "Submit" at bounding box center [498, 261] width 67 height 29
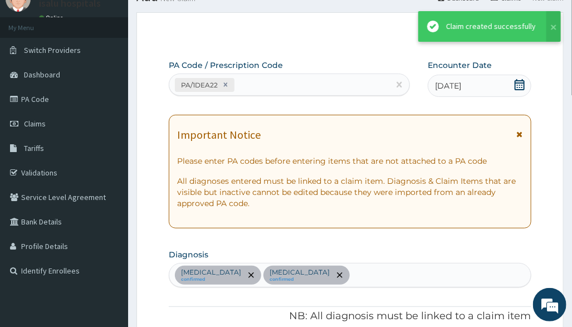
scroll to position [610, 0]
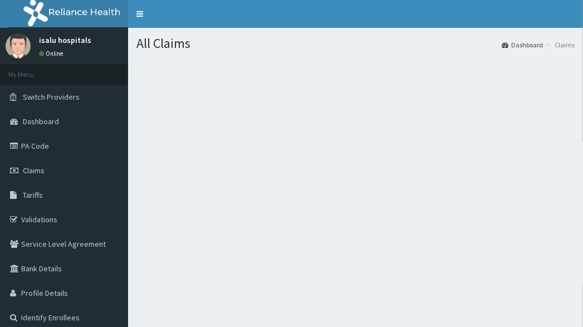
drag, startPoint x: 562, startPoint y: 126, endPoint x: 509, endPoint y: 145, distance: 55.9
click at [559, 128] on section at bounding box center [355, 120] width 455 height 139
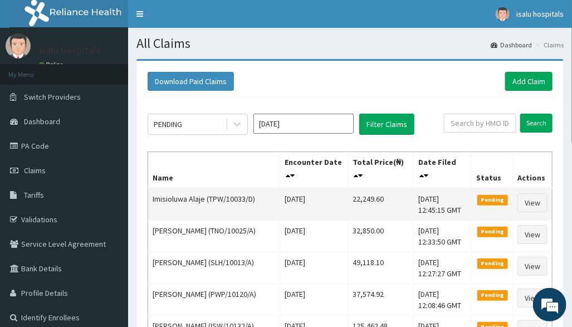
drag, startPoint x: 328, startPoint y: 197, endPoint x: 373, endPoint y: 195, distance: 44.6
click at [375, 195] on tr "Imisioluwa Alaje (TPW/10033/D) [DATE] 22,249.60 [DATE] 12:45:15 GMT Pending View" at bounding box center [350, 204] width 405 height 32
copy tr "22,249.60"
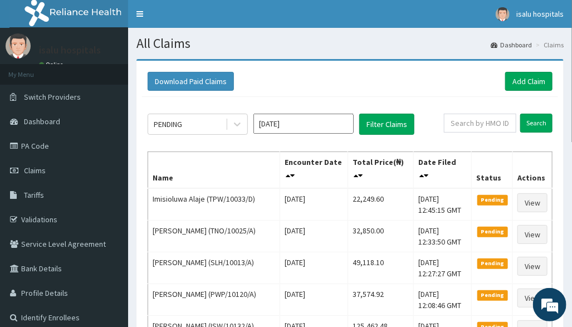
click at [405, 37] on h1 "All Claims" at bounding box center [350, 43] width 427 height 14
click at [411, 78] on div "Download Paid Claims Add Claim" at bounding box center [350, 81] width 405 height 19
